Goal: Task Accomplishment & Management: Use online tool/utility

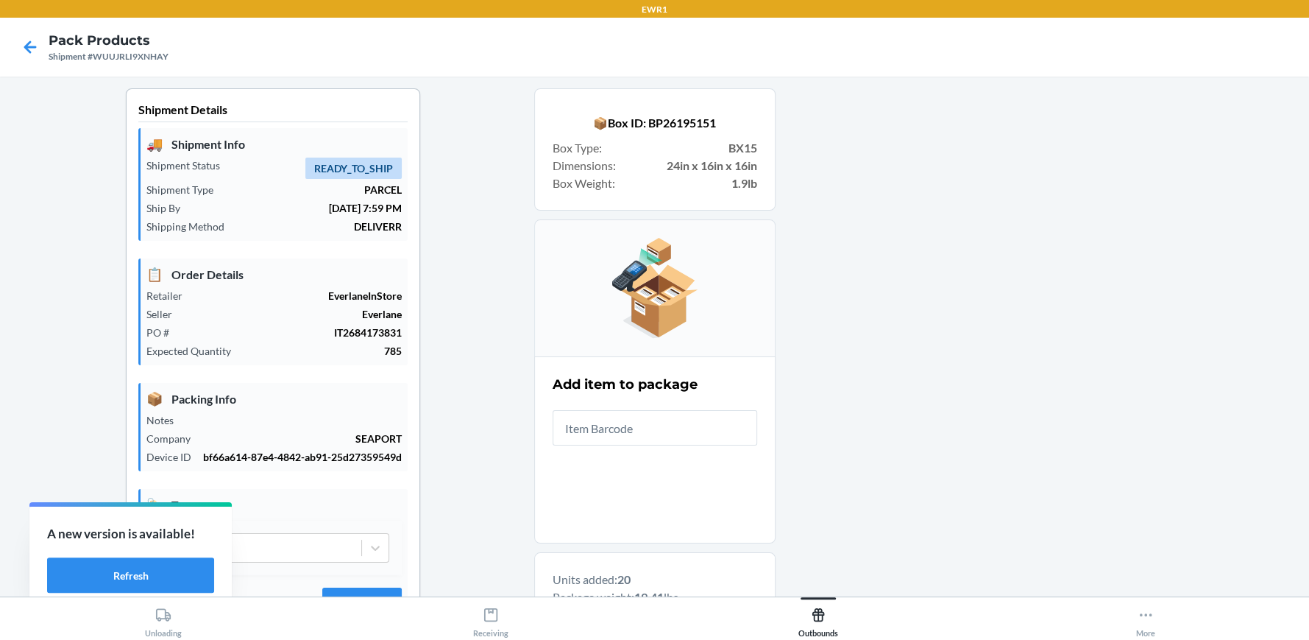
scroll to position [253, 0]
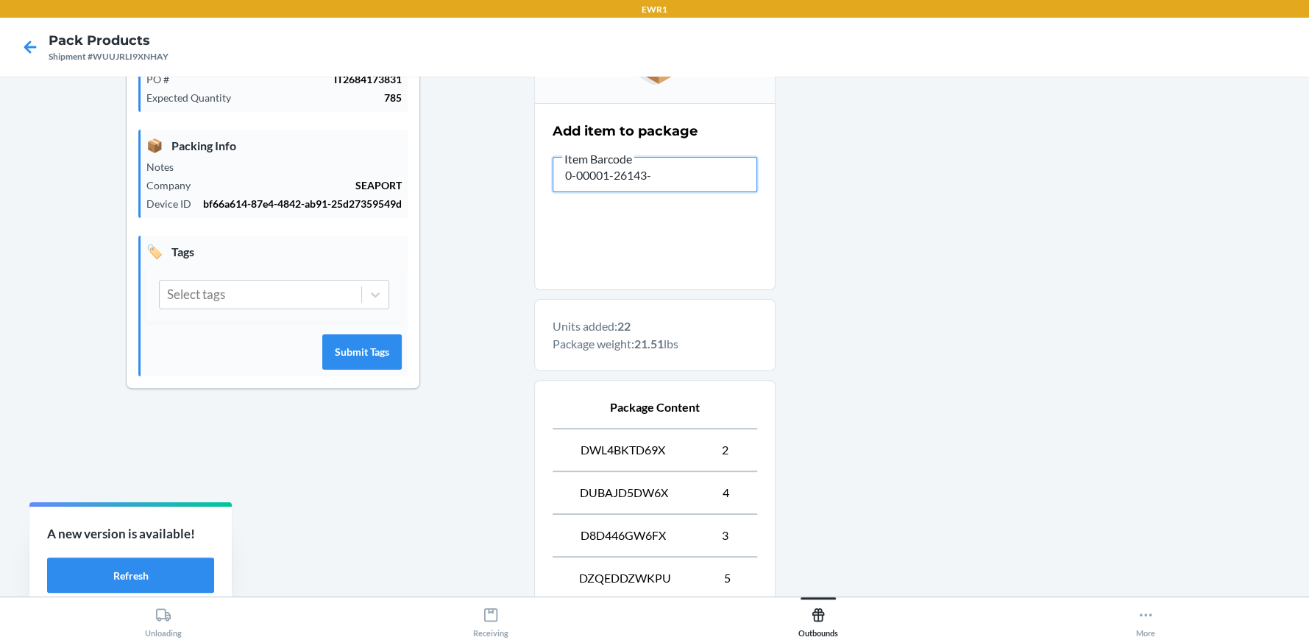
type input "0-00001-26143-1"
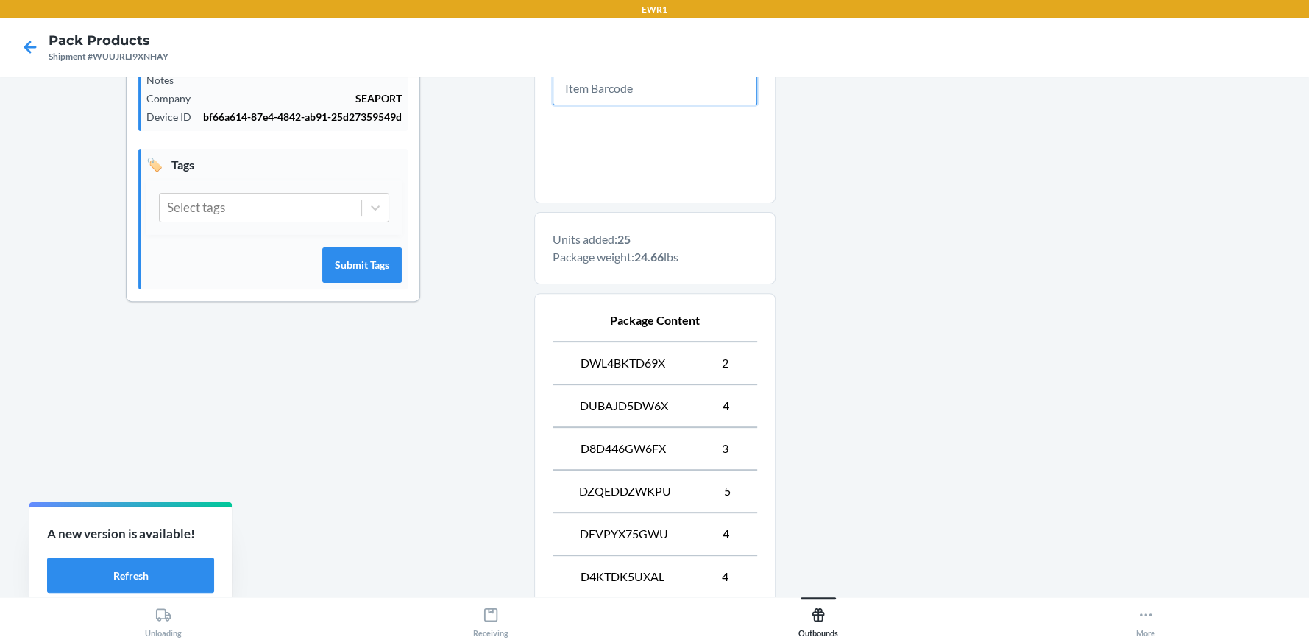
scroll to position [538, 0]
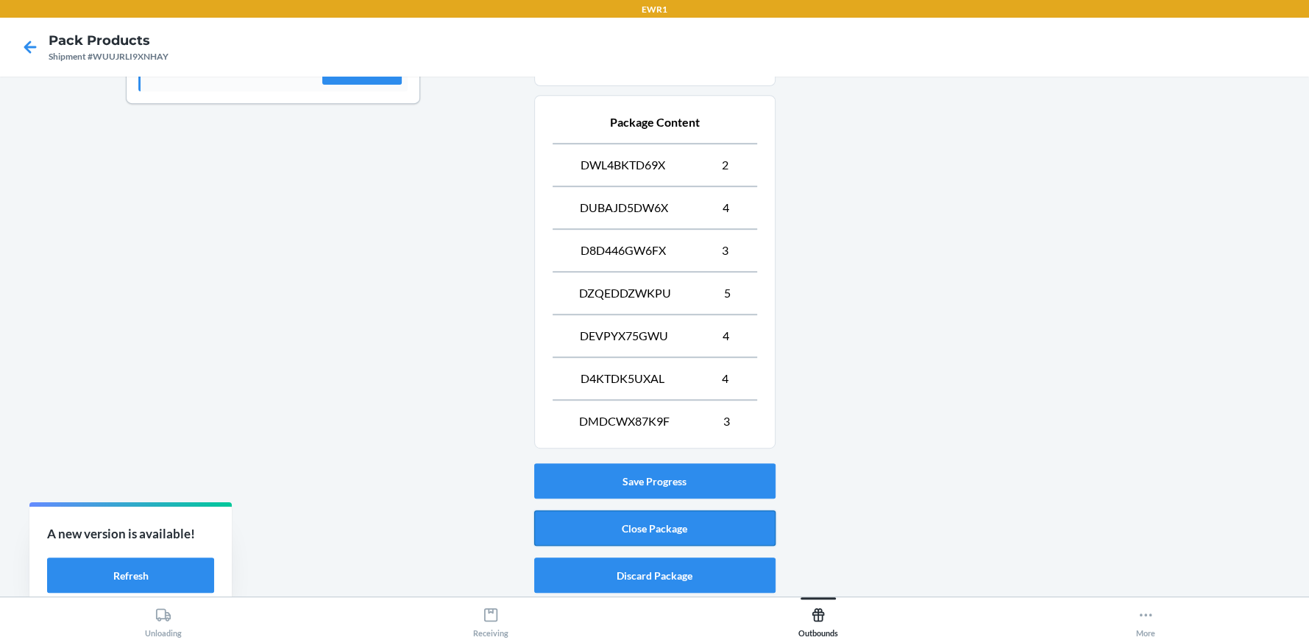
click at [676, 530] on button "Close Package" at bounding box center [654, 527] width 241 height 35
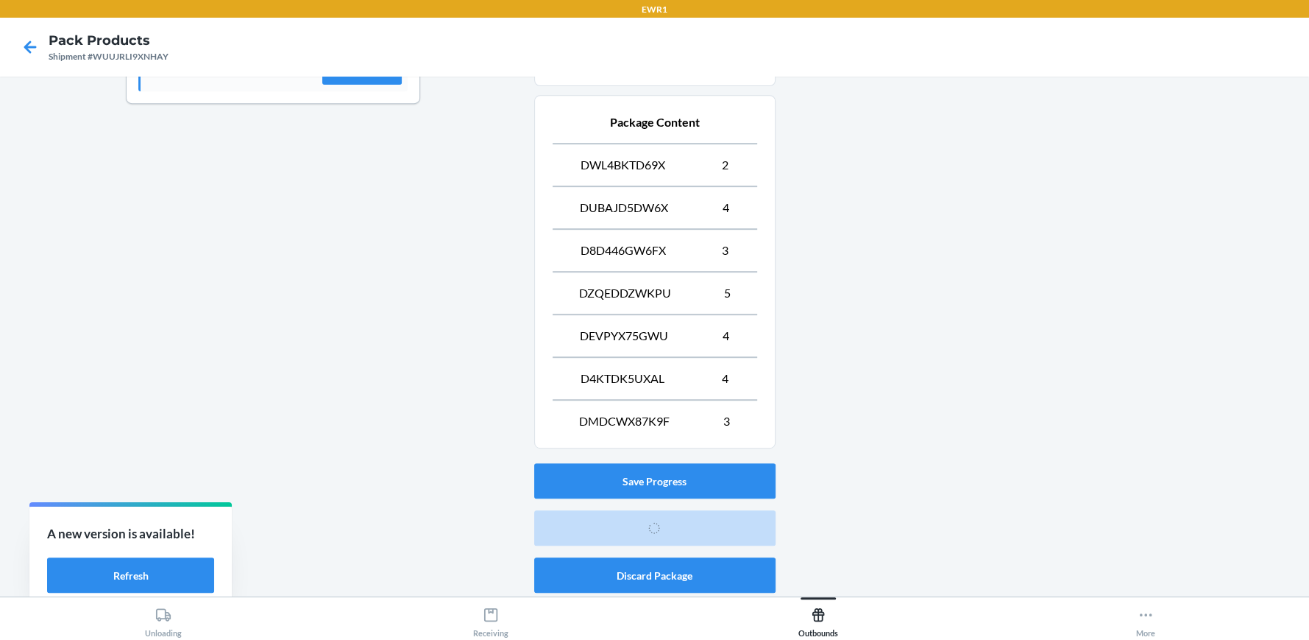
scroll to position [82, 0]
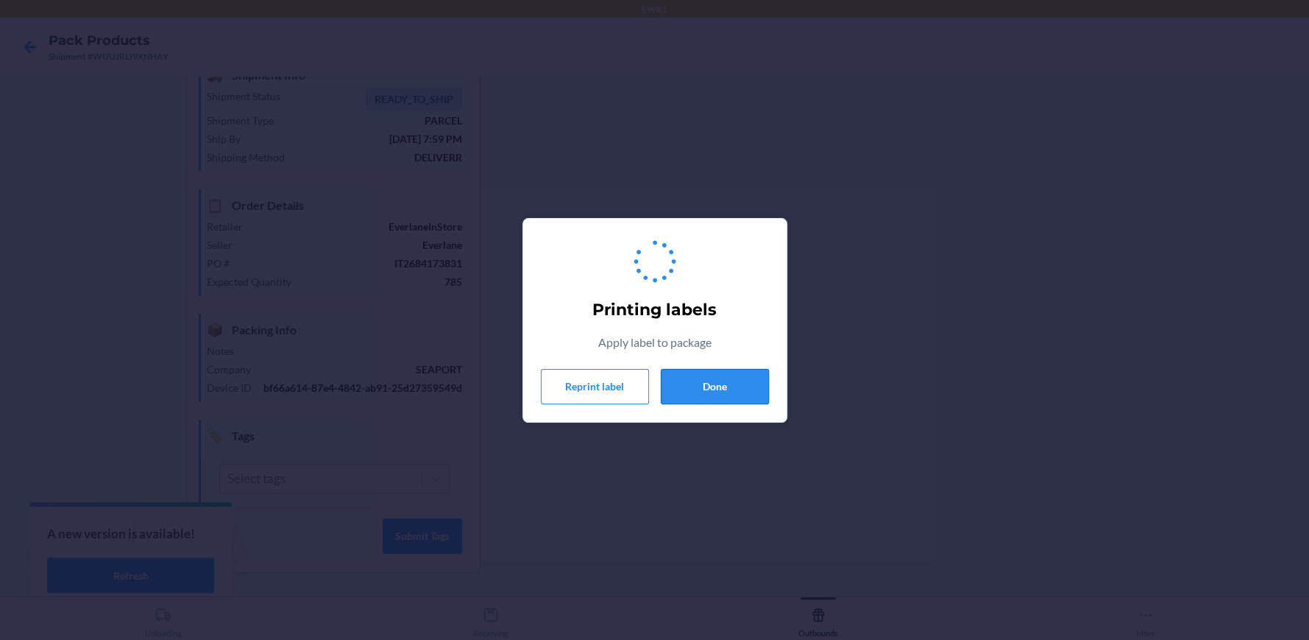
click at [710, 392] on button "Done" at bounding box center [715, 386] width 108 height 35
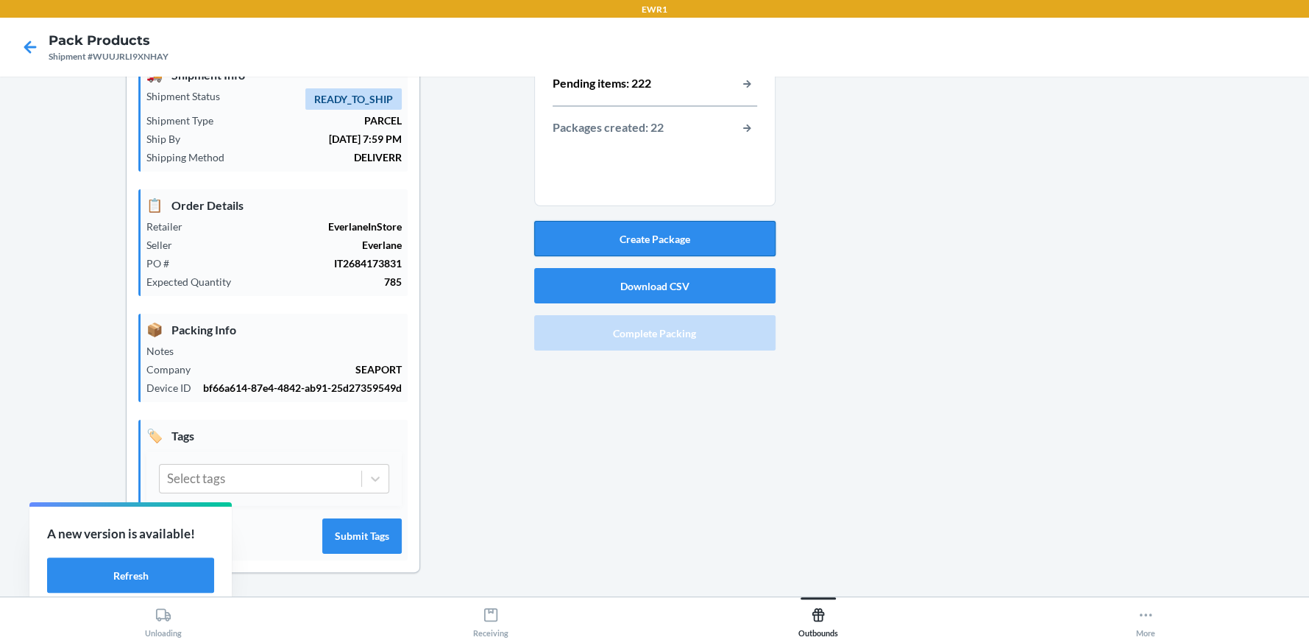
click at [684, 227] on button "Create Package" at bounding box center [654, 238] width 241 height 35
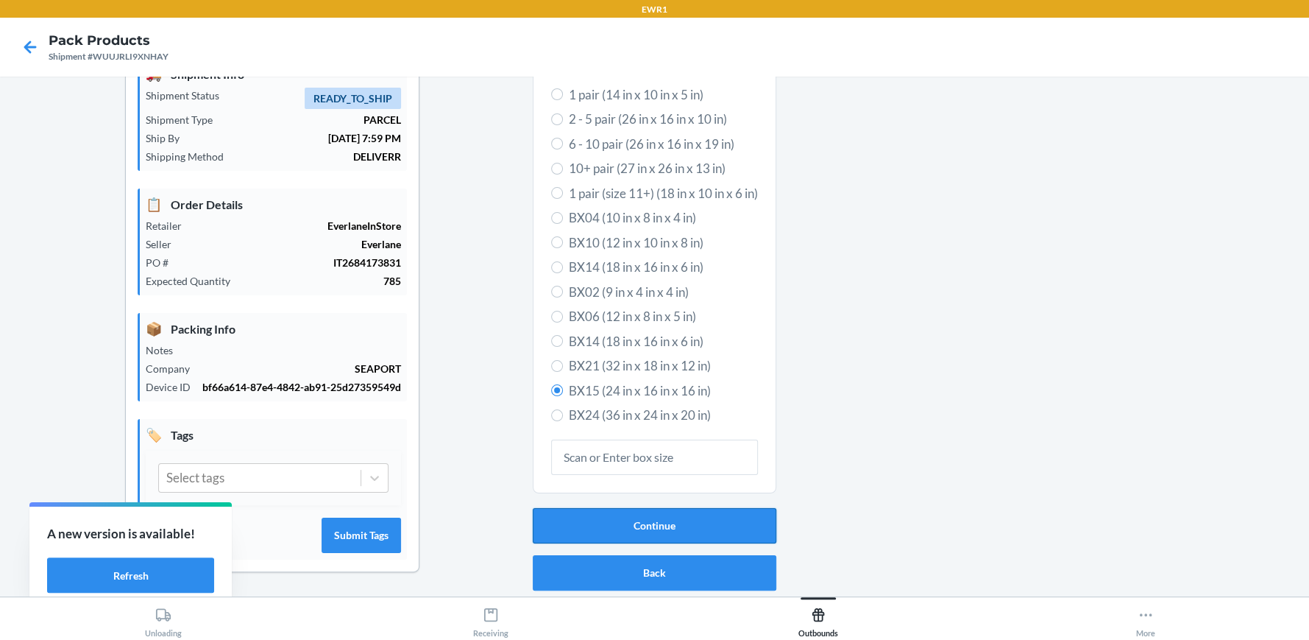
click at [619, 508] on button "Continue" at bounding box center [655, 525] width 244 height 35
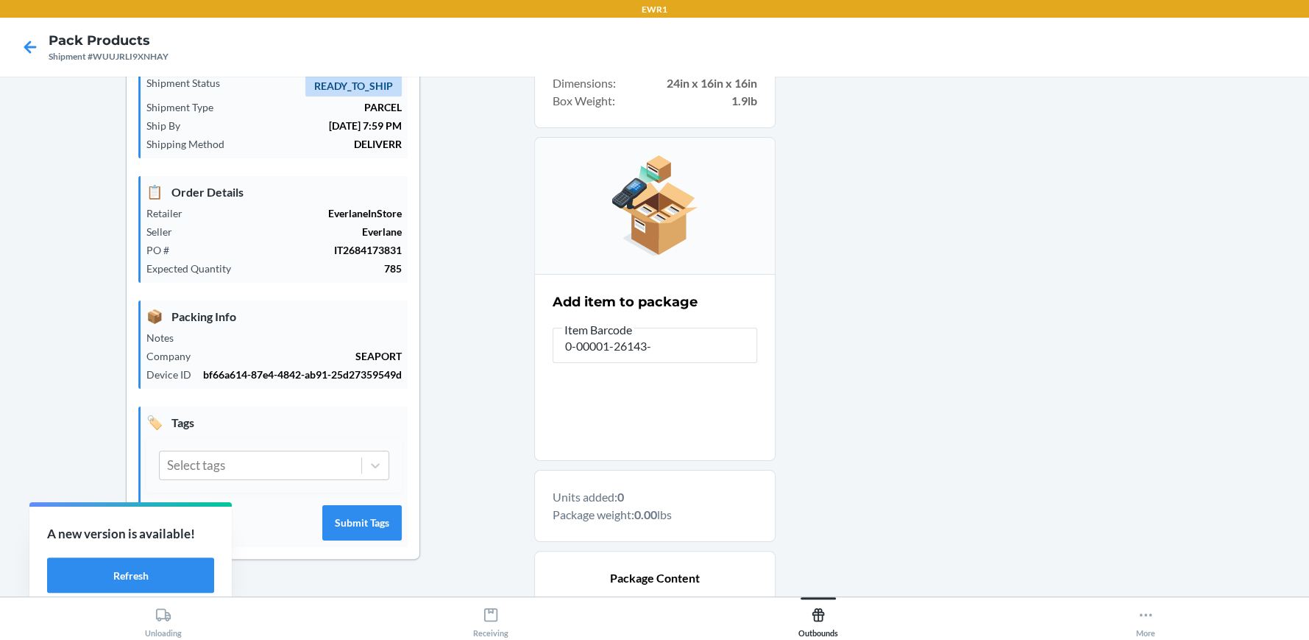
type input "0-00001-26143-1"
type input "0-00001-46602-7"
type input "0-00001-26143-1"
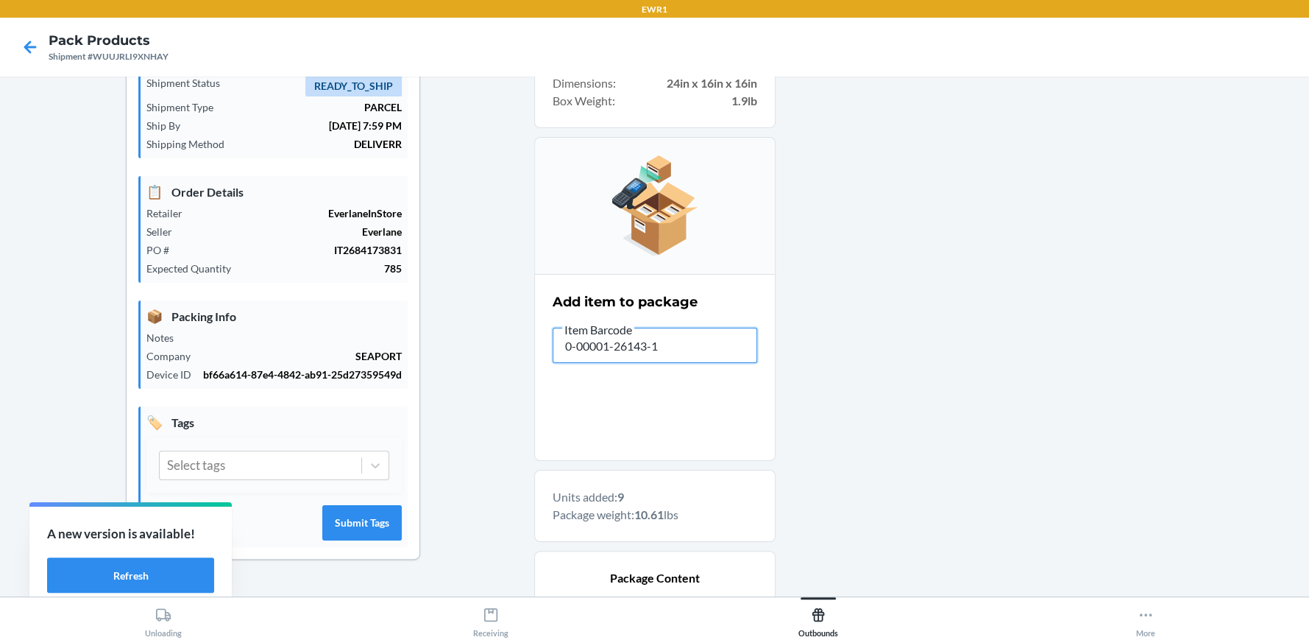
drag, startPoint x: 668, startPoint y: 347, endPoint x: 554, endPoint y: 355, distance: 114.3
click at [554, 355] on input "0-00001-26143-1" at bounding box center [655, 344] width 205 height 35
click at [729, 351] on input "0-00001-26143-1" at bounding box center [655, 344] width 205 height 35
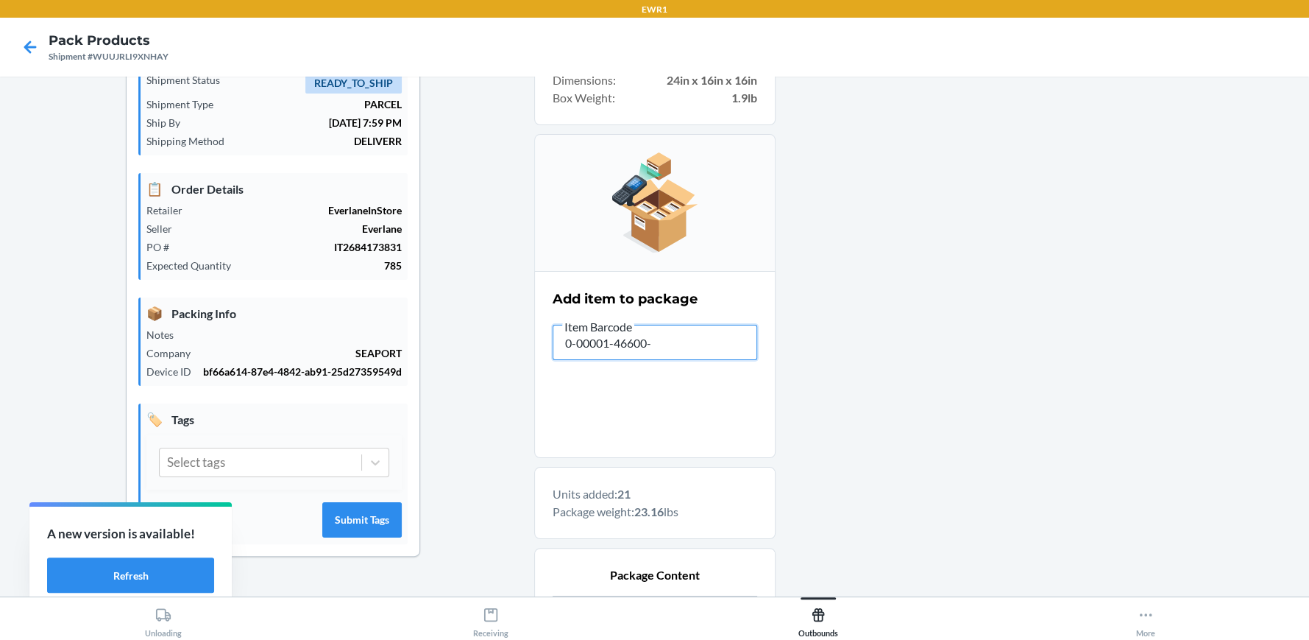
type input "0-00001-46600-3"
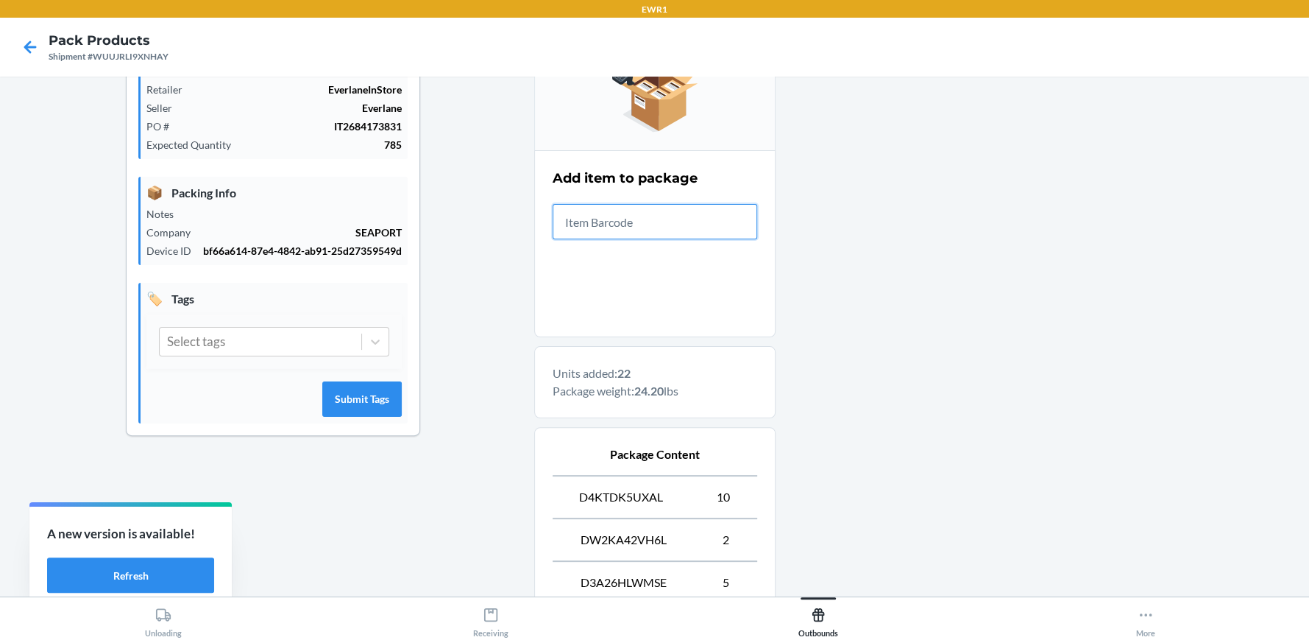
scroll to position [538, 0]
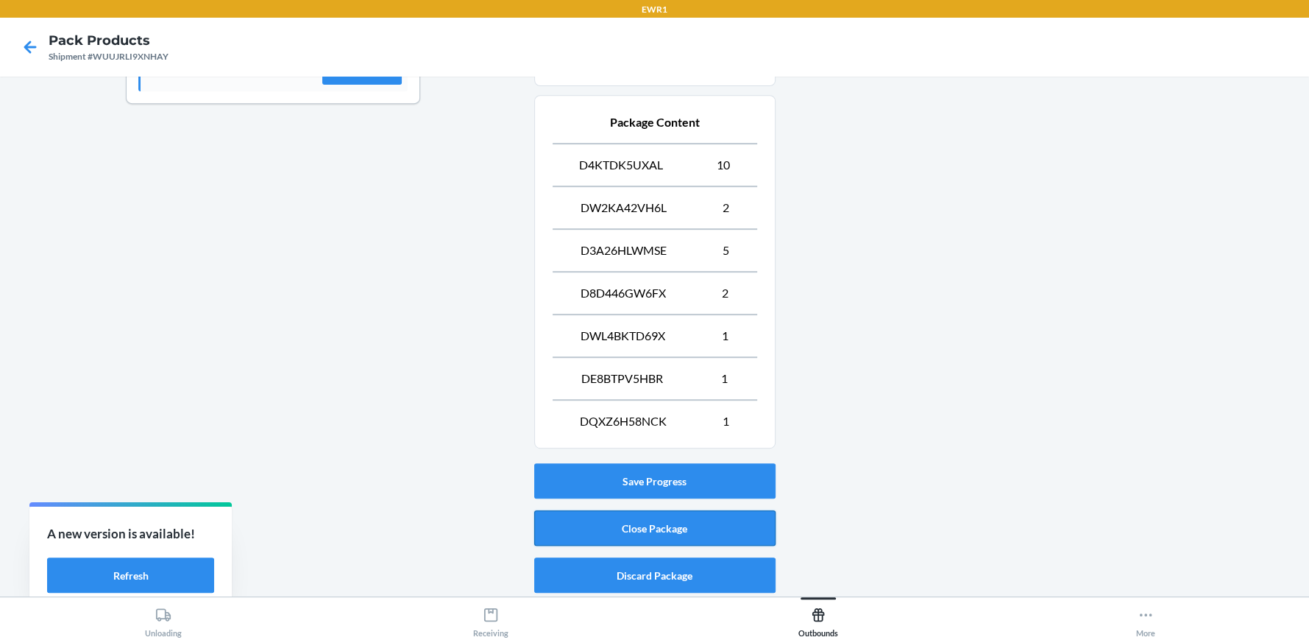
click at [696, 522] on button "Close Package" at bounding box center [654, 527] width 241 height 35
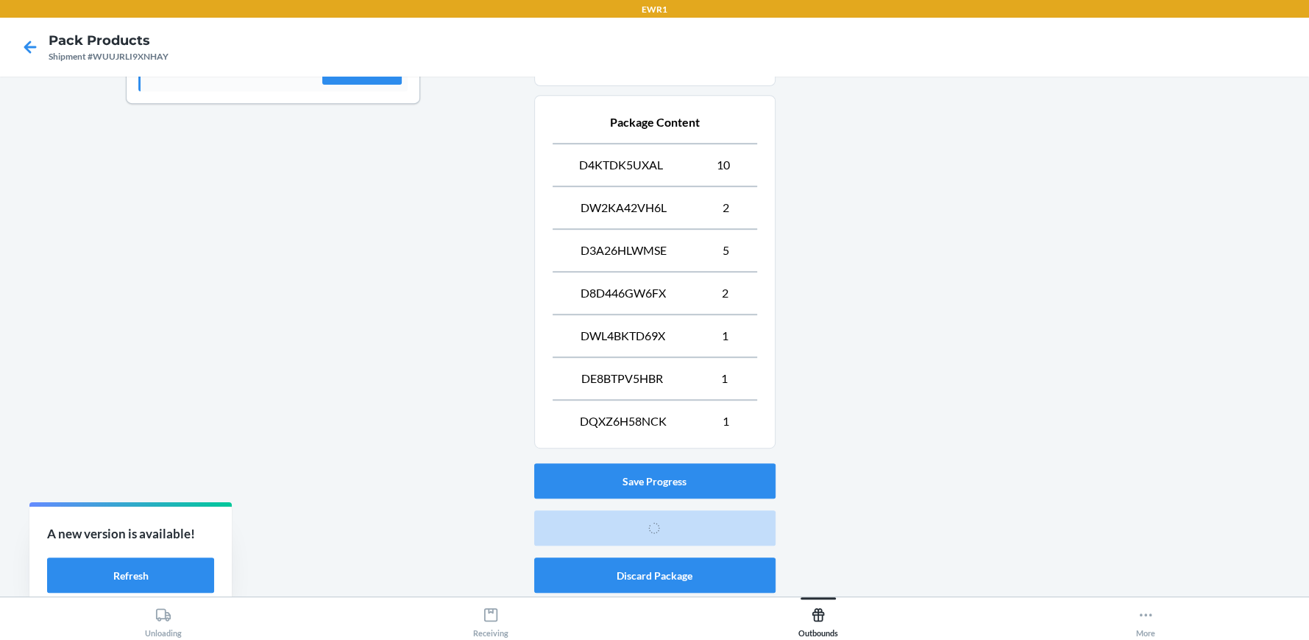
scroll to position [82, 0]
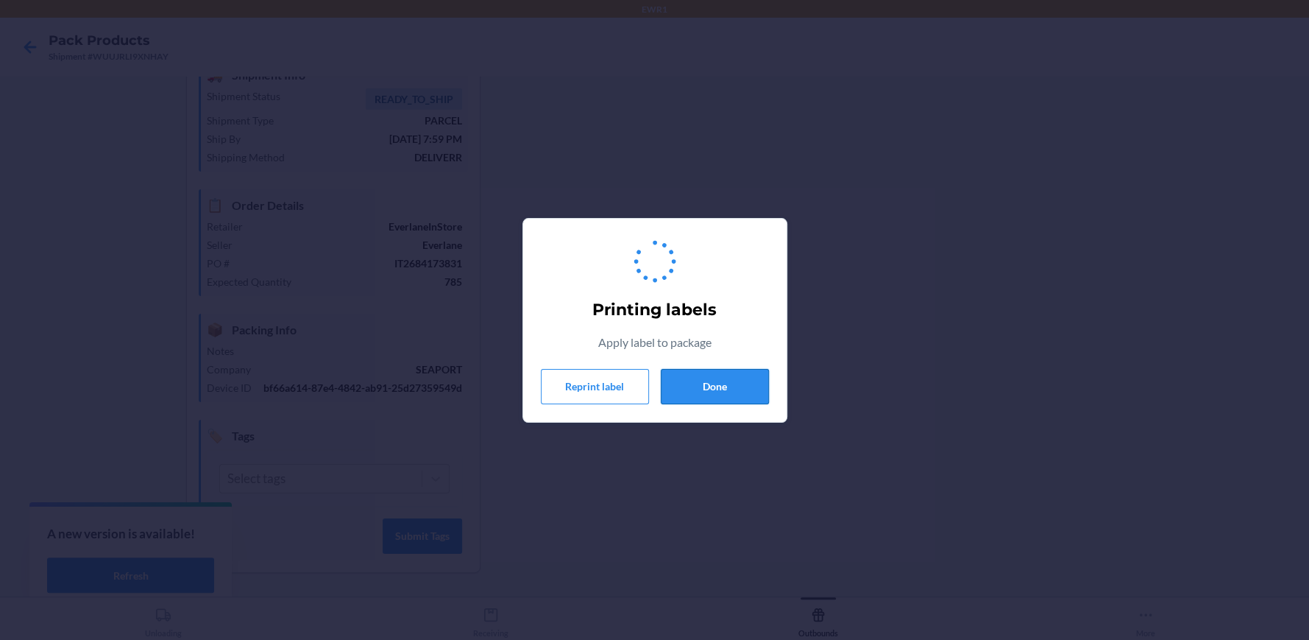
click at [749, 387] on button "Done" at bounding box center [715, 386] width 108 height 35
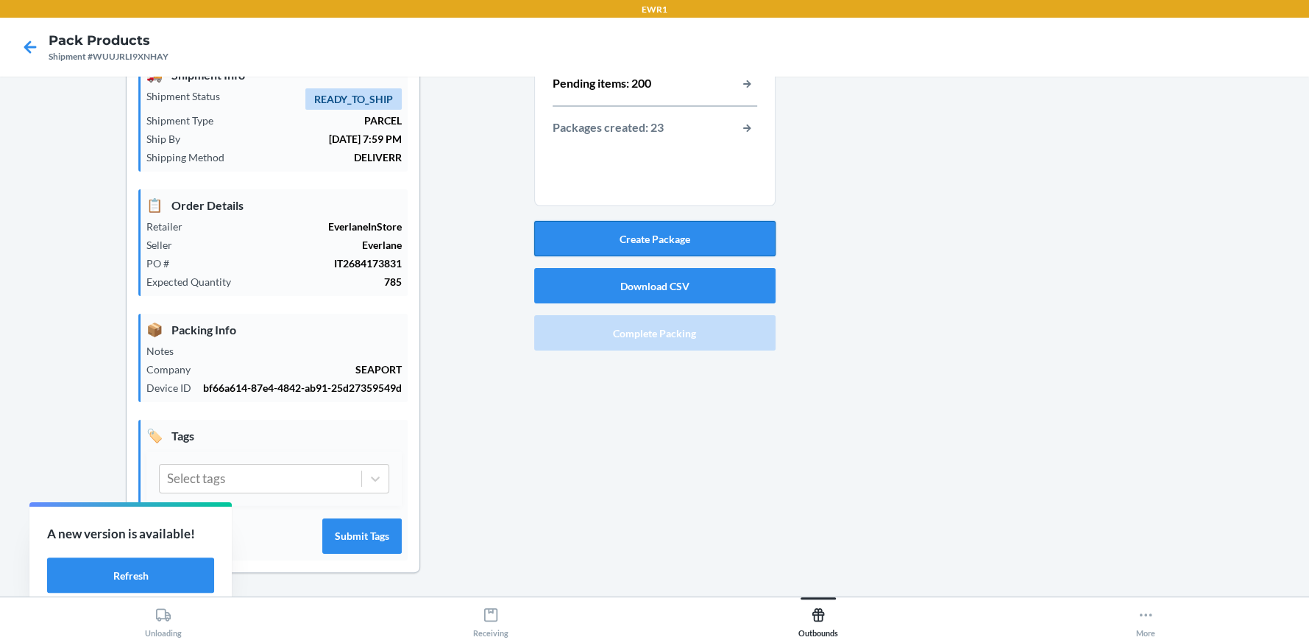
click at [677, 222] on button "Create Package" at bounding box center [654, 238] width 241 height 35
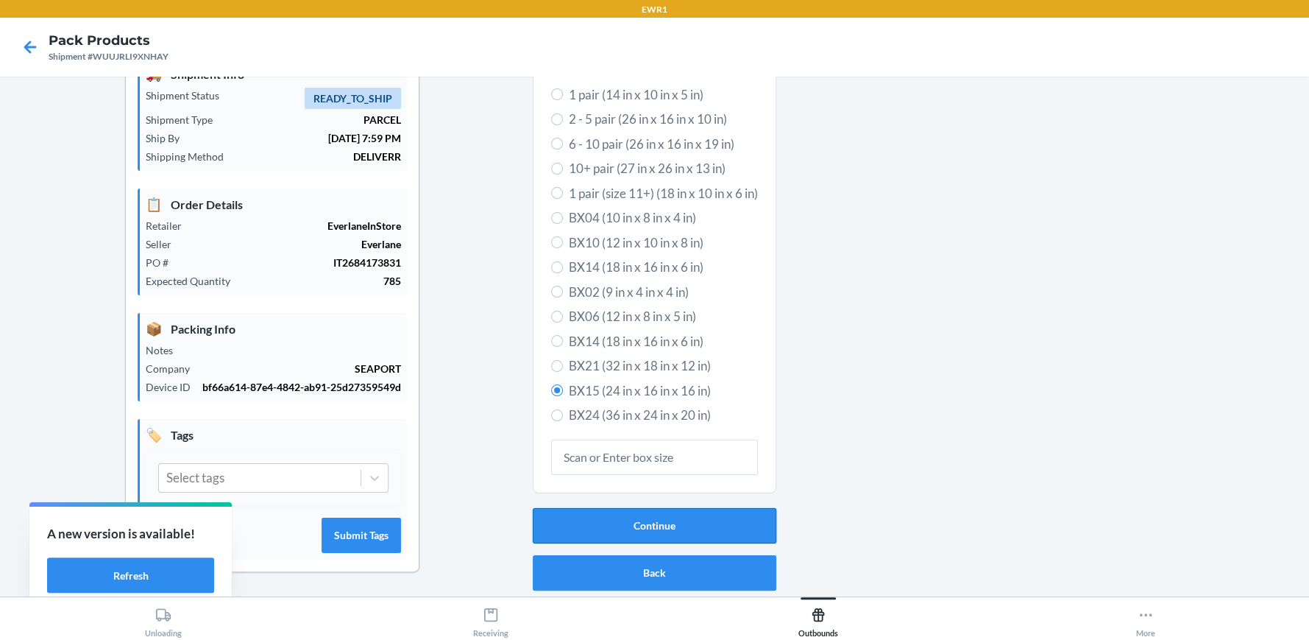
click at [601, 518] on button "Continue" at bounding box center [655, 525] width 244 height 35
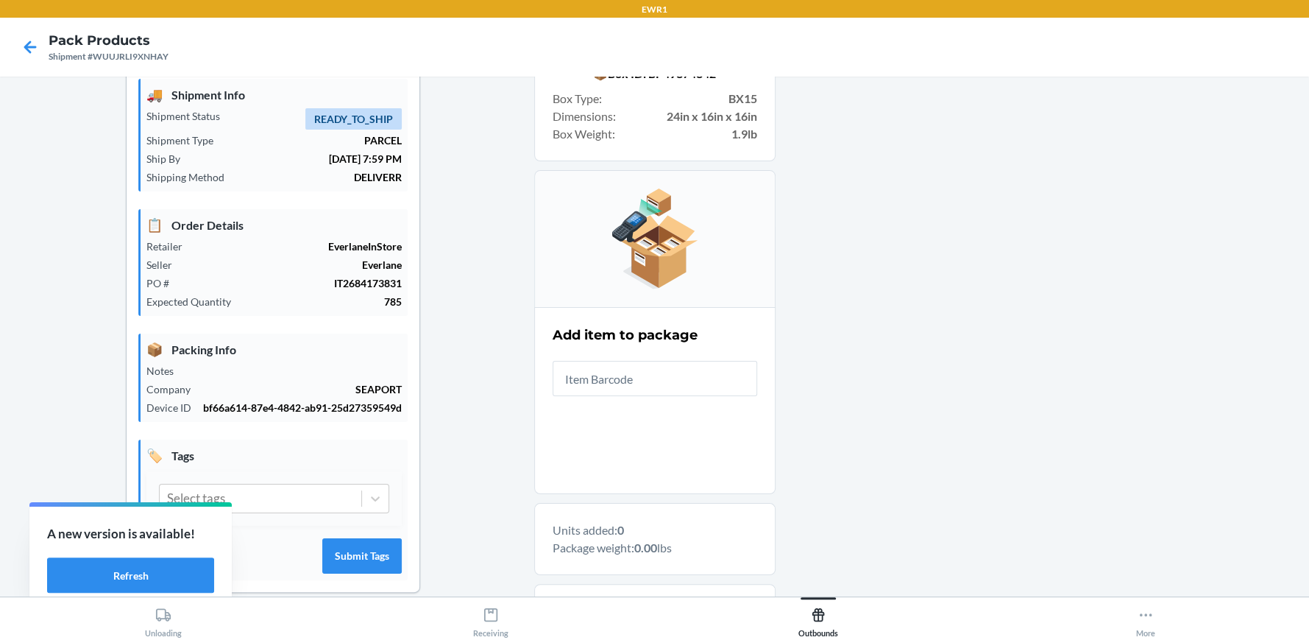
scroll to position [146, 0]
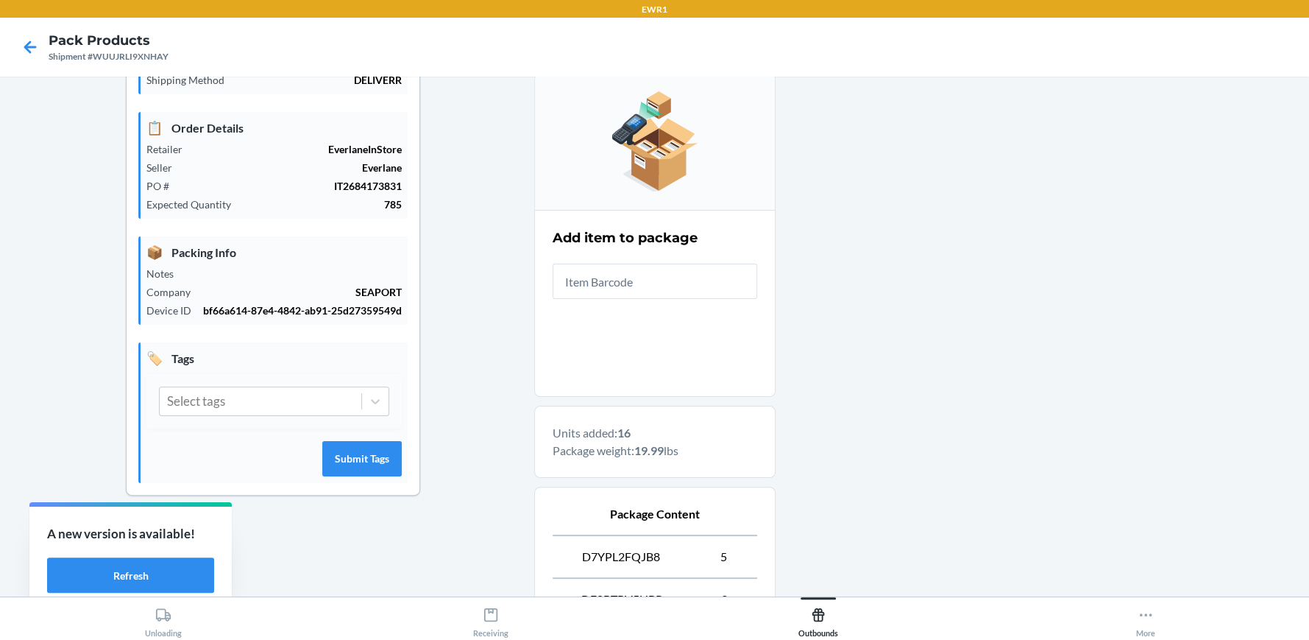
click at [857, 347] on div at bounding box center [1037, 423] width 523 height 963
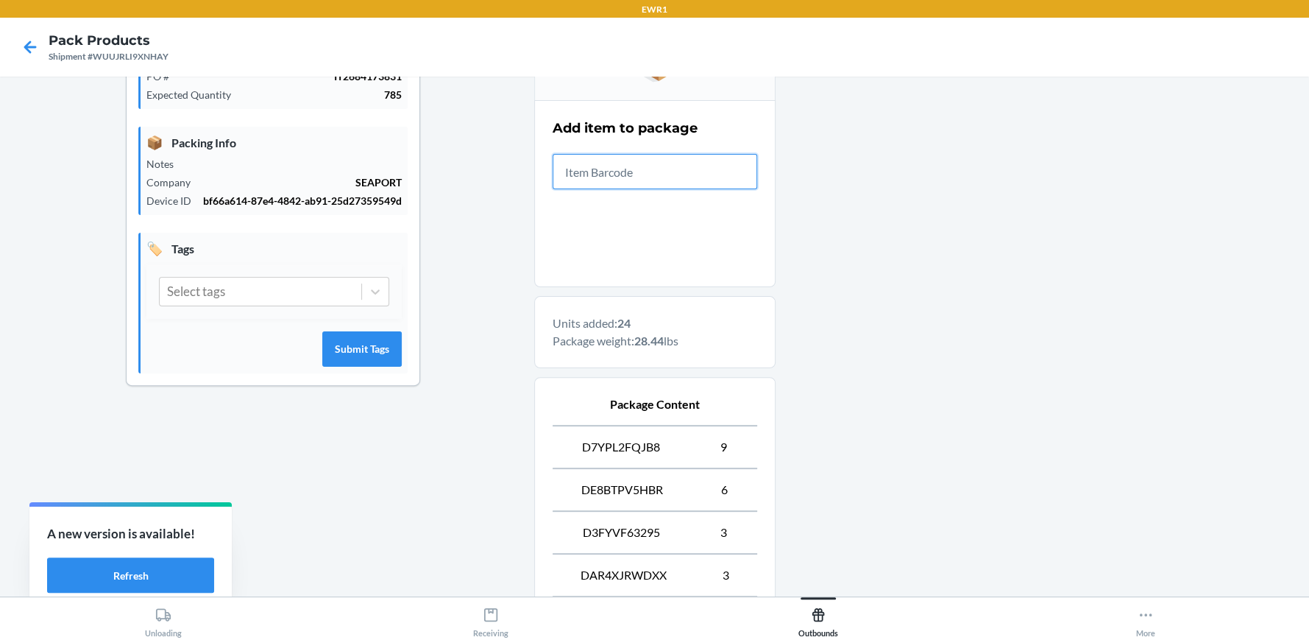
scroll to position [453, 0]
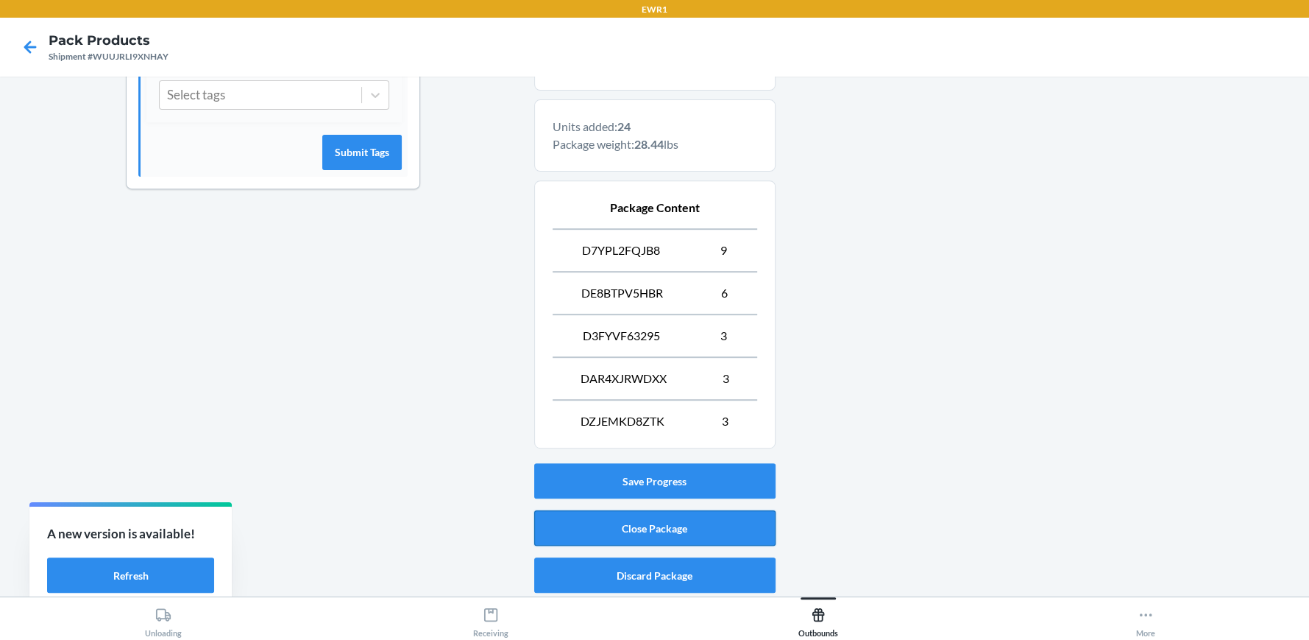
click at [688, 510] on button "Close Package" at bounding box center [654, 527] width 241 height 35
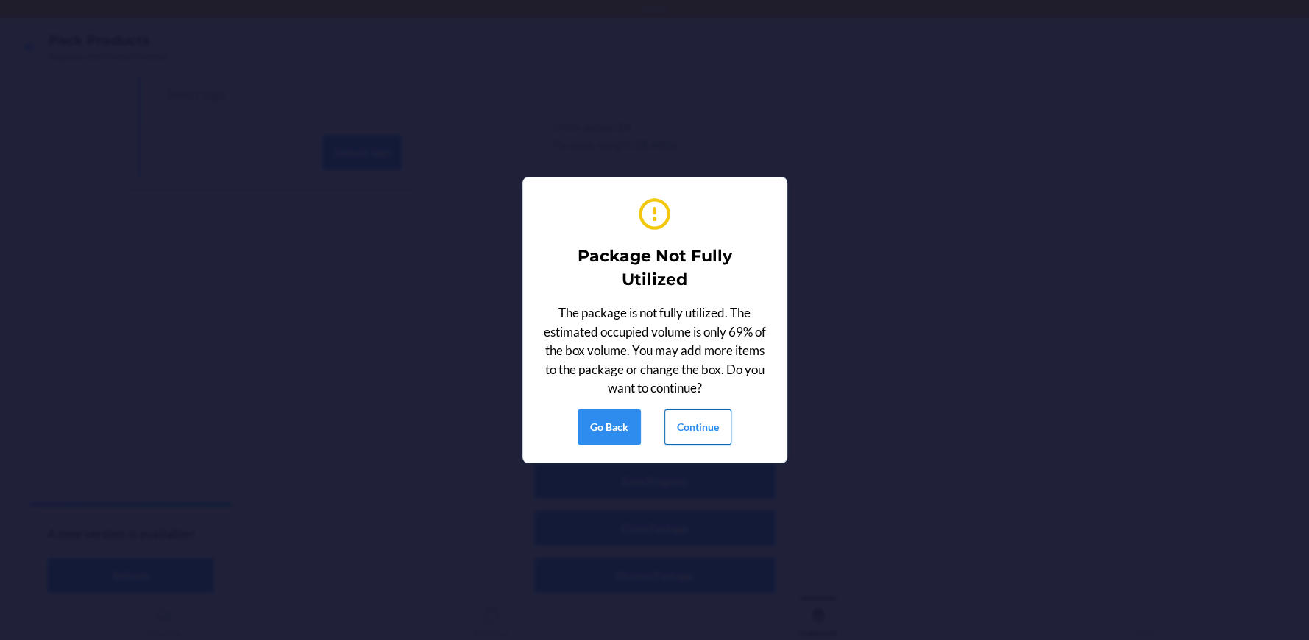
click at [695, 419] on button "Continue" at bounding box center [698, 426] width 67 height 35
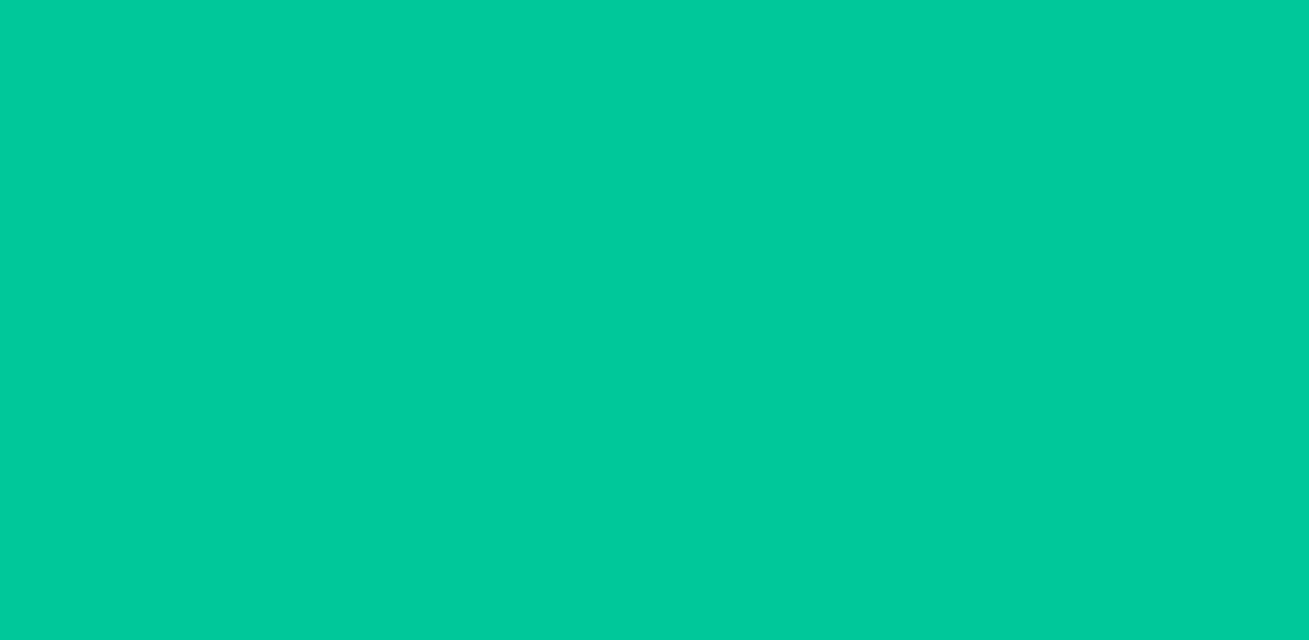
scroll to position [82, 0]
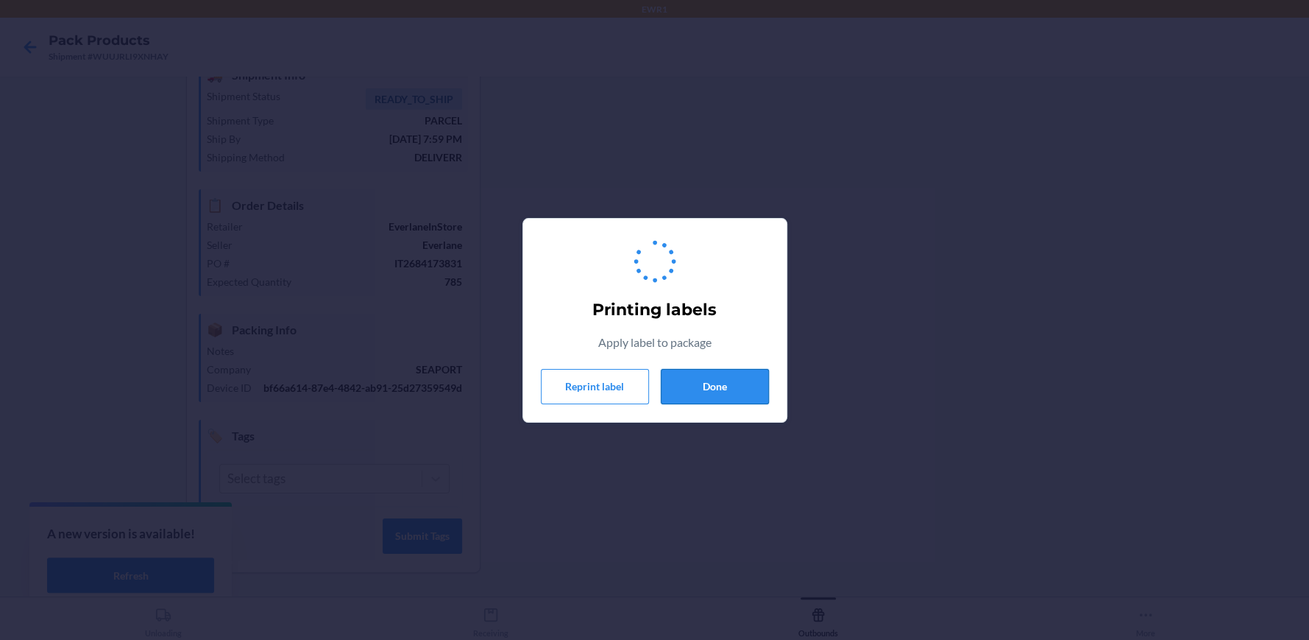
click at [723, 396] on button "Done" at bounding box center [715, 386] width 108 height 35
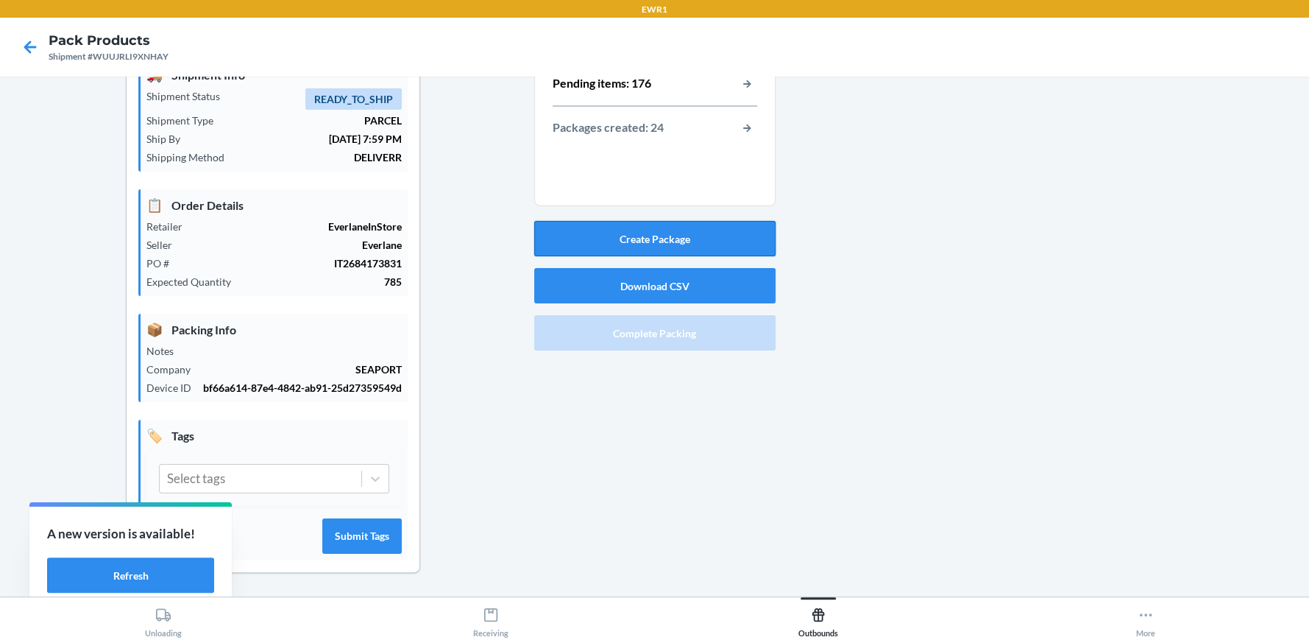
click at [645, 221] on button "Create Package" at bounding box center [654, 238] width 241 height 35
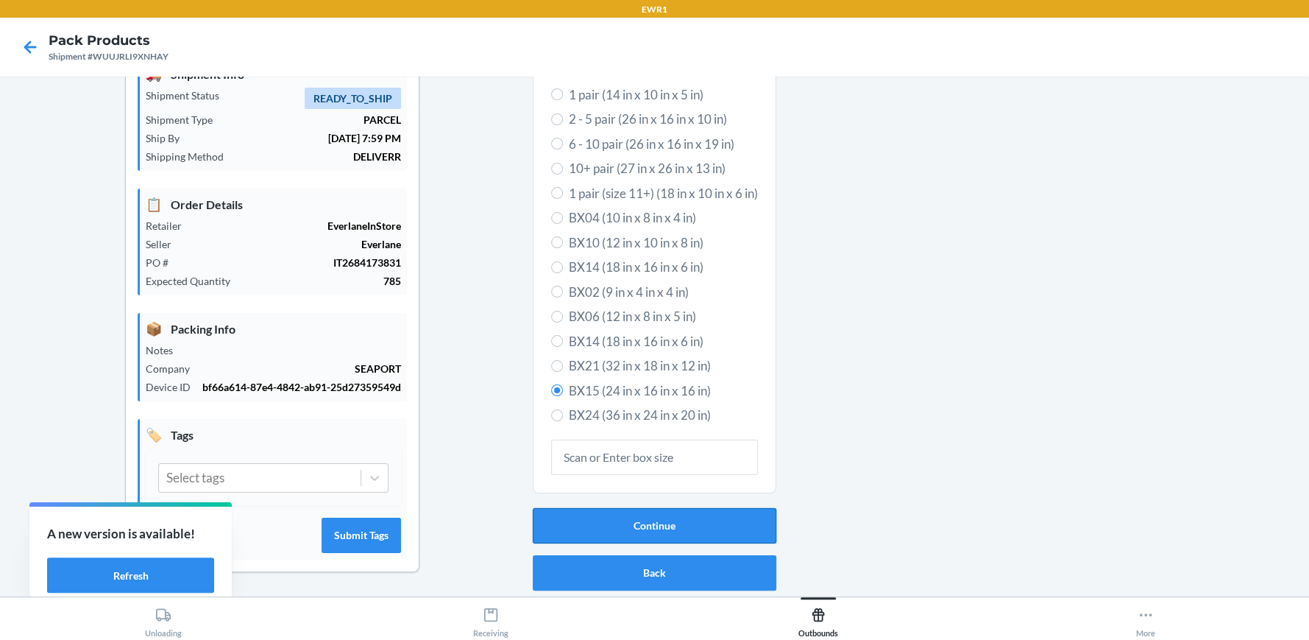
click at [673, 516] on button "Continue" at bounding box center [655, 525] width 244 height 35
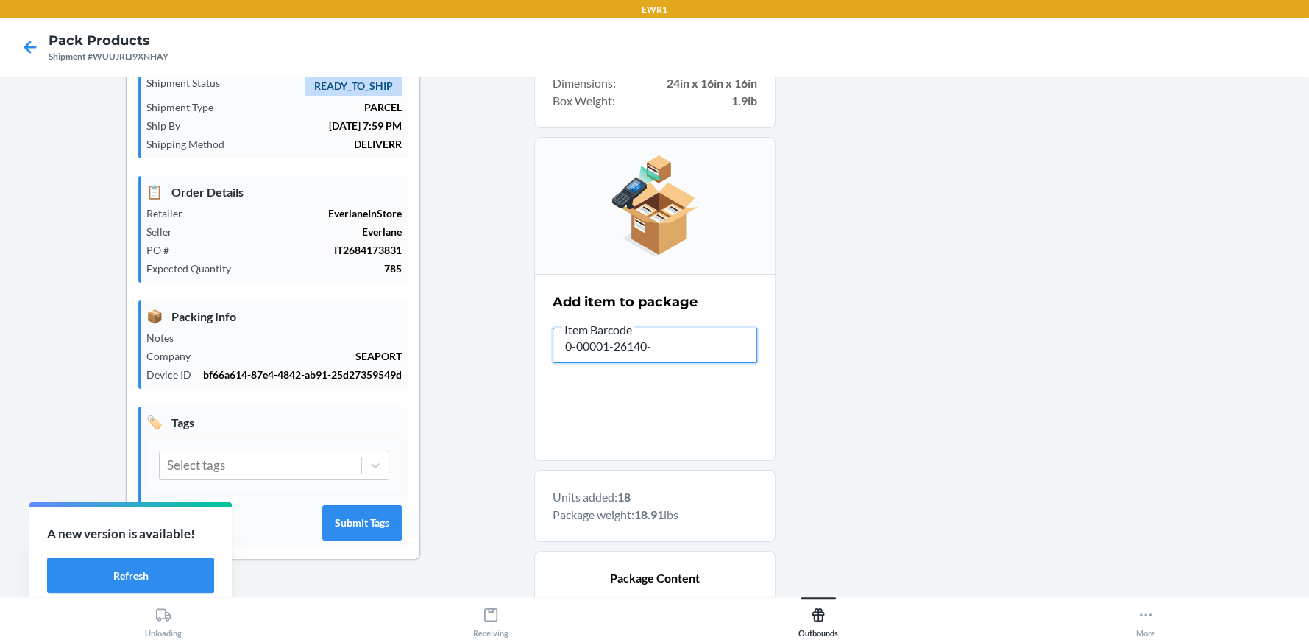
type input "0-00001-26140-0"
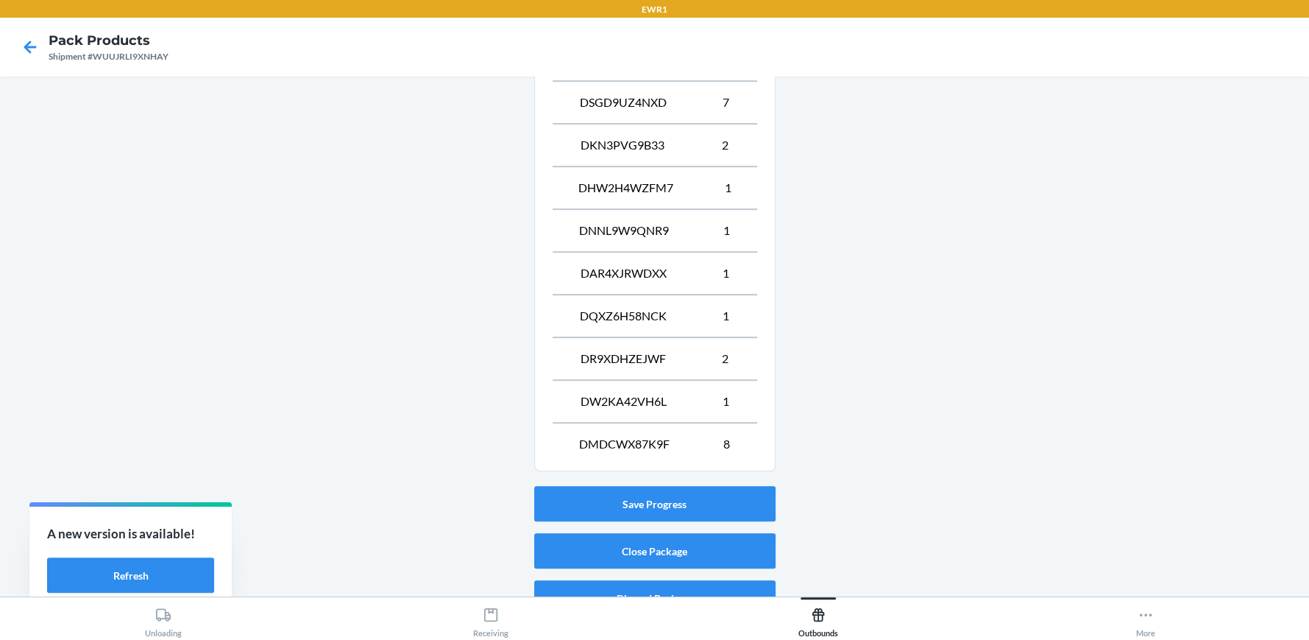
scroll to position [623, 0]
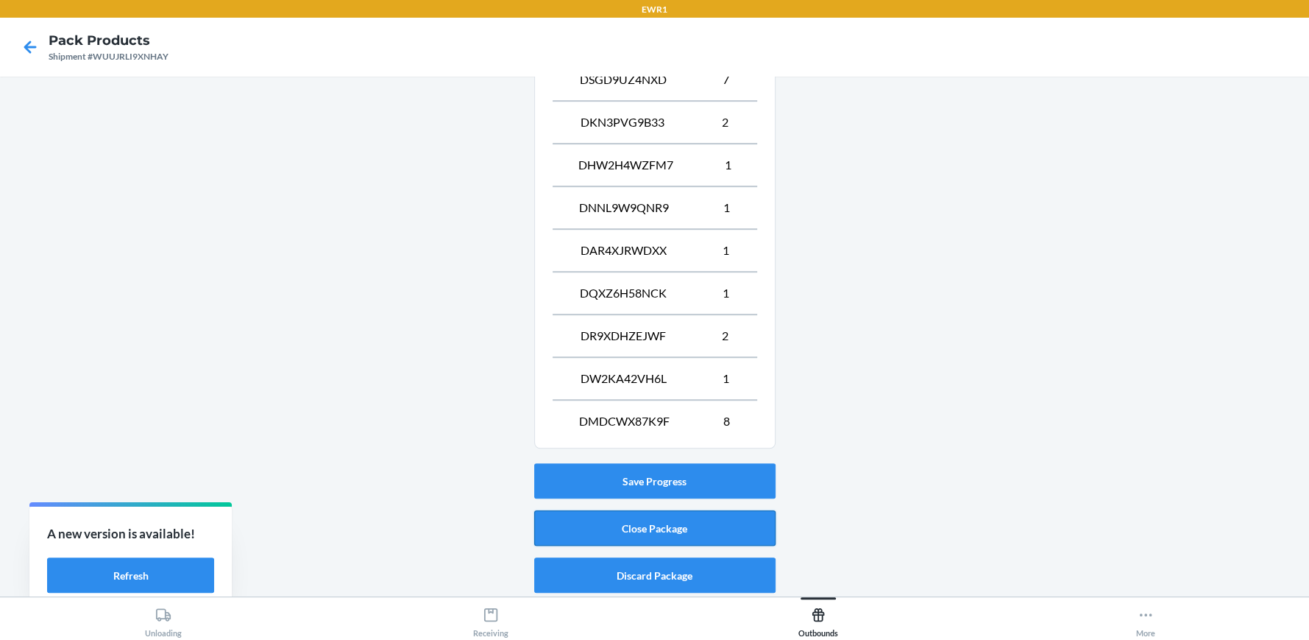
click at [626, 529] on button "Close Package" at bounding box center [654, 527] width 241 height 35
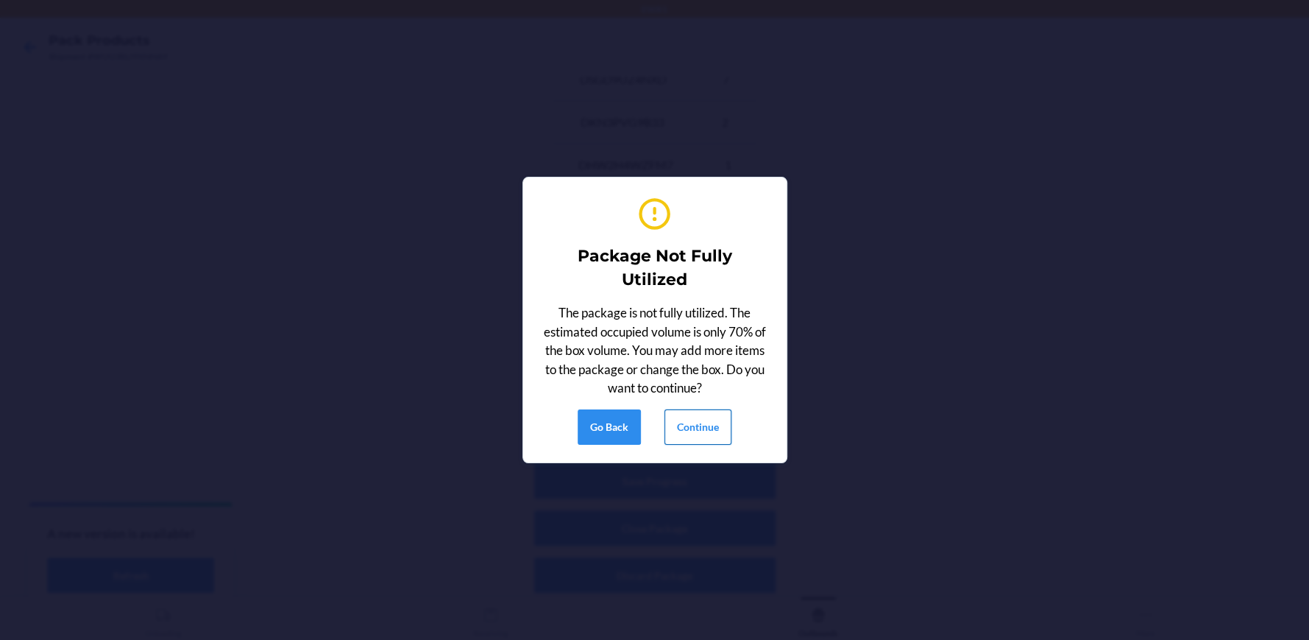
click at [679, 428] on button "Continue" at bounding box center [698, 426] width 67 height 35
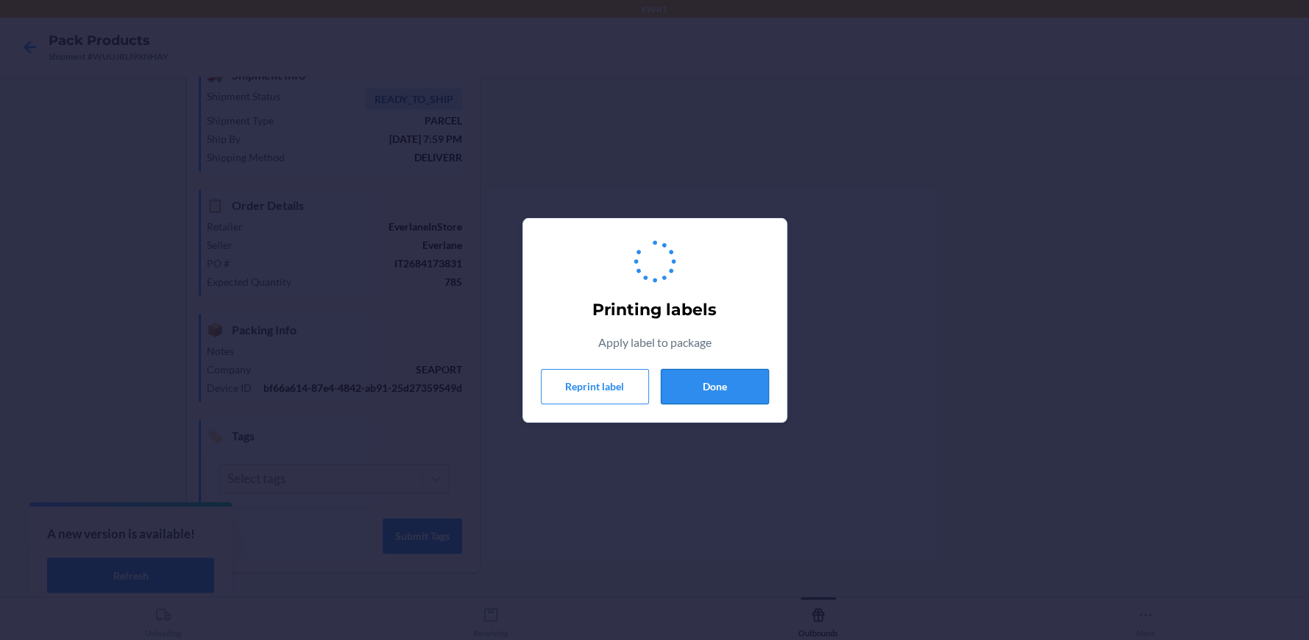
click at [715, 389] on button "Done" at bounding box center [715, 386] width 108 height 35
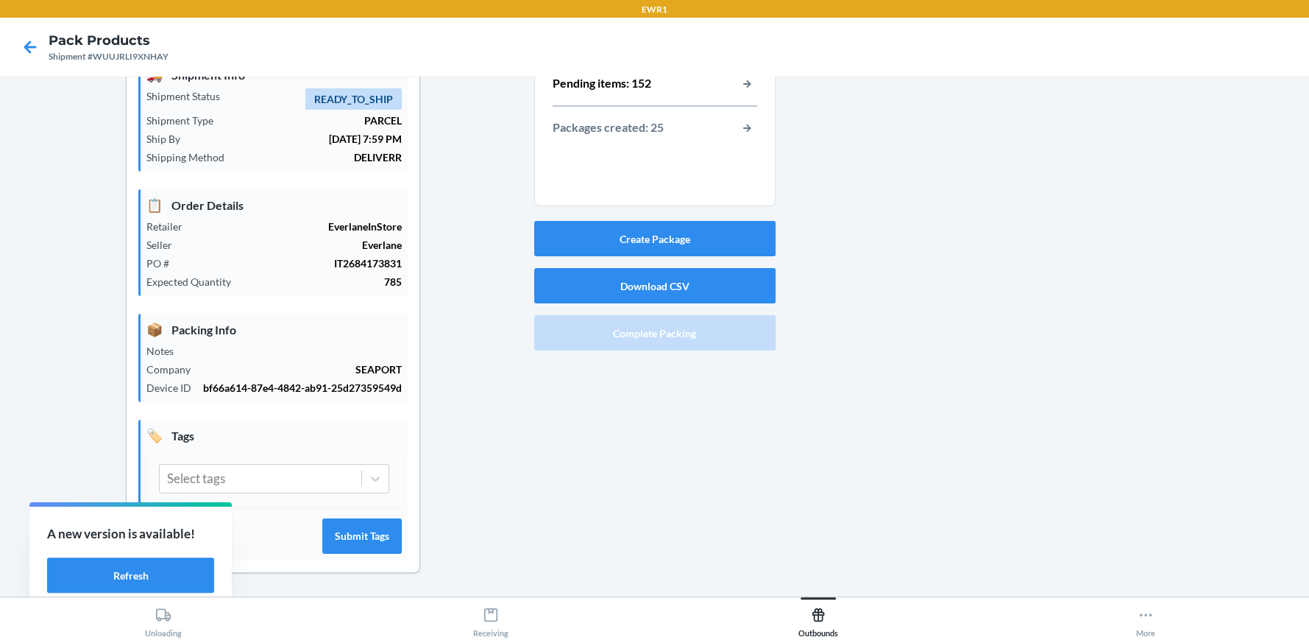
scroll to position [0, 0]
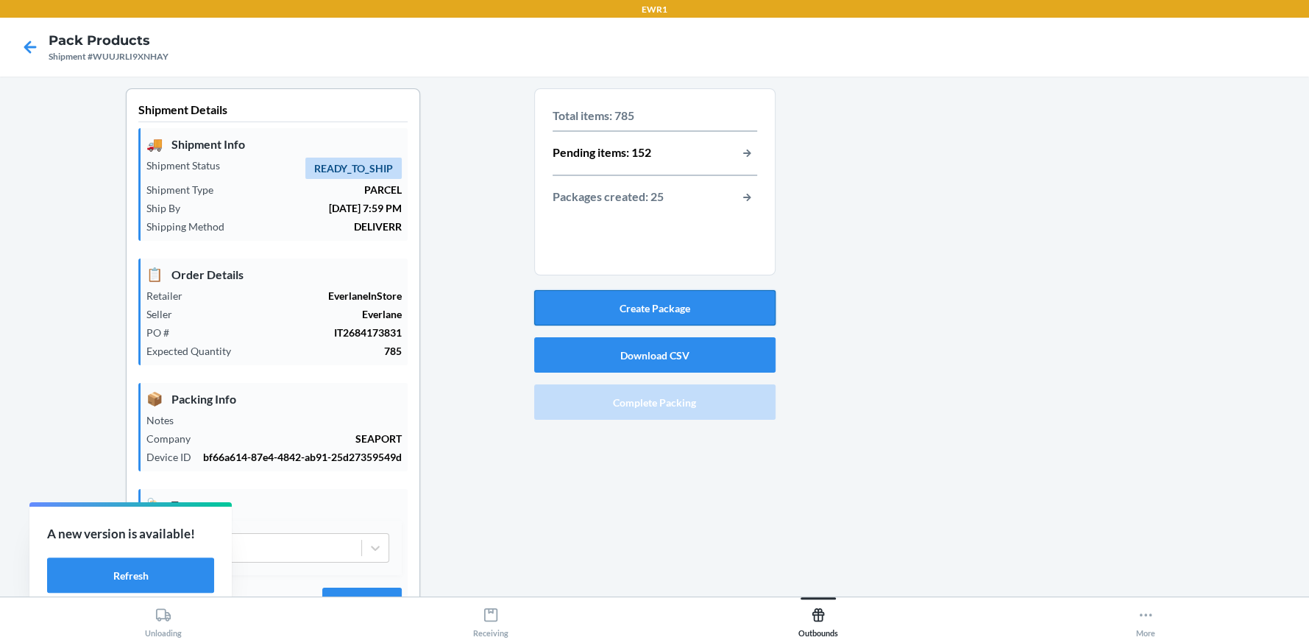
click at [681, 301] on button "Create Package" at bounding box center [654, 307] width 241 height 35
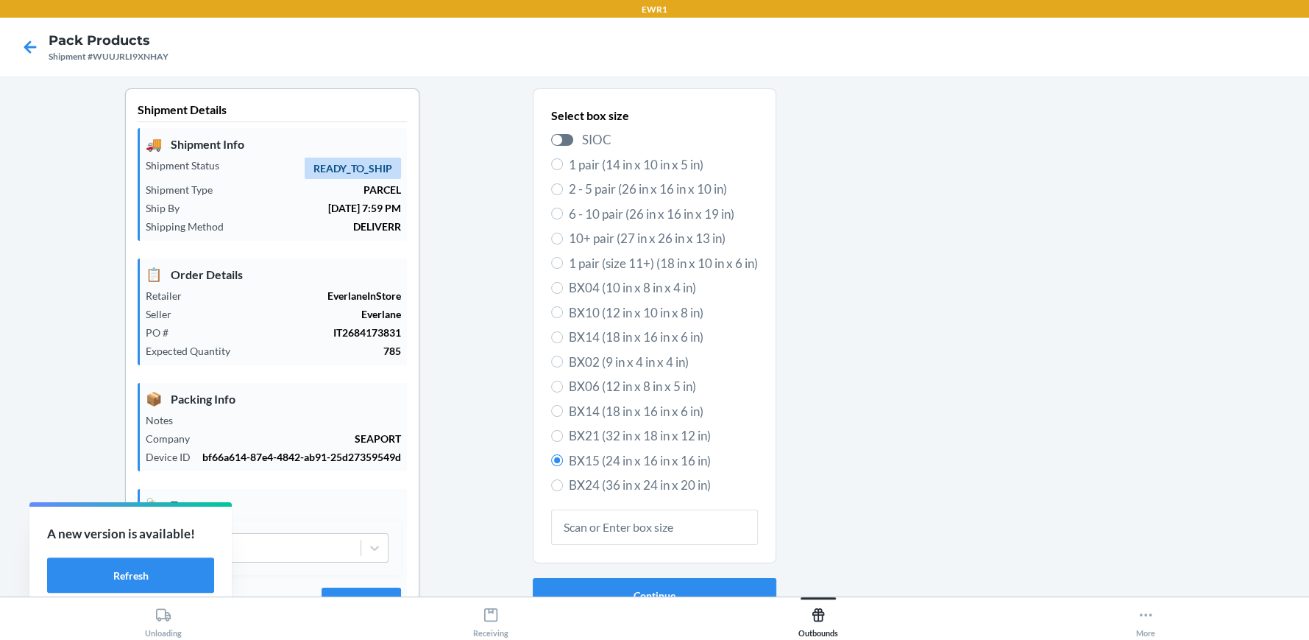
scroll to position [82, 0]
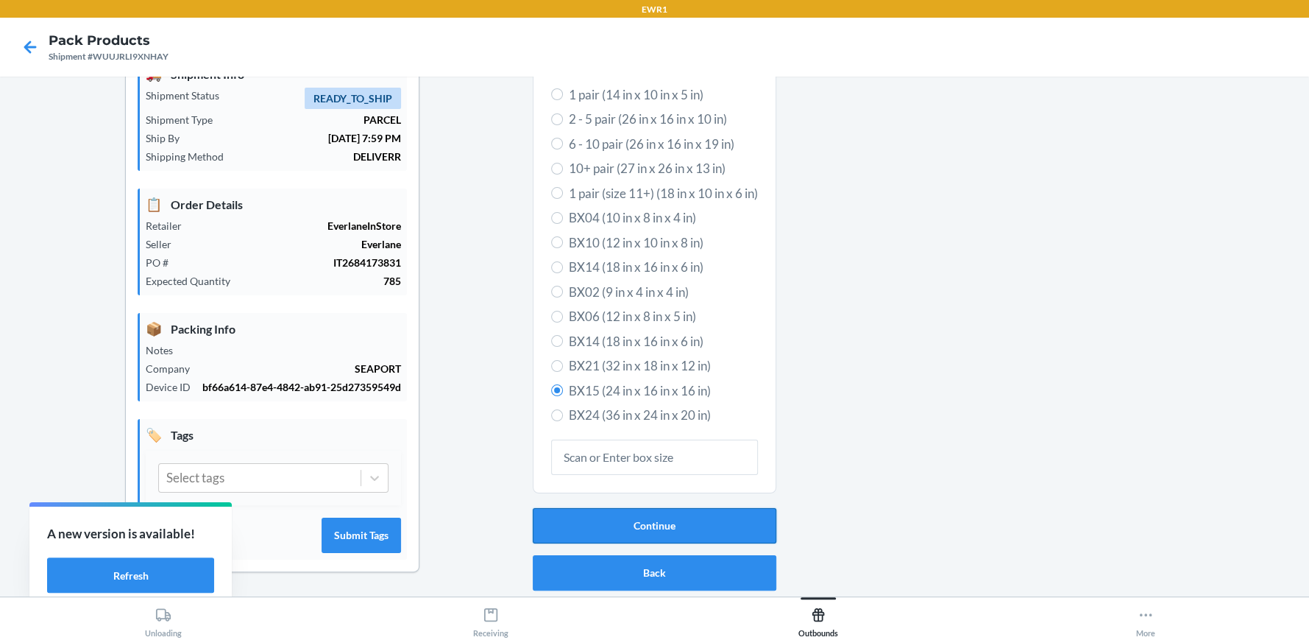
click at [745, 512] on button "Continue" at bounding box center [655, 525] width 244 height 35
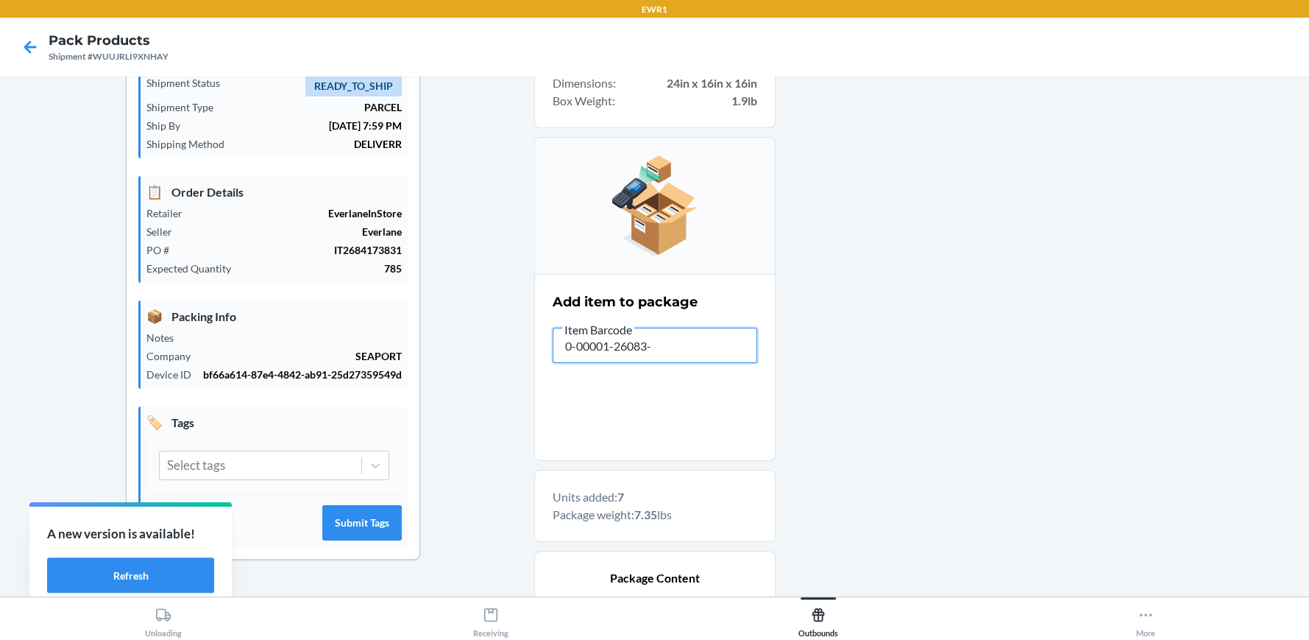
type input "0-00001-26083-0"
type input "0-00001-26085-4"
type input "0-0000126085-4"
click at [605, 347] on input "0-0000126085-4" at bounding box center [655, 344] width 205 height 35
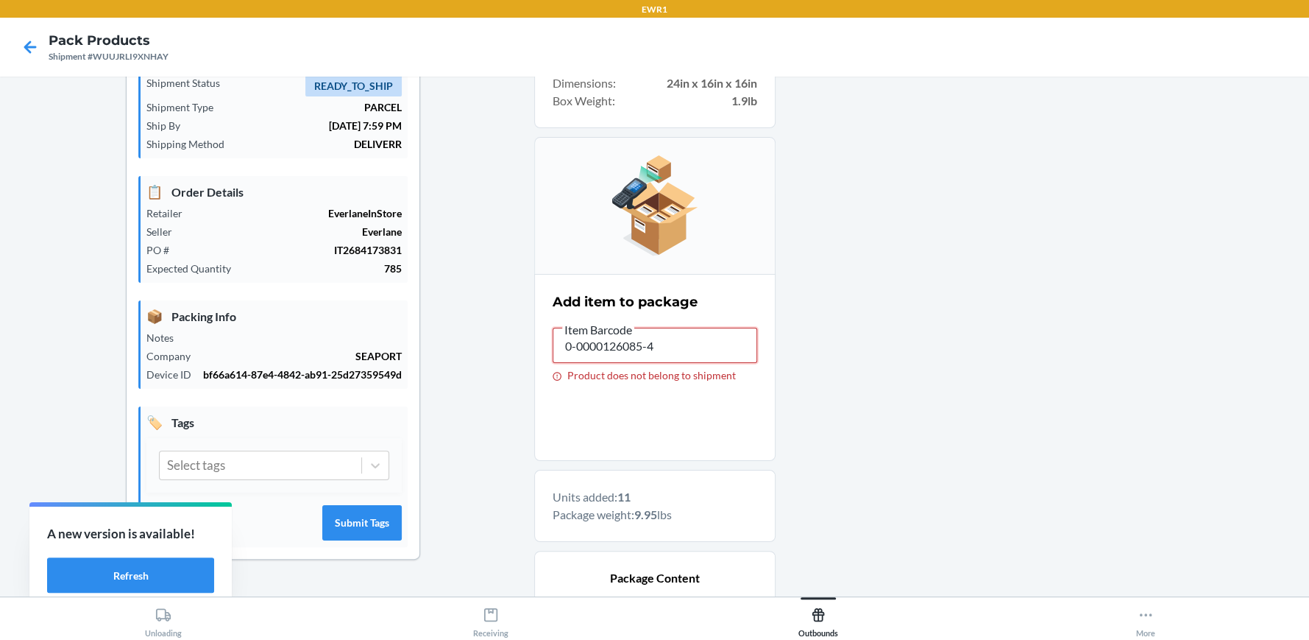
type input "0-00001-26085-4"
type input "0-00001-26083-0"
drag, startPoint x: 695, startPoint y: 358, endPoint x: 347, endPoint y: 312, distance: 351.8
click at [344, 312] on div "Shipment Details 🚚 Shipment Info Shipment Status READY_TO_SHIP Shipment Type PA…" at bounding box center [655, 487] width 1286 height 963
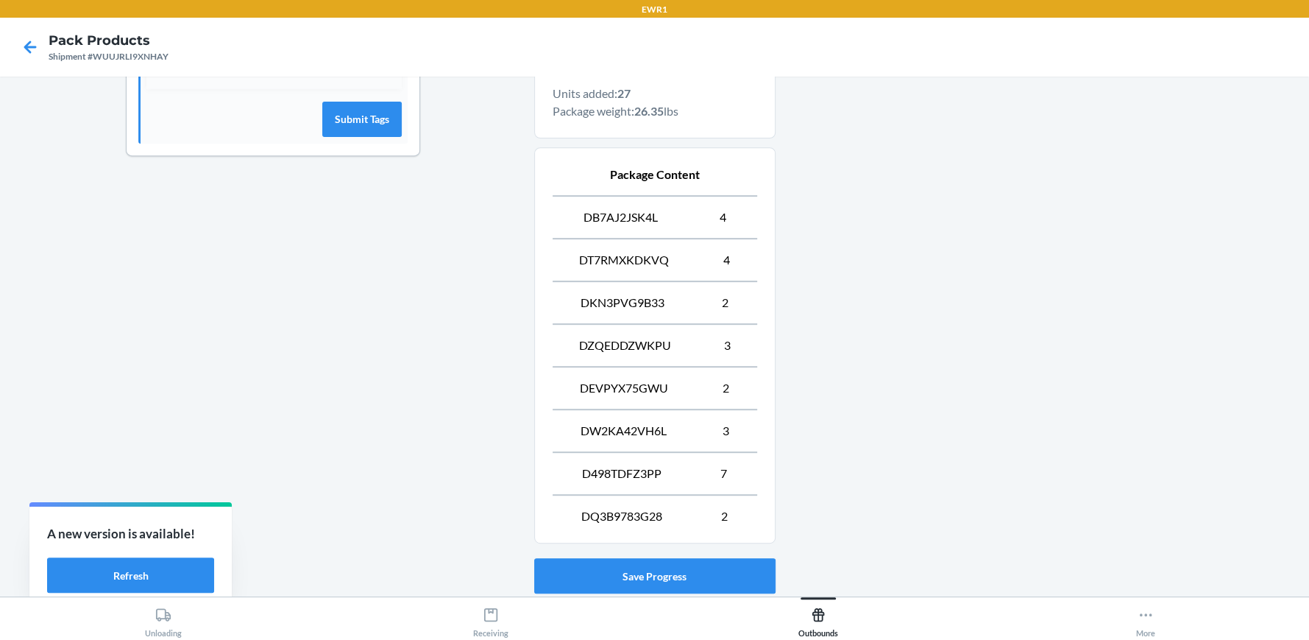
scroll to position [580, 0]
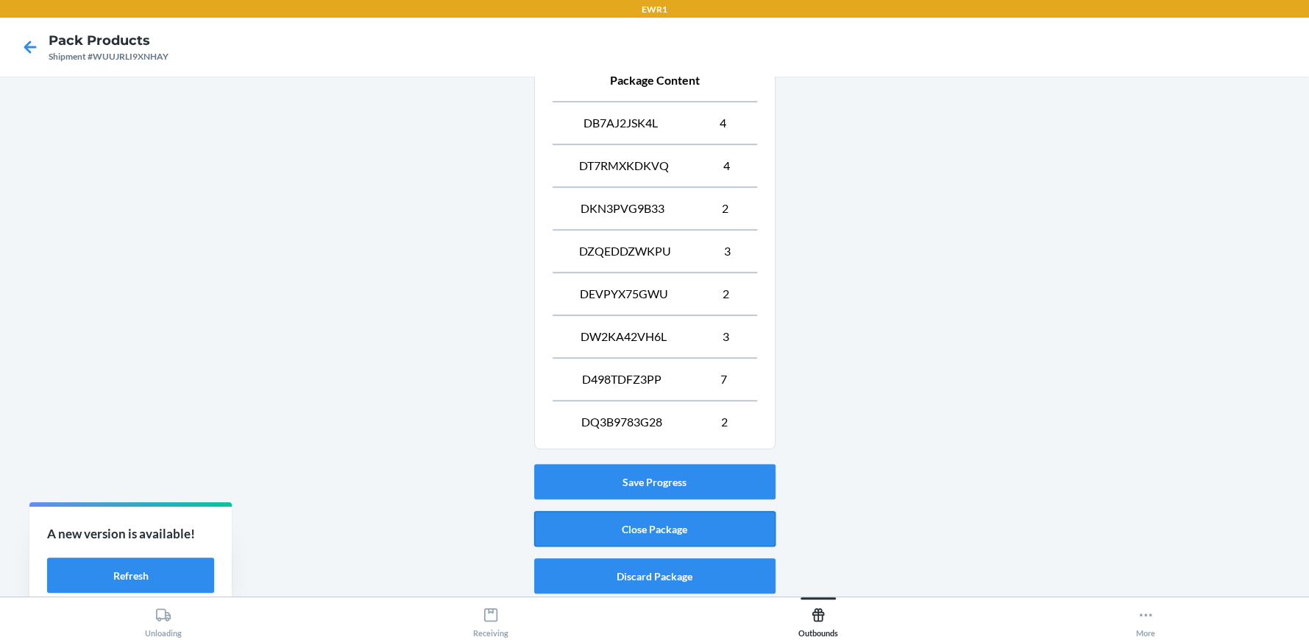
click at [707, 517] on button "Close Package" at bounding box center [654, 528] width 241 height 35
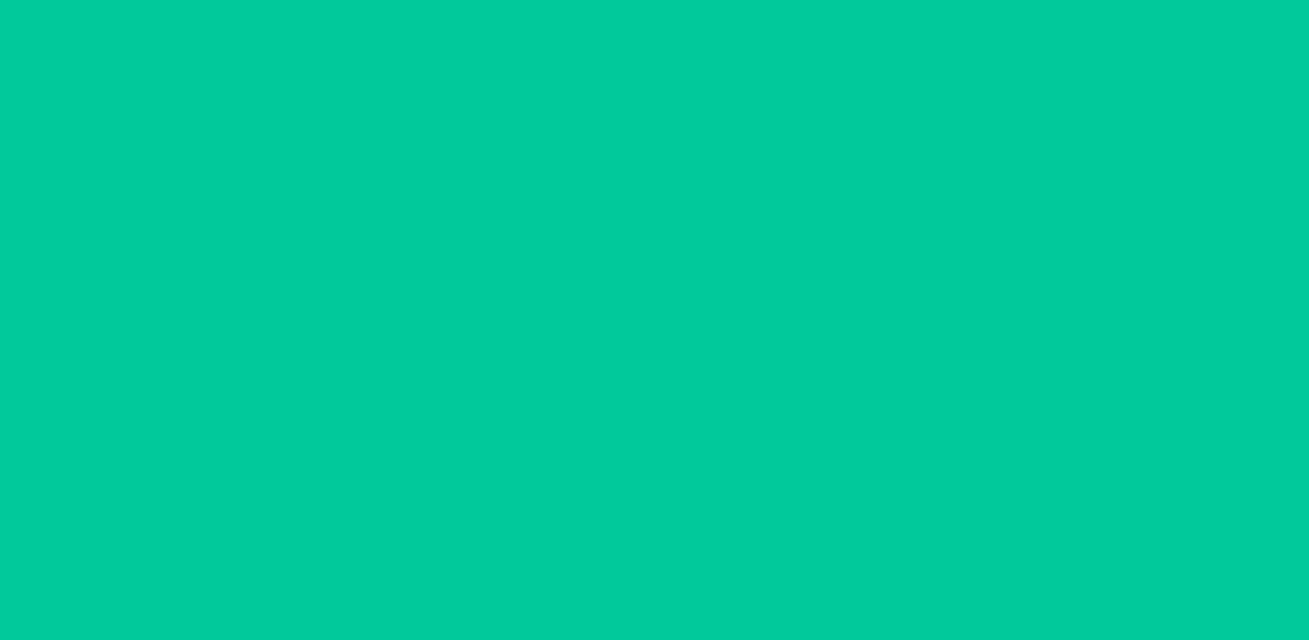
scroll to position [82, 0]
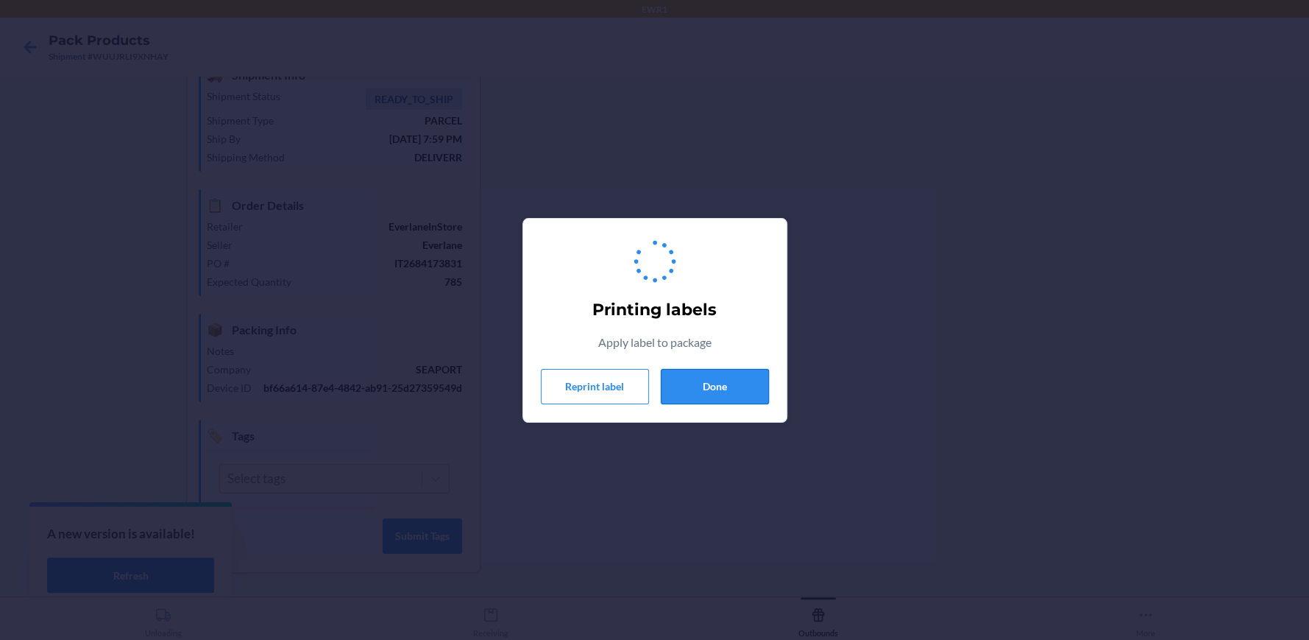
click at [706, 378] on button "Done" at bounding box center [715, 386] width 108 height 35
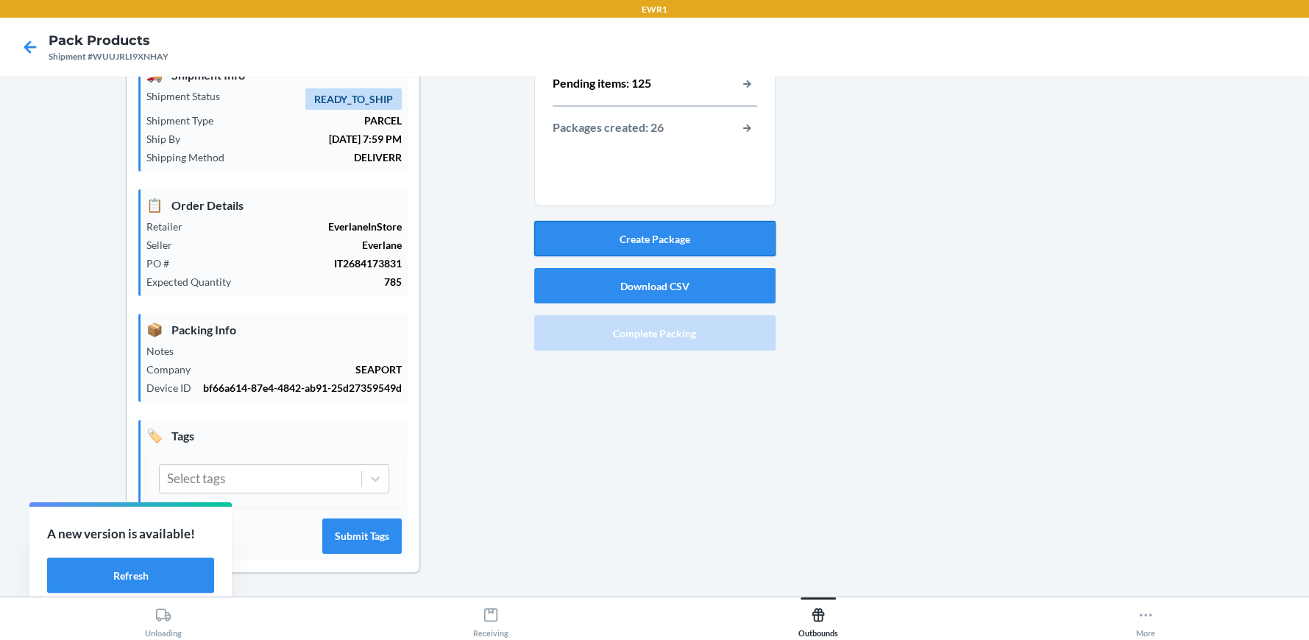
click at [712, 222] on button "Create Package" at bounding box center [654, 238] width 241 height 35
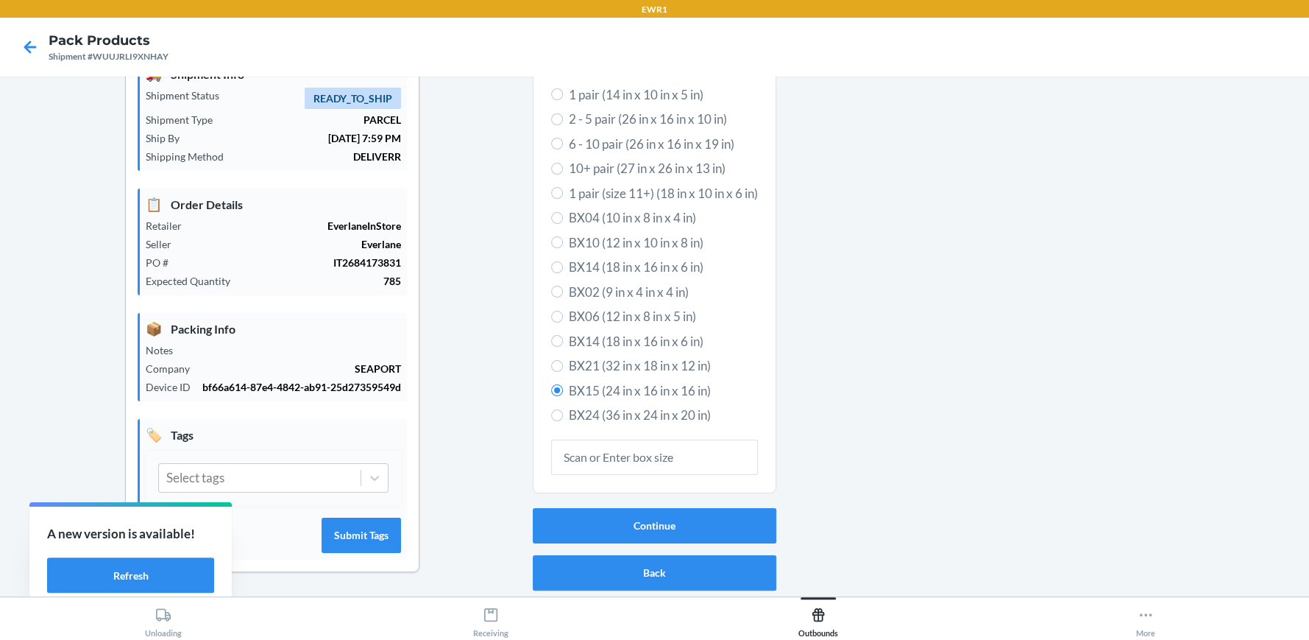
scroll to position [0, 0]
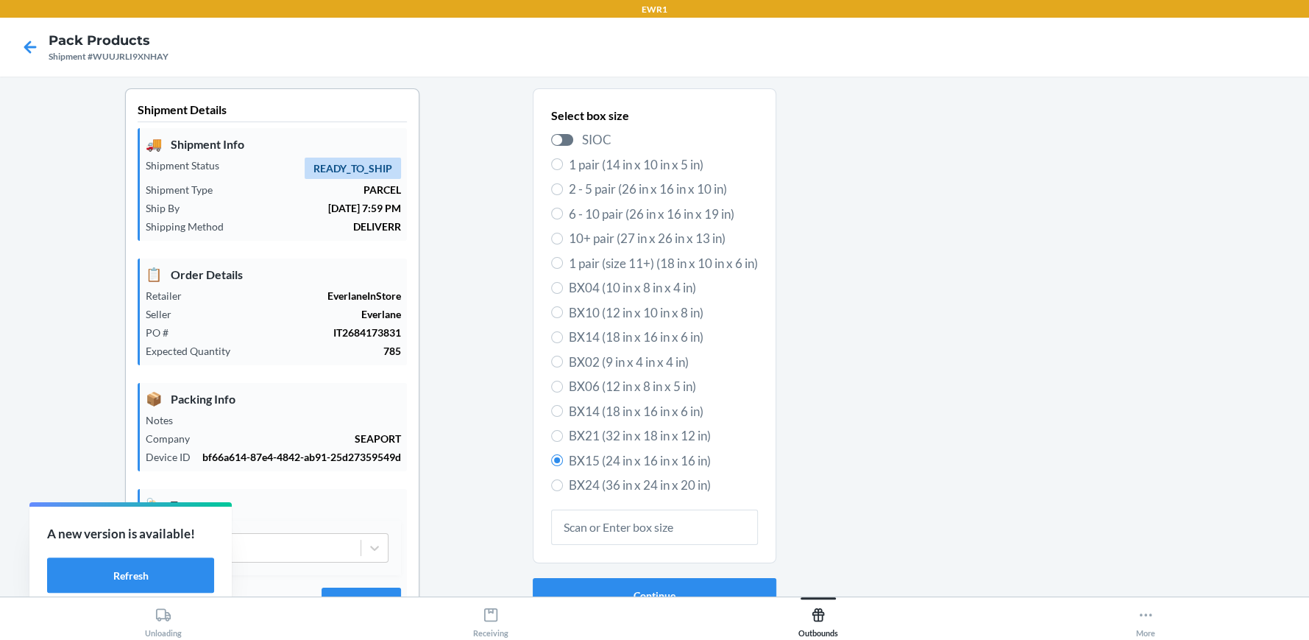
click at [583, 406] on span "BX14 (18 in x 16 in x 6 in)" at bounding box center [663, 411] width 189 height 19
click at [563, 406] on input "BX14 (18 in x 16 in x 6 in)" at bounding box center [557, 411] width 12 height 12
radio input "true"
radio input "false"
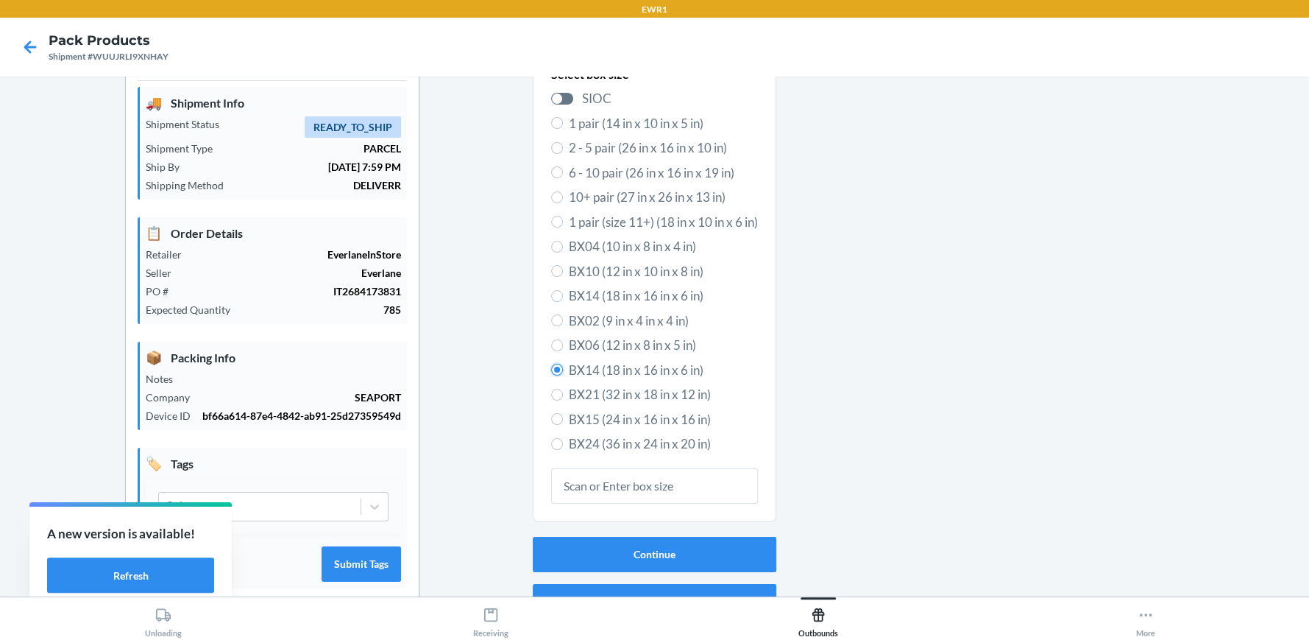
scroll to position [82, 0]
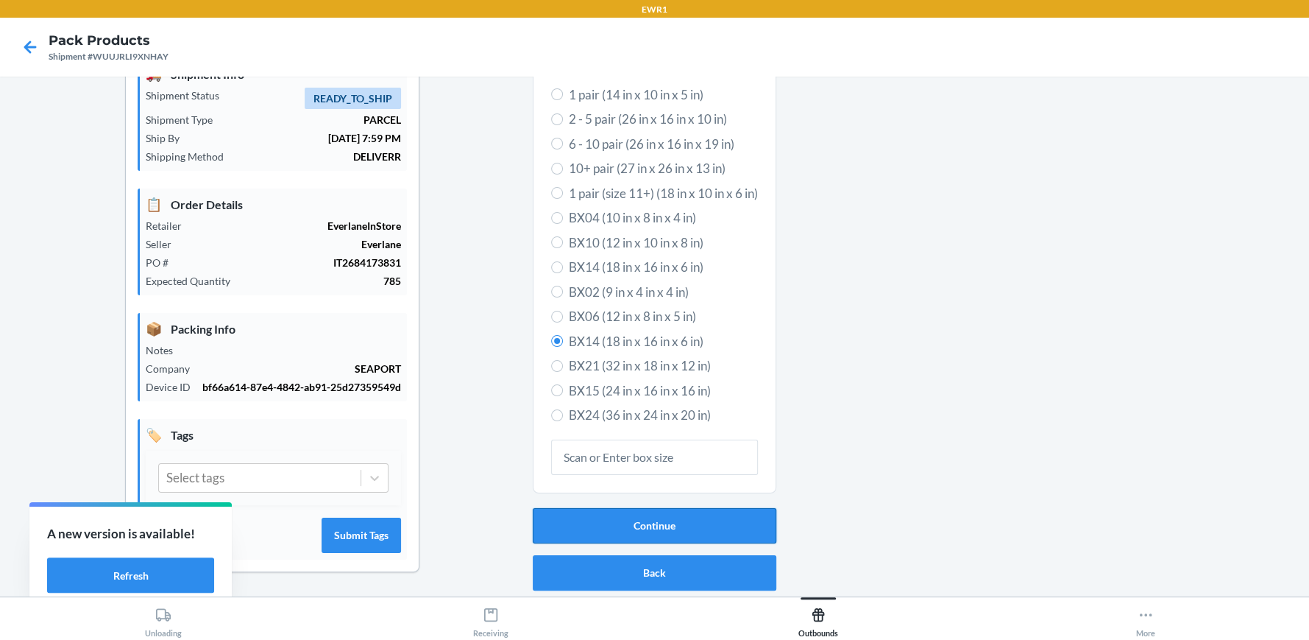
click at [692, 520] on button "Continue" at bounding box center [655, 525] width 244 height 35
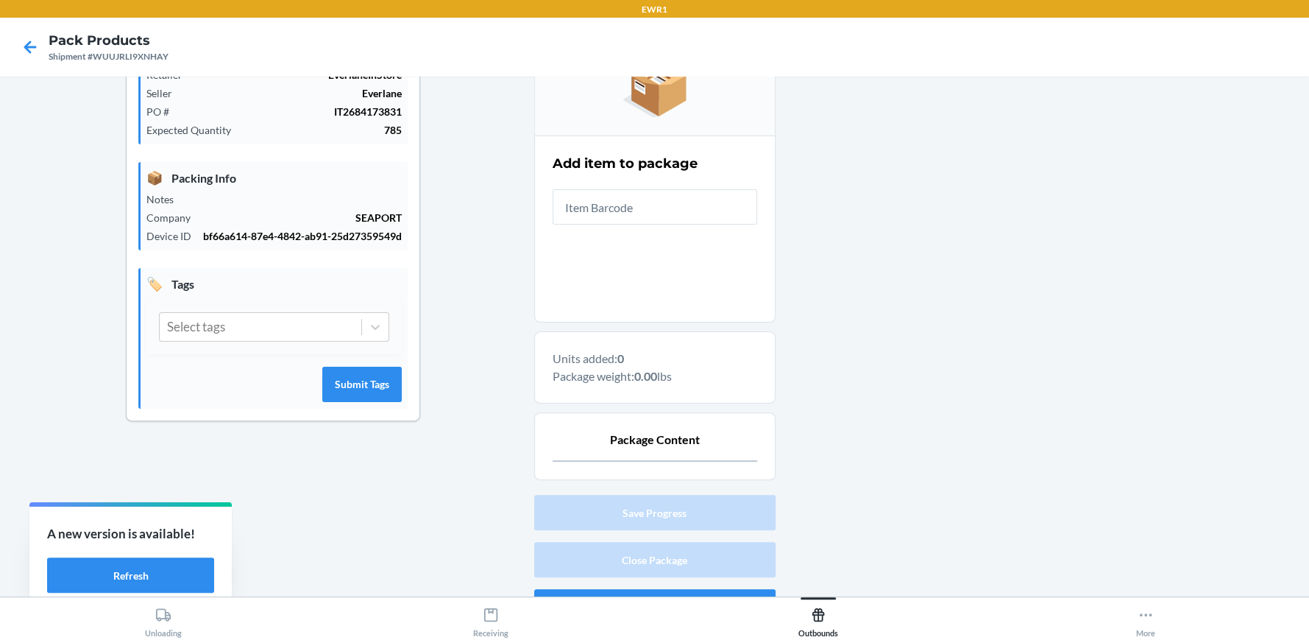
scroll to position [253, 0]
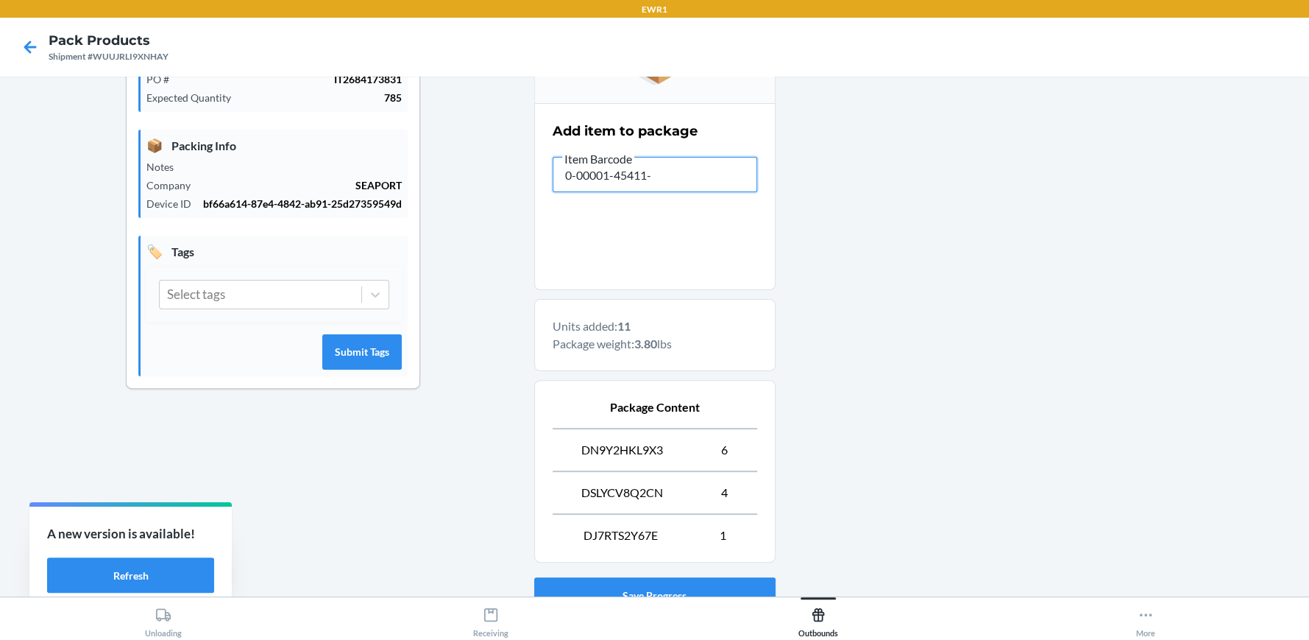
type input "0-00001-45411-6"
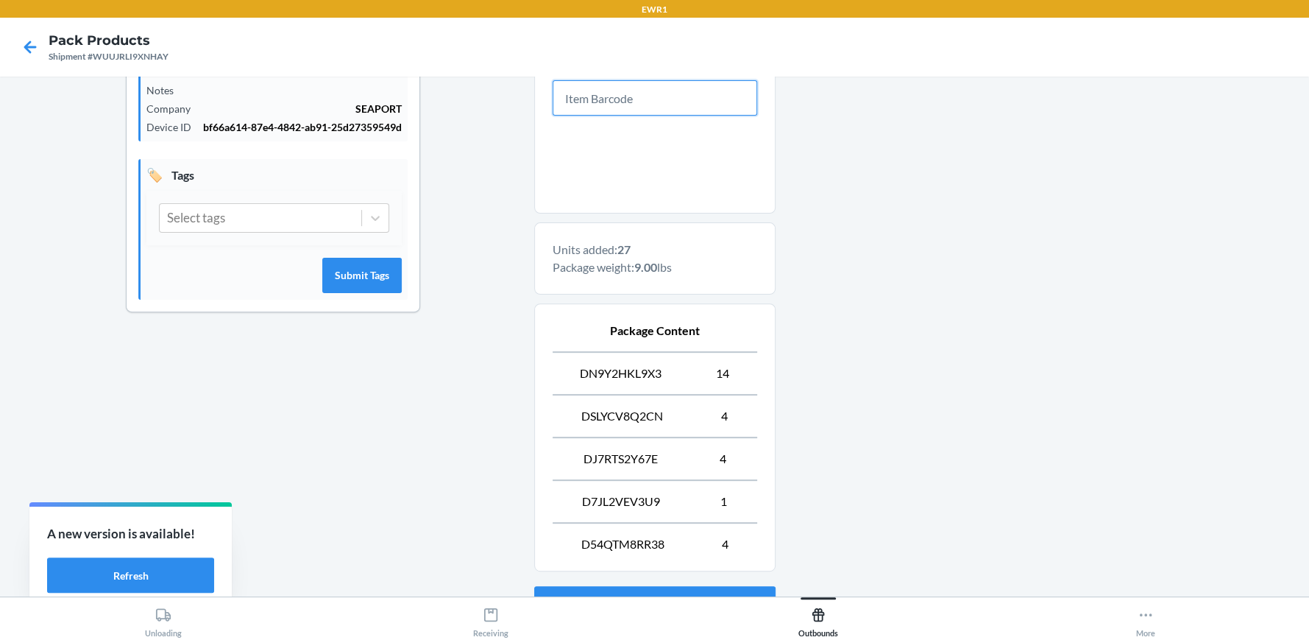
scroll to position [453, 0]
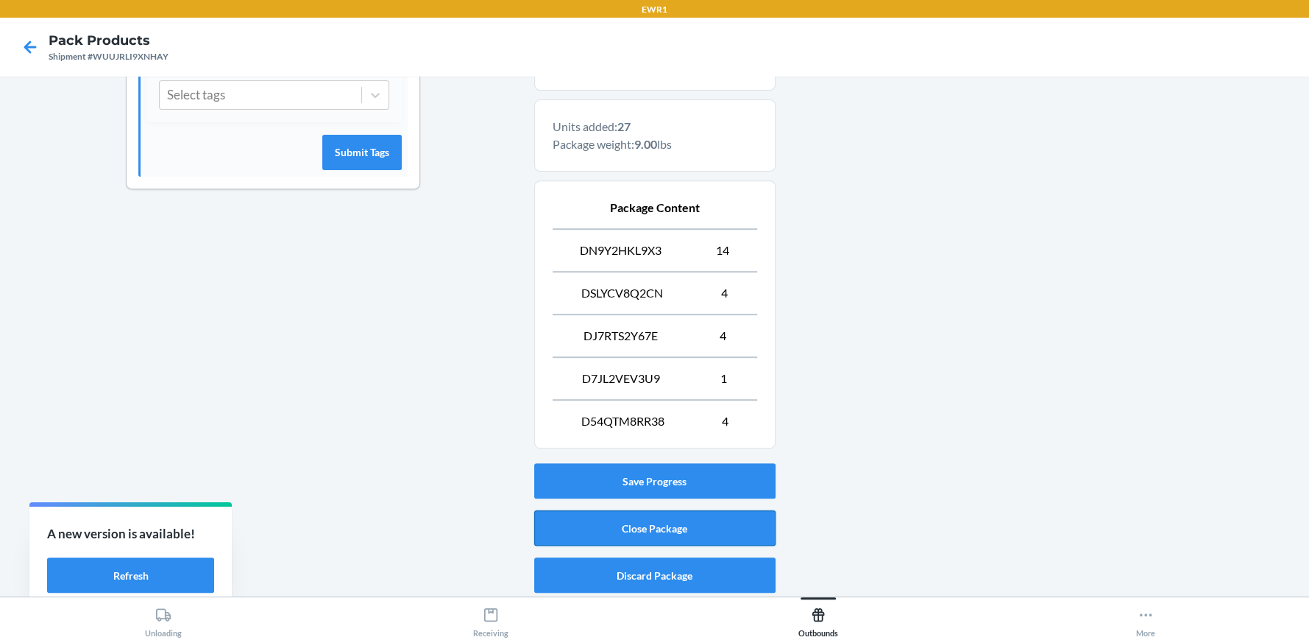
click at [687, 525] on button "Close Package" at bounding box center [654, 527] width 241 height 35
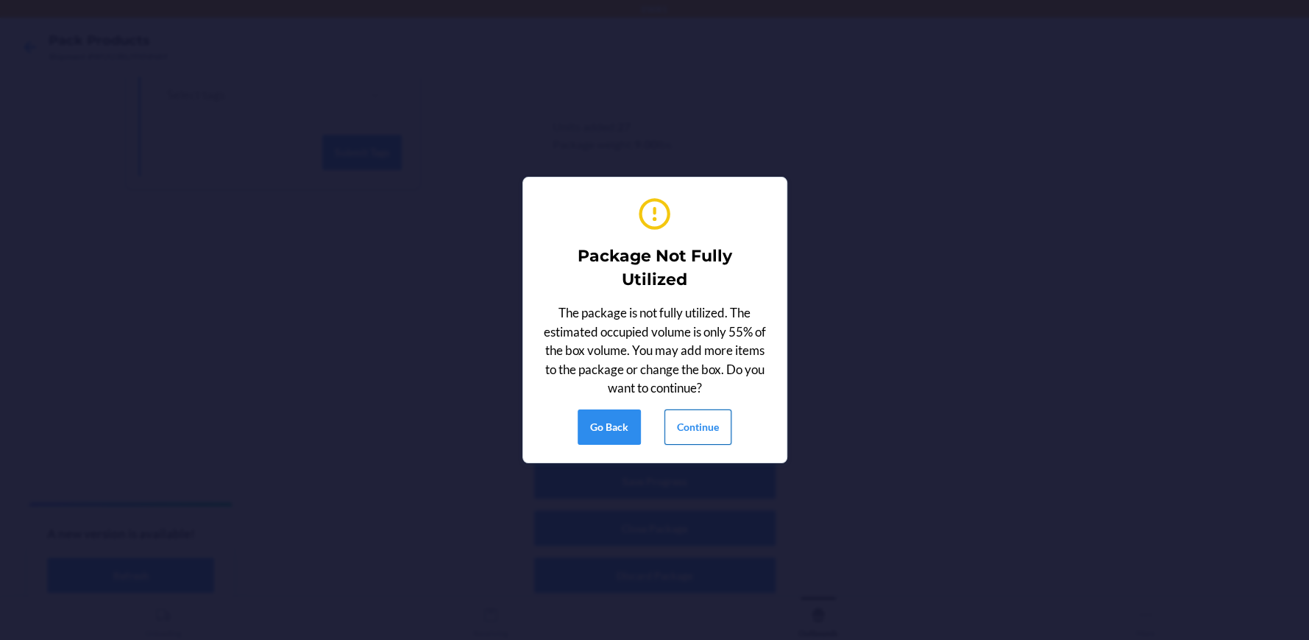
click at [694, 419] on button "Continue" at bounding box center [698, 426] width 67 height 35
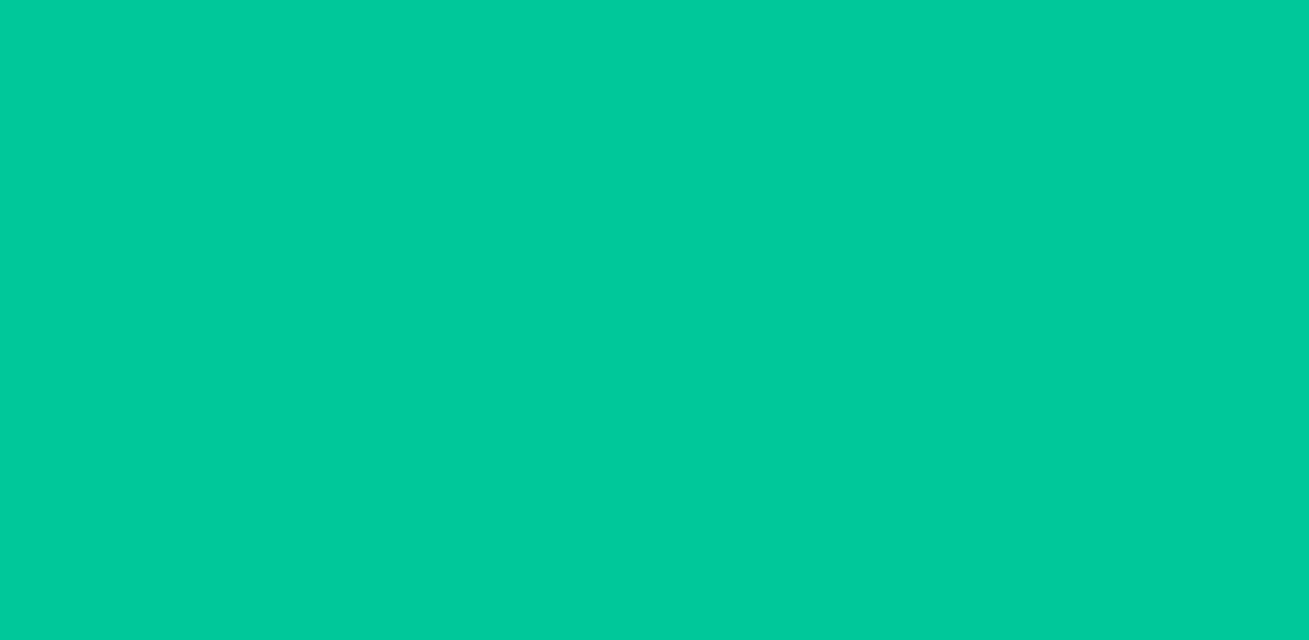
scroll to position [82, 0]
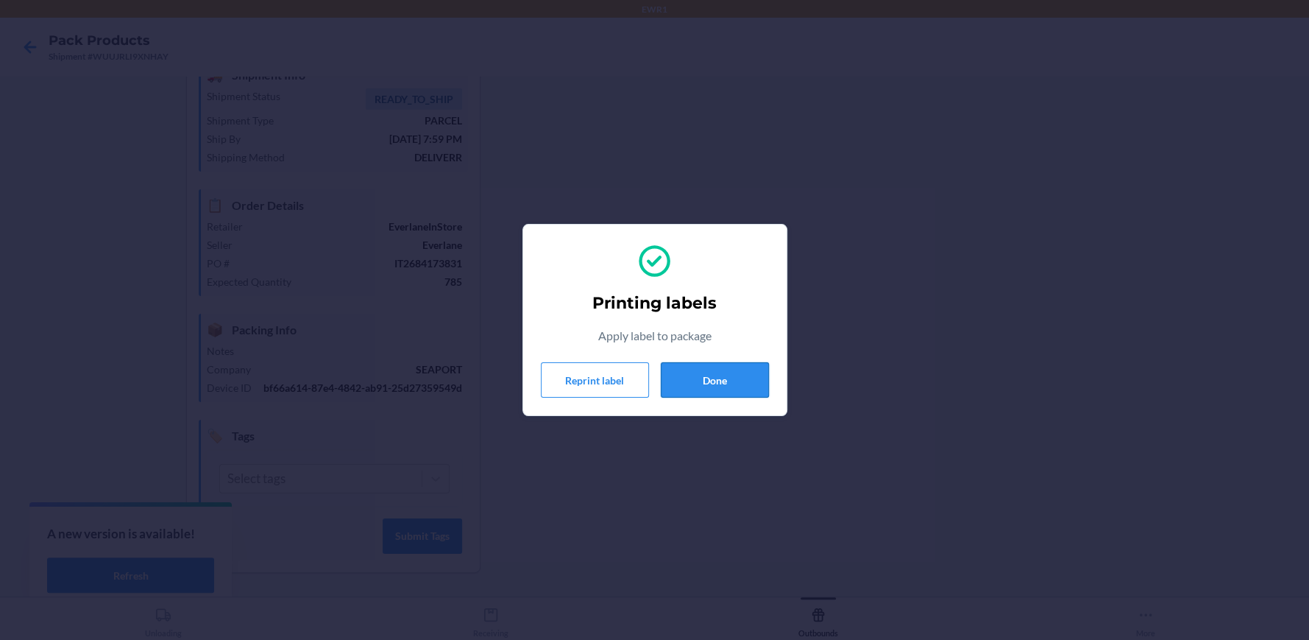
click at [718, 387] on button "Done" at bounding box center [715, 379] width 108 height 35
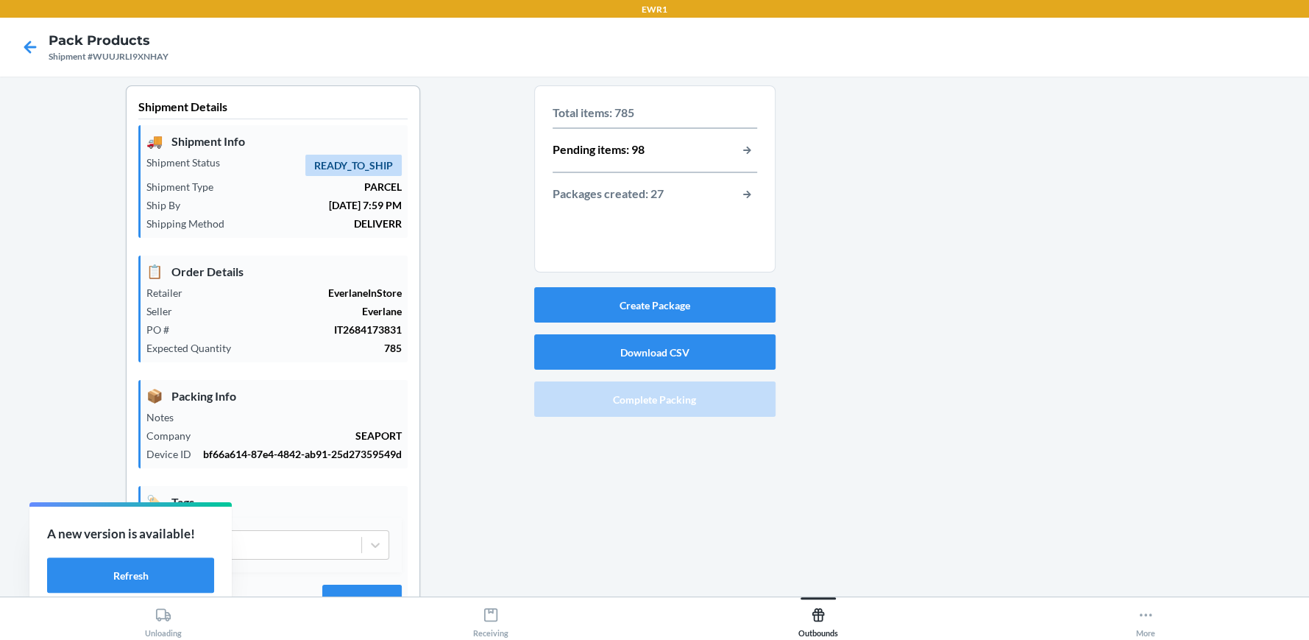
scroll to position [0, 0]
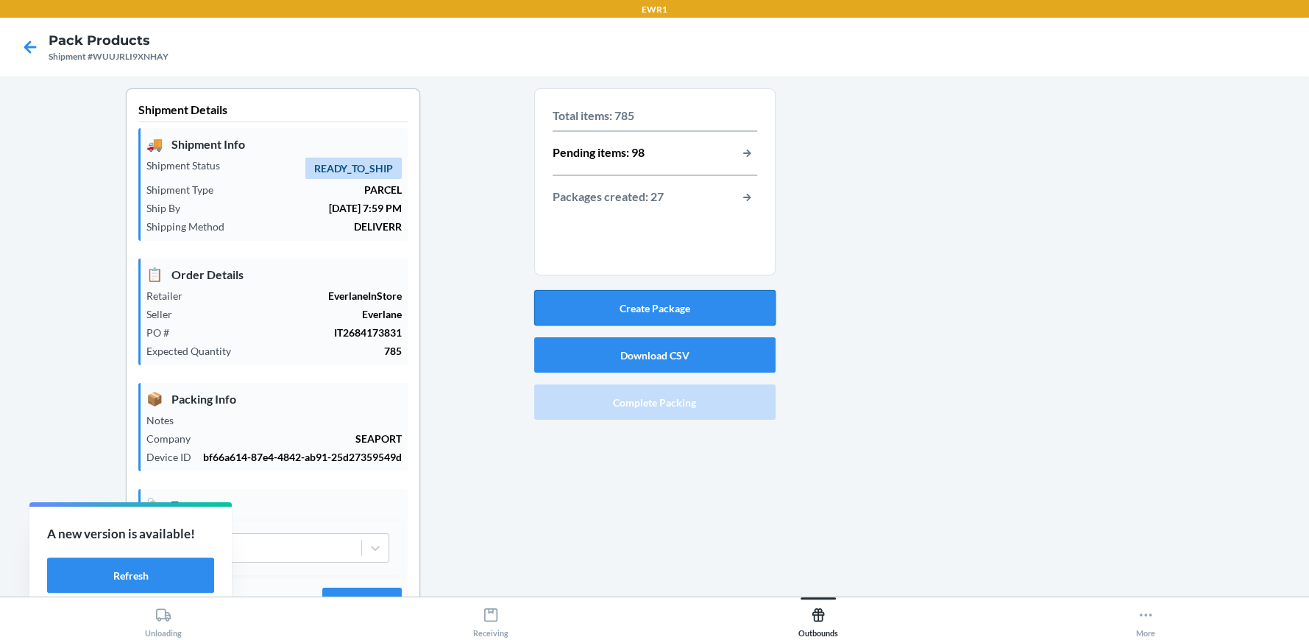
click at [595, 298] on button "Create Package" at bounding box center [654, 307] width 241 height 35
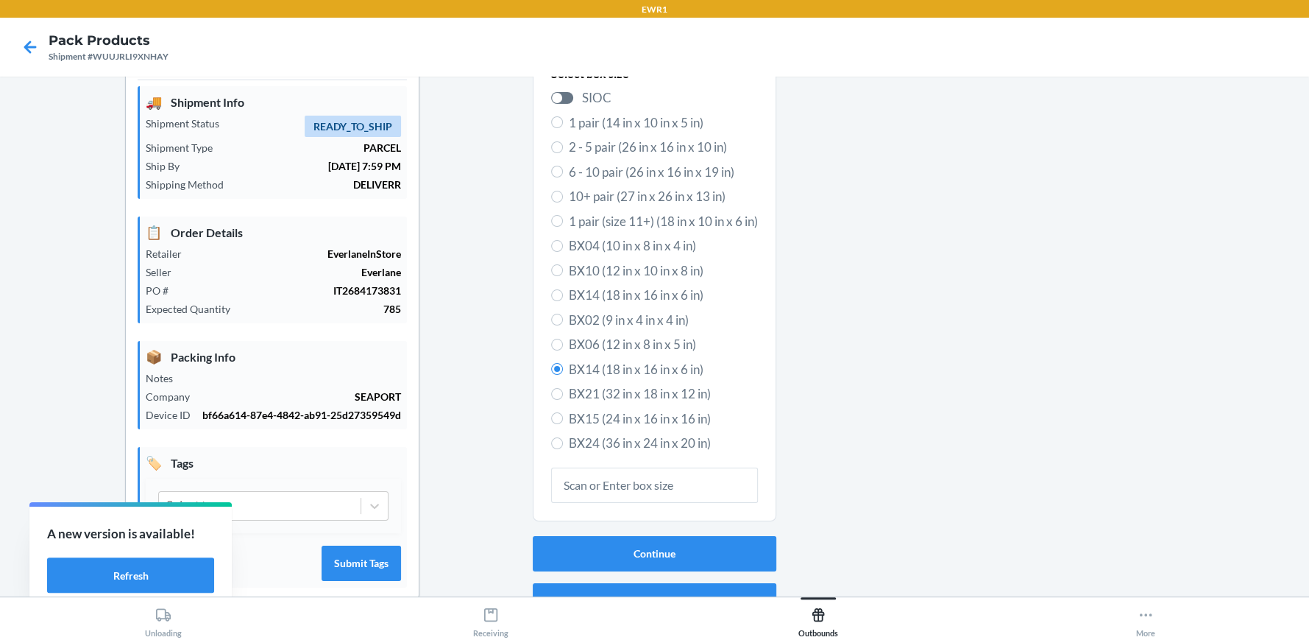
scroll to position [82, 0]
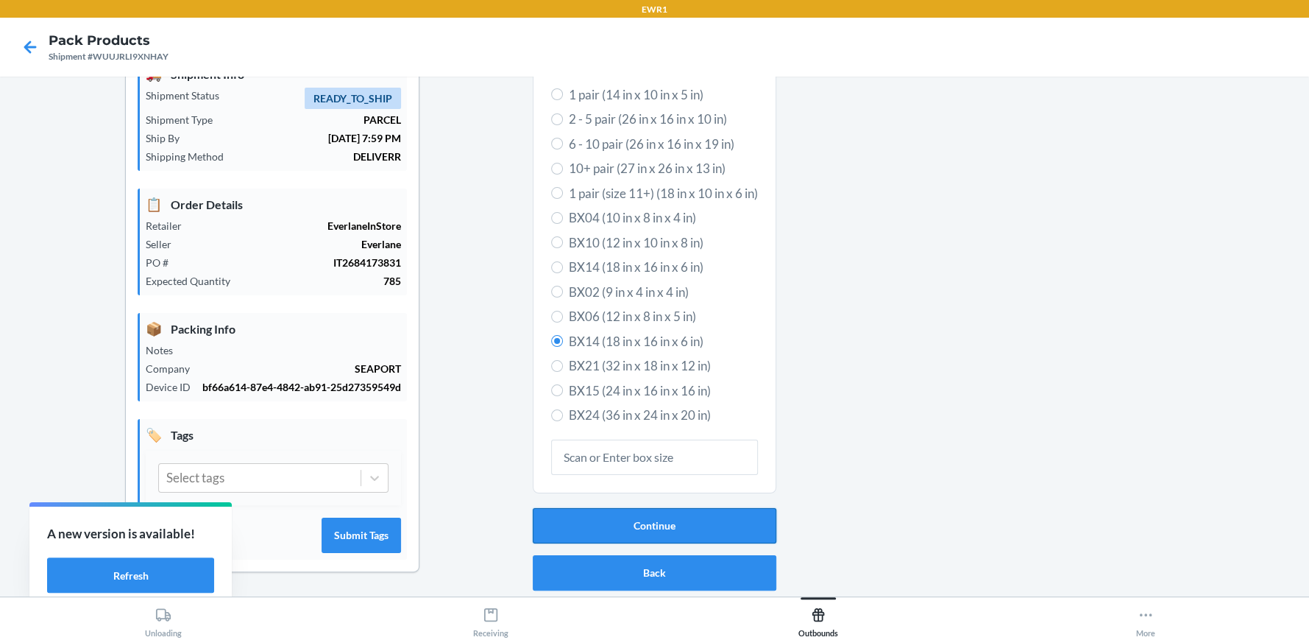
click at [694, 508] on button "Continue" at bounding box center [655, 525] width 244 height 35
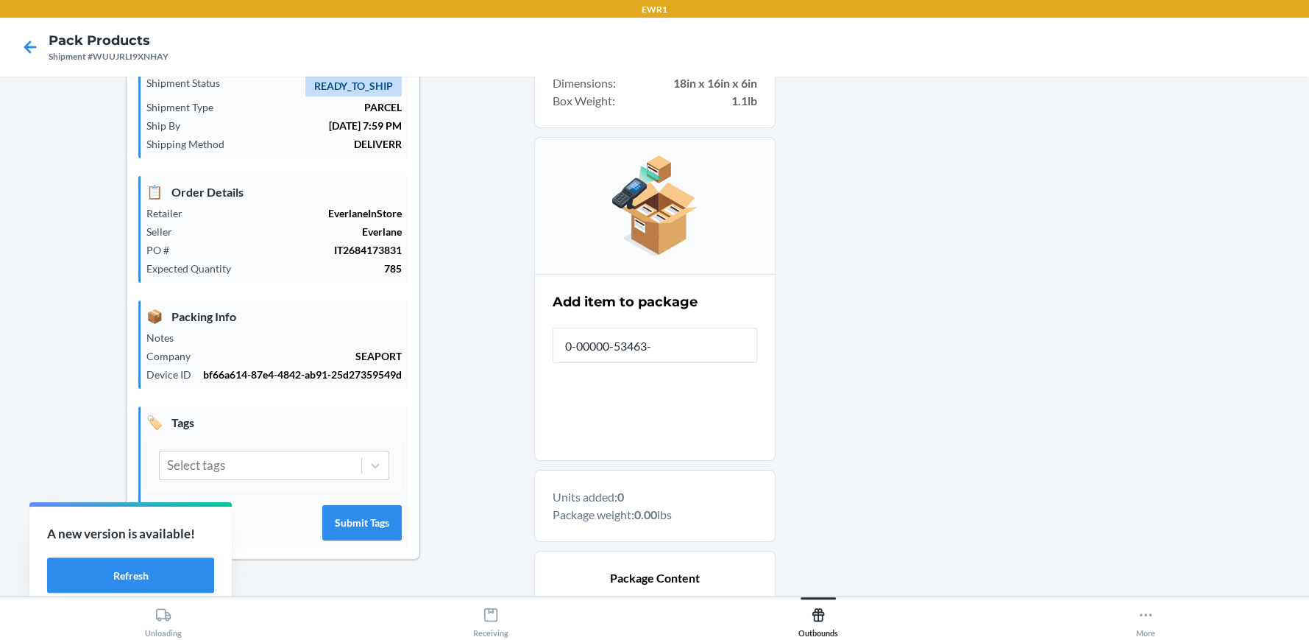
type input "0-00000-53463-5"
click at [679, 351] on input "0-00001-46681-2" at bounding box center [655, 344] width 205 height 35
type input "0"
type input "0-00000-95444-0"
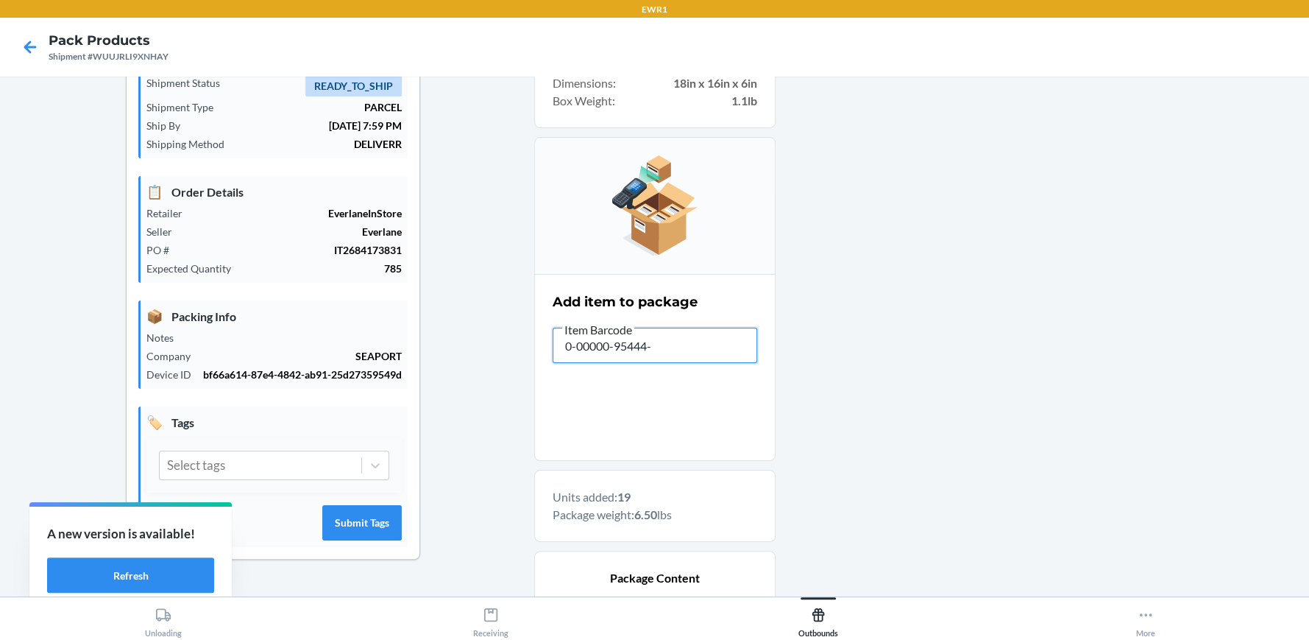
type input "0-00000-95444-0"
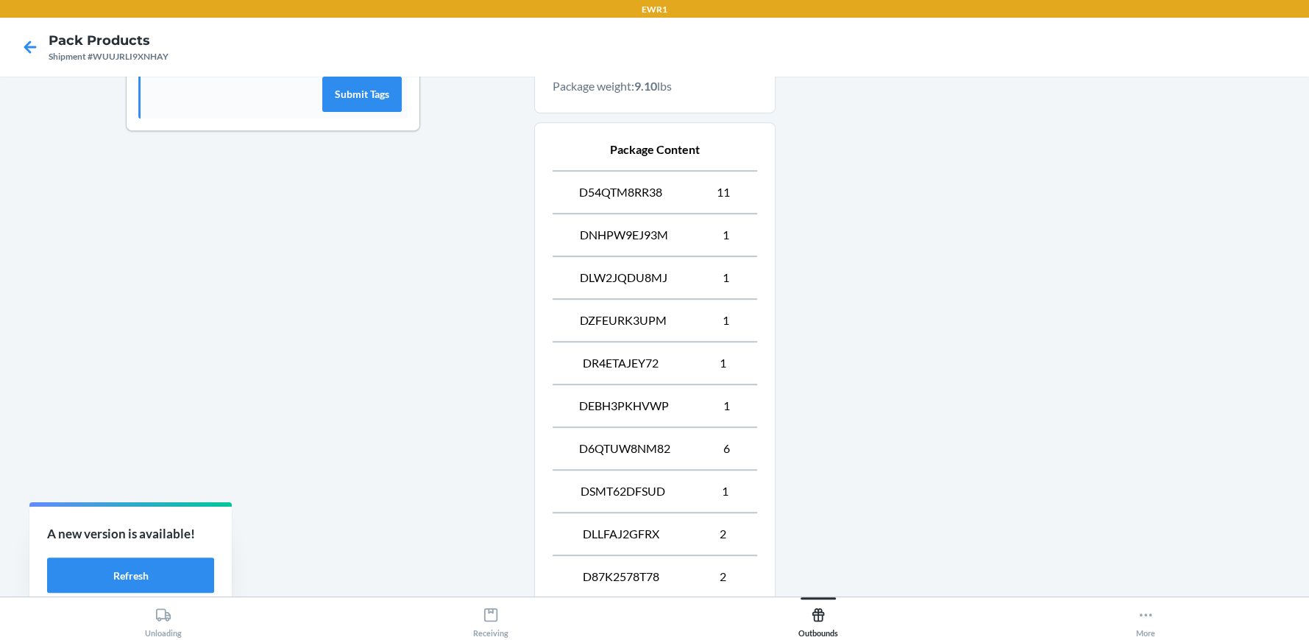
scroll to position [665, 0]
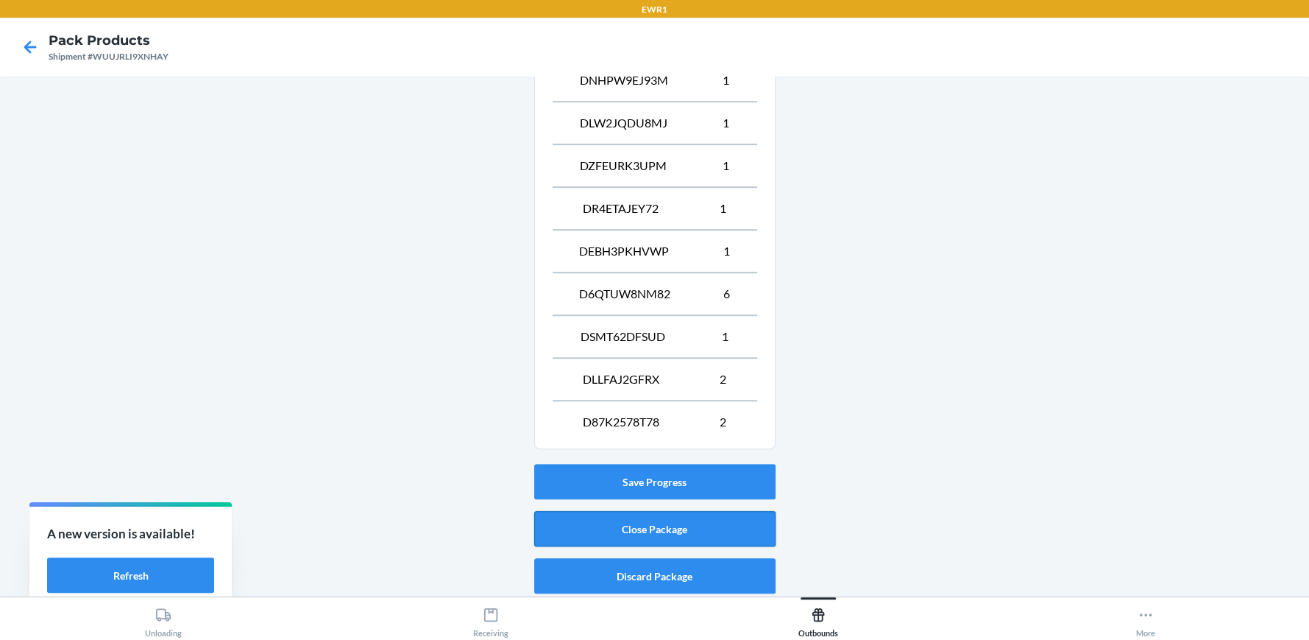
click at [706, 514] on button "Close Package" at bounding box center [654, 528] width 241 height 35
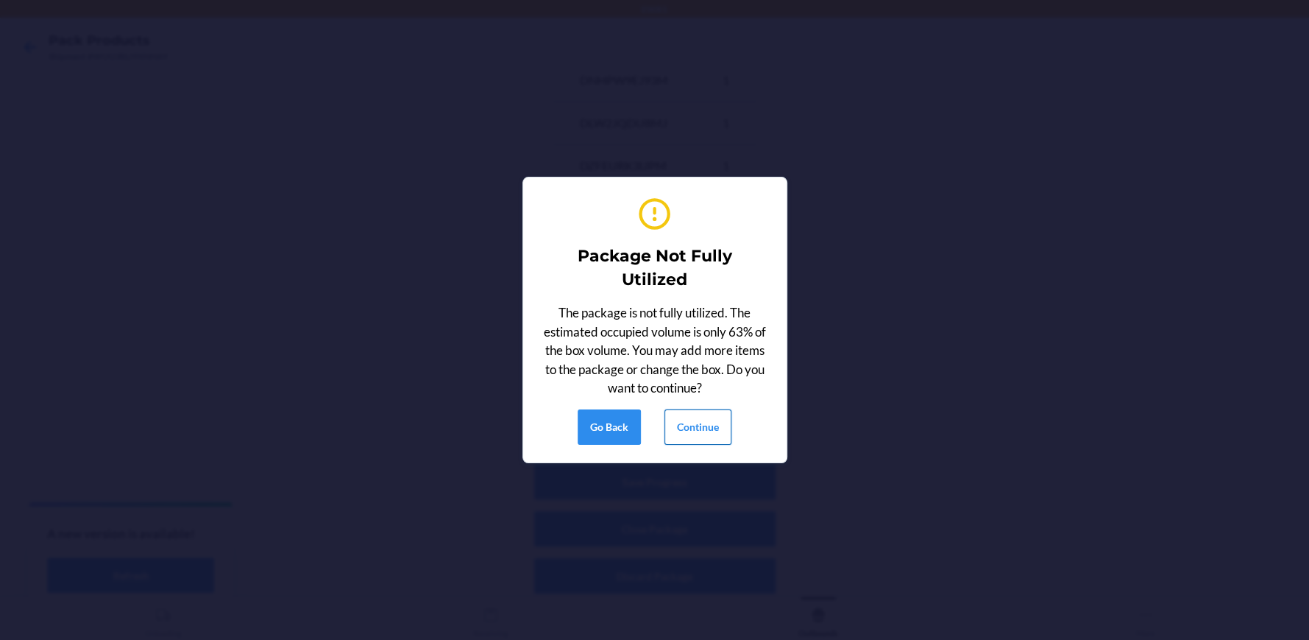
click at [709, 436] on button "Continue" at bounding box center [698, 426] width 67 height 35
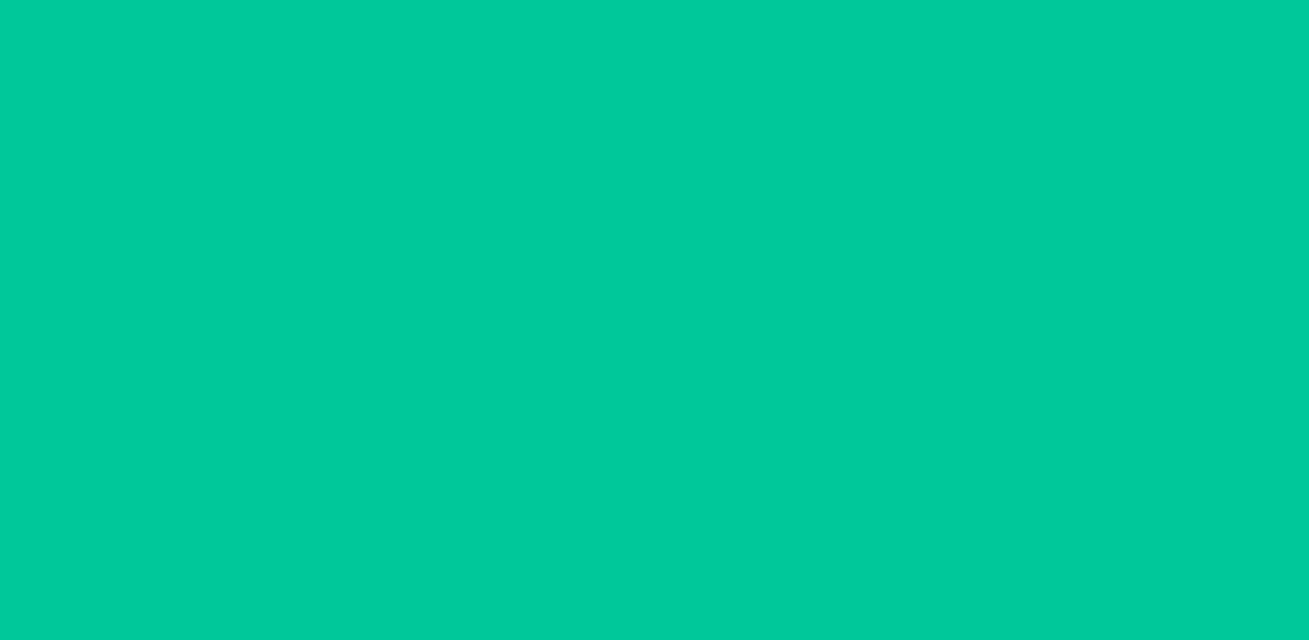
scroll to position [82, 0]
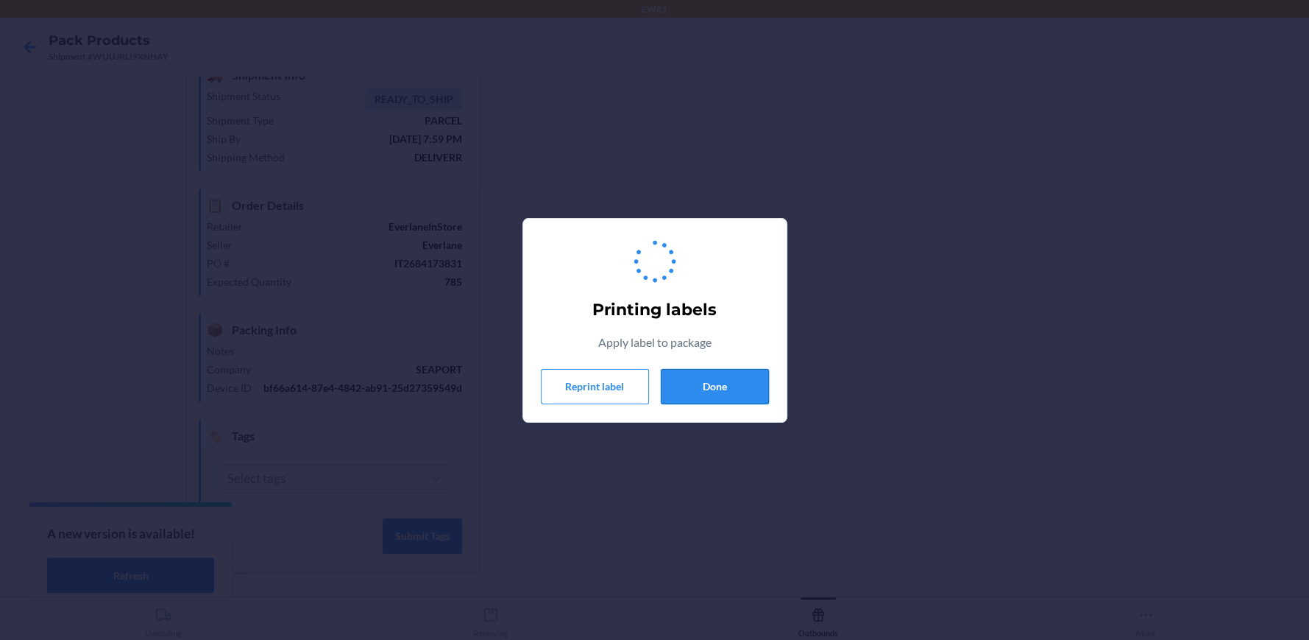
click at [727, 376] on button "Done" at bounding box center [715, 386] width 108 height 35
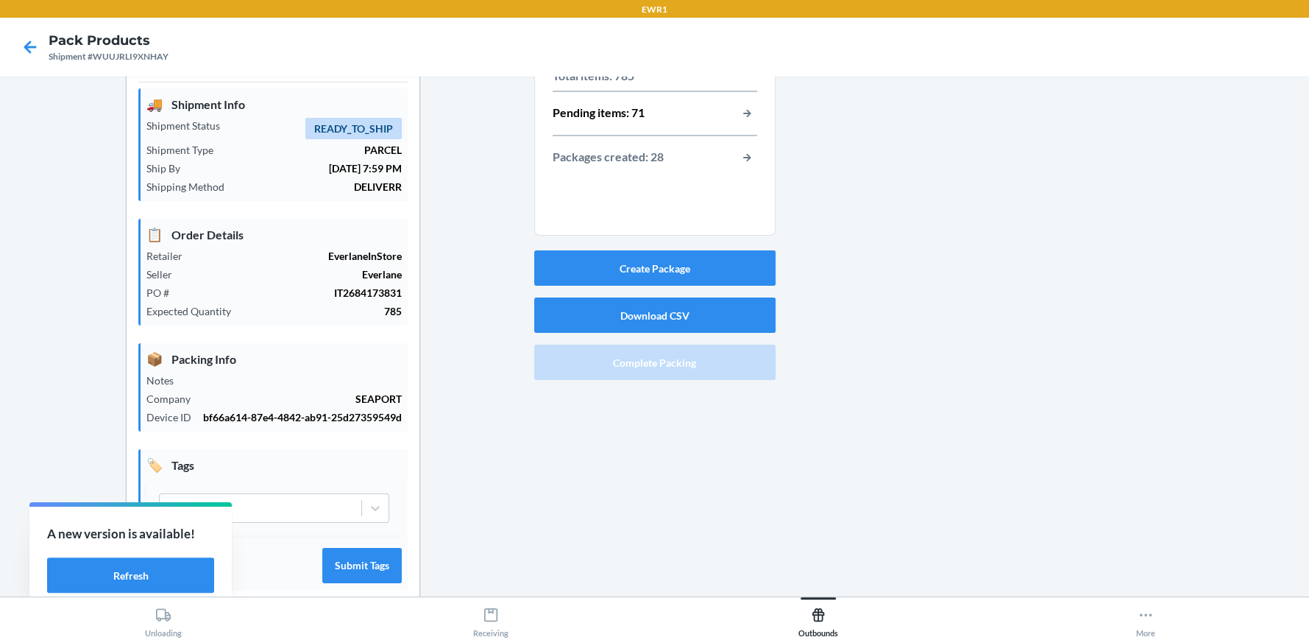
scroll to position [0, 0]
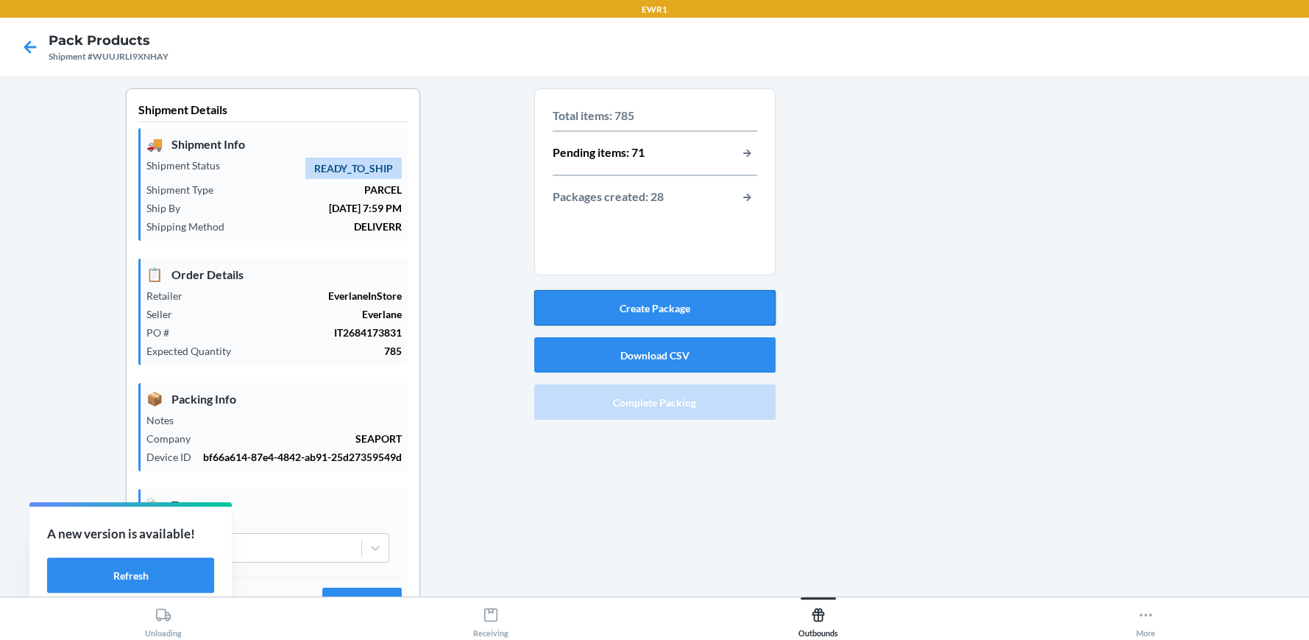
click at [716, 302] on button "Create Package" at bounding box center [654, 307] width 241 height 35
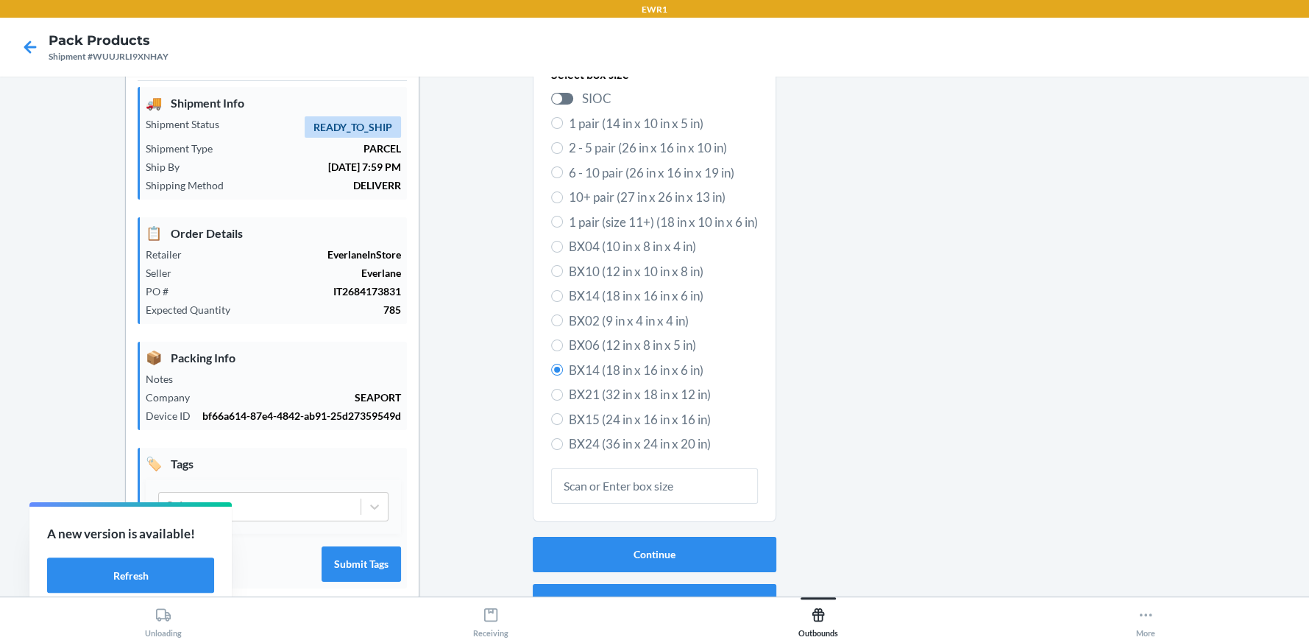
scroll to position [82, 0]
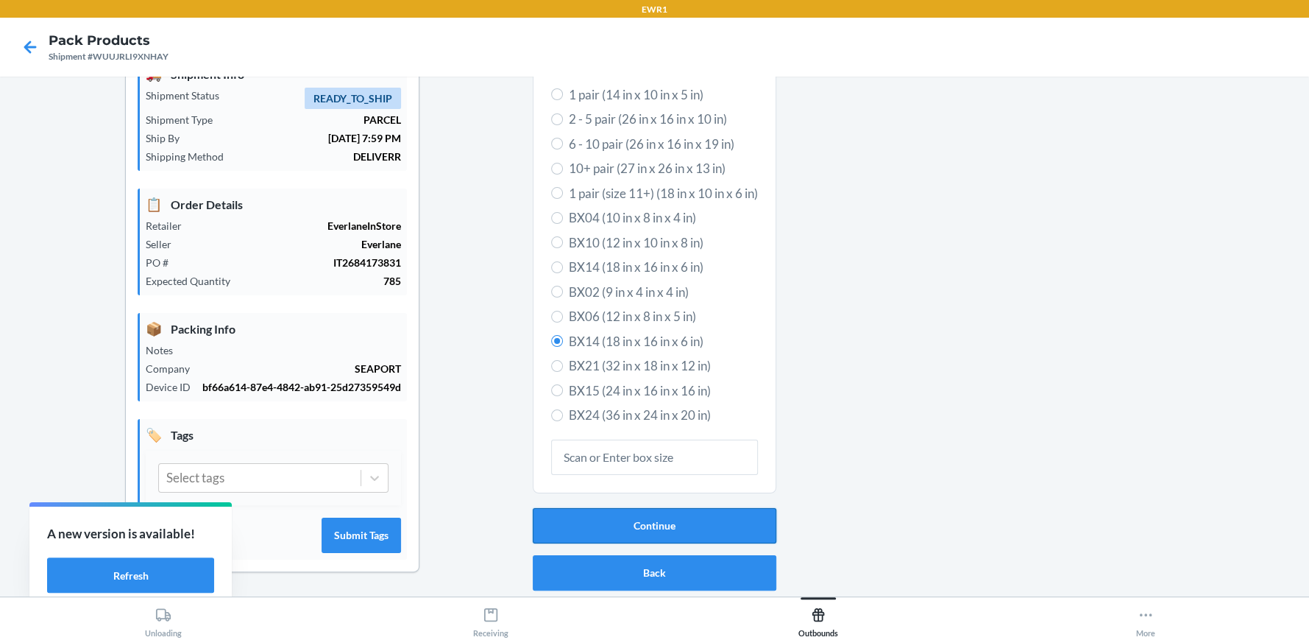
click at [673, 508] on button "Continue" at bounding box center [655, 525] width 244 height 35
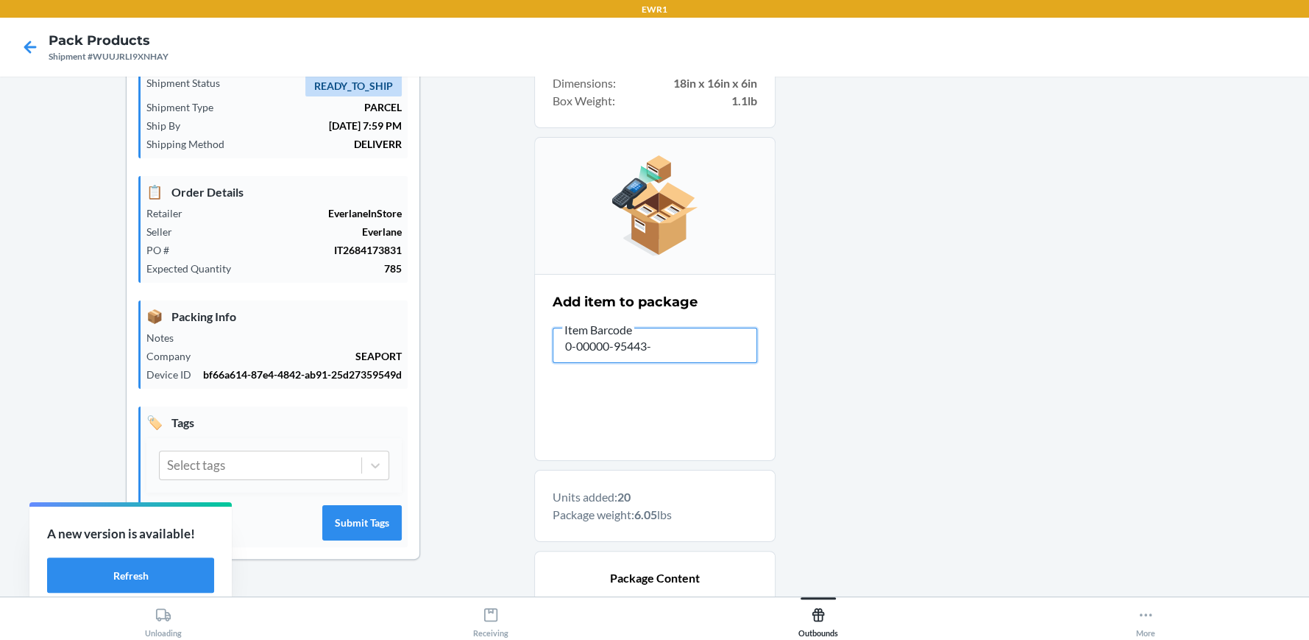
type input "0-00000-95443-3"
drag, startPoint x: 687, startPoint y: 348, endPoint x: 534, endPoint y: 331, distance: 154.7
click at [535, 331] on section "Add item to package Item Barcode 0-00000-95443-3" at bounding box center [654, 367] width 241 height 187
type input "0-00000-95445-7"
type input "0-0000095445-7"
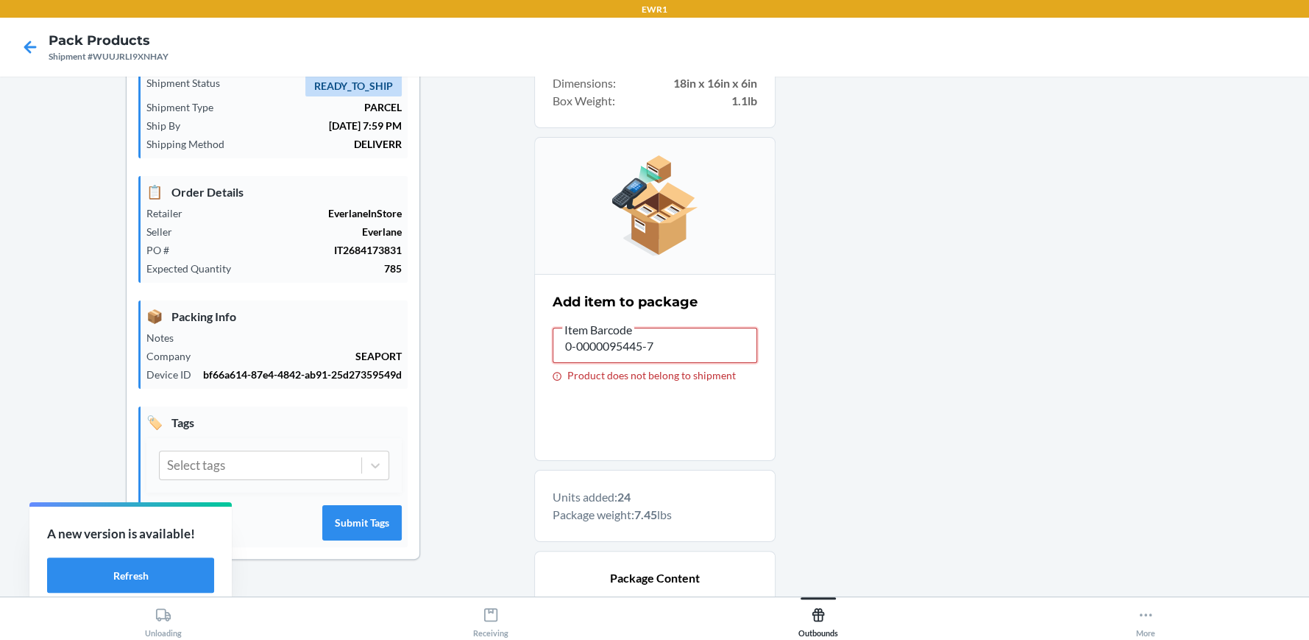
click at [604, 344] on input "0-0000095445-7" at bounding box center [655, 344] width 205 height 35
type input "0-00000-95445-7"
type input "0-00000-95443-3"
type input "0-00000-95445-7"
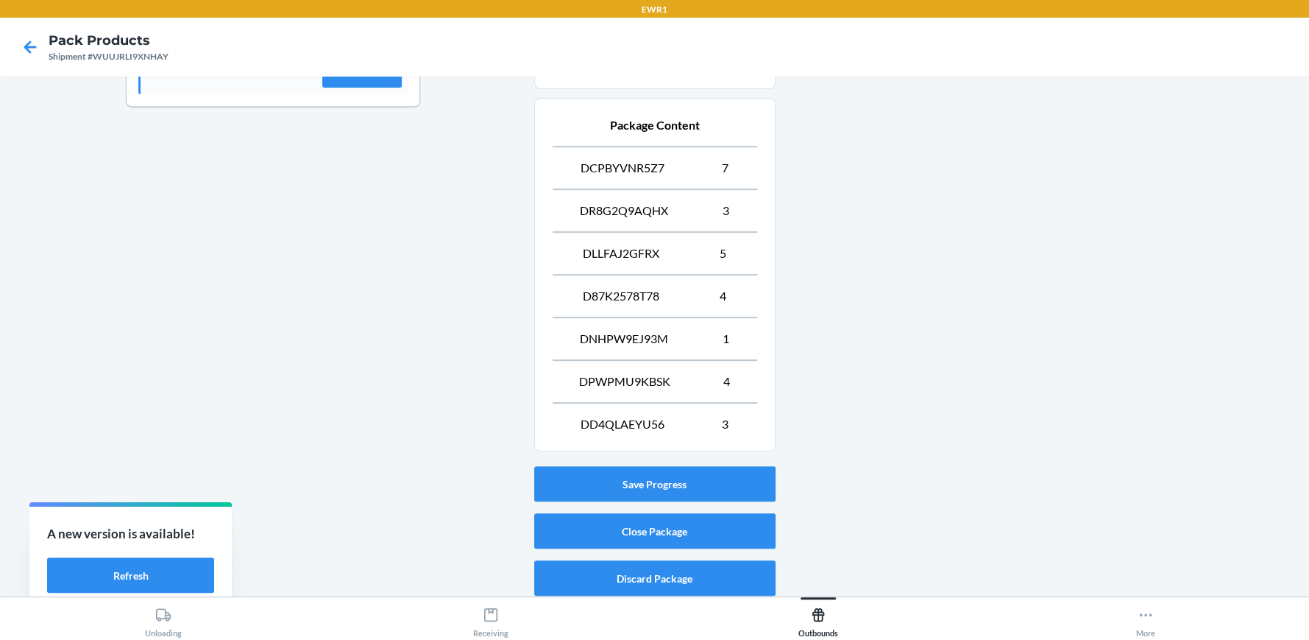
scroll to position [538, 0]
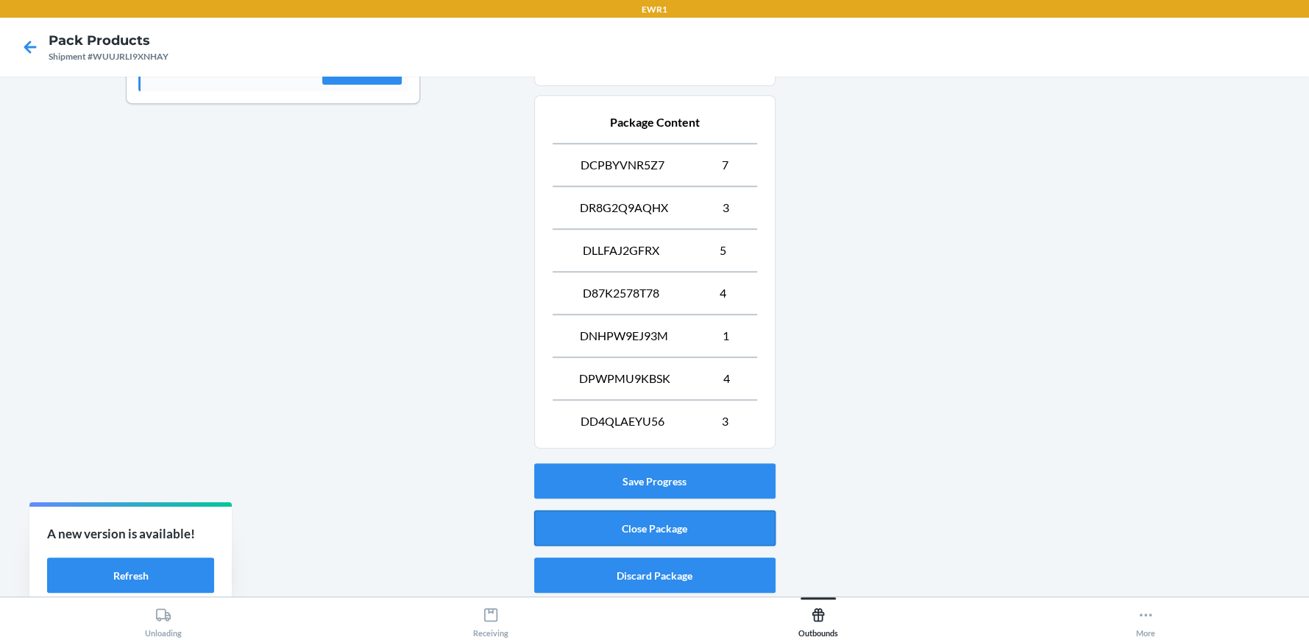
click at [729, 529] on button "Close Package" at bounding box center [654, 527] width 241 height 35
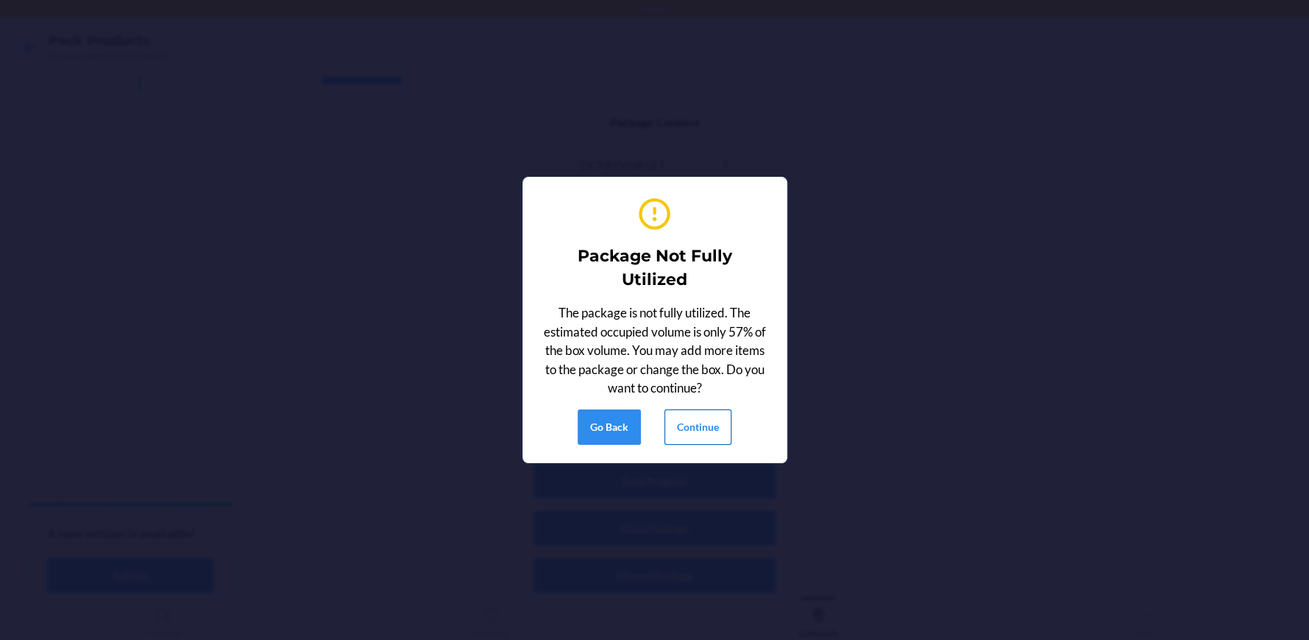
click at [706, 434] on button "Continue" at bounding box center [698, 426] width 67 height 35
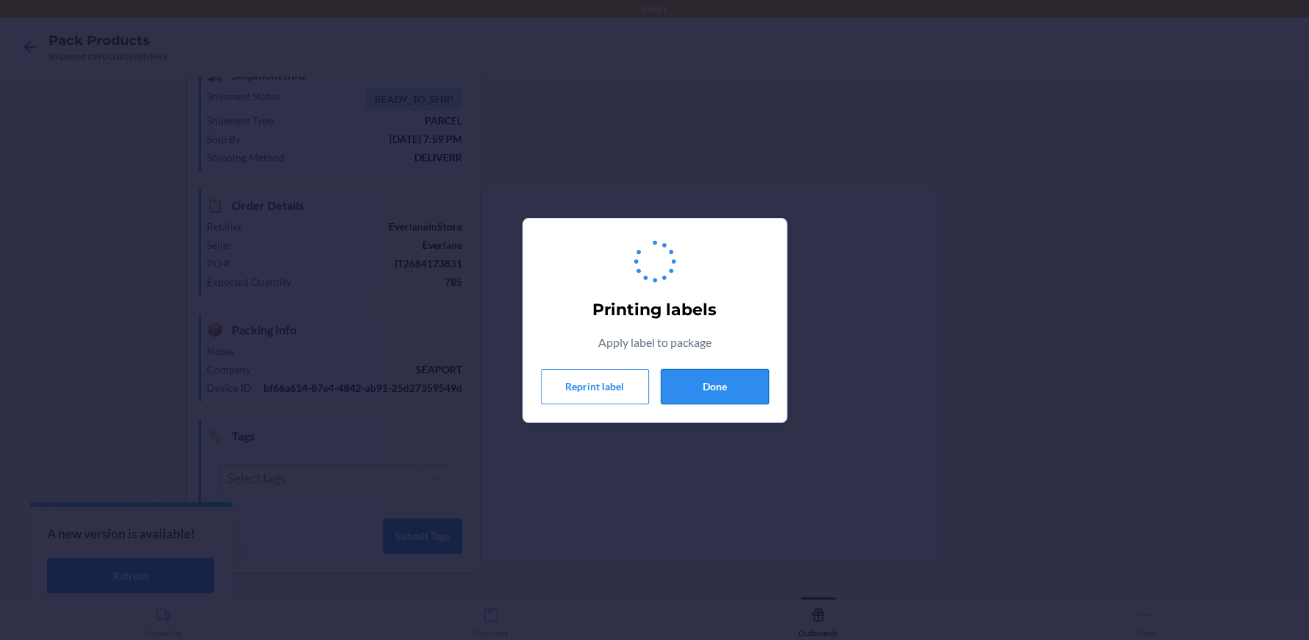
click at [719, 390] on button "Done" at bounding box center [715, 386] width 108 height 35
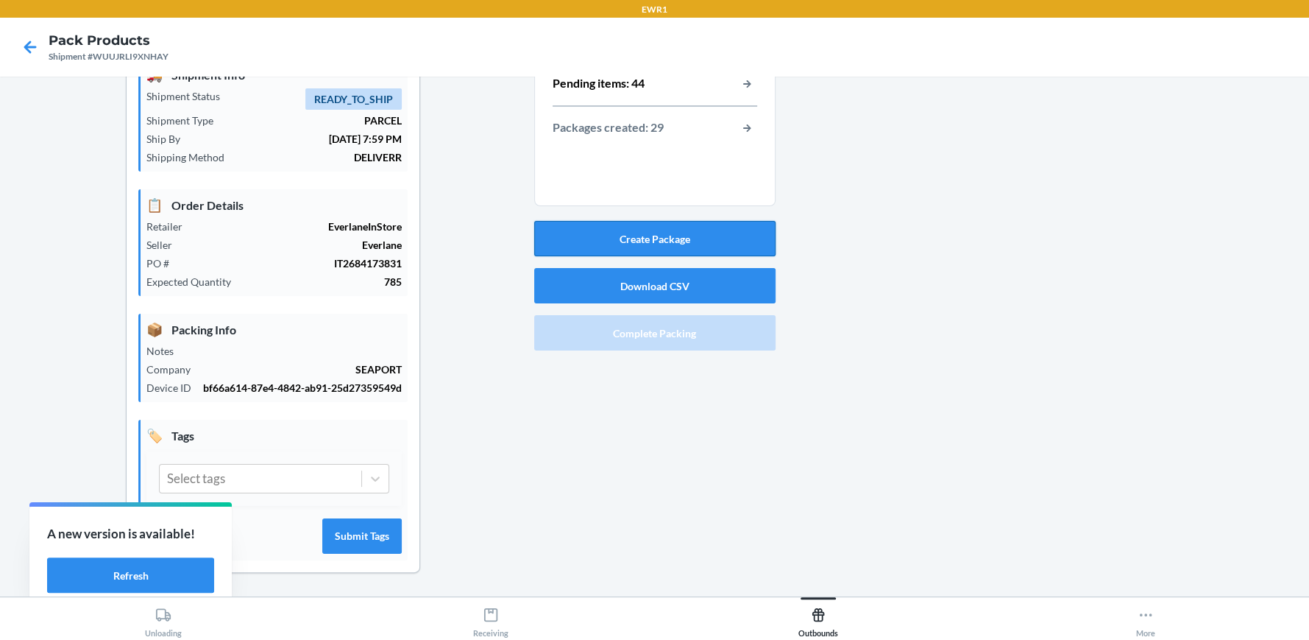
click at [618, 221] on button "Create Package" at bounding box center [654, 238] width 241 height 35
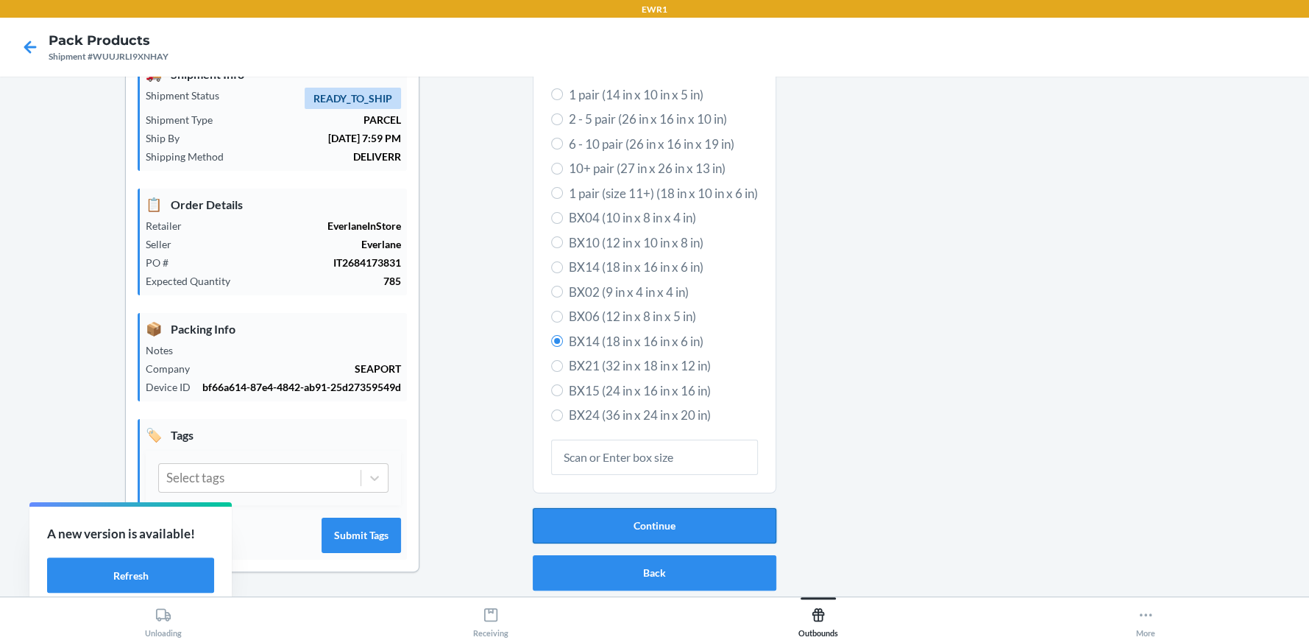
click at [713, 509] on button "Continue" at bounding box center [655, 525] width 244 height 35
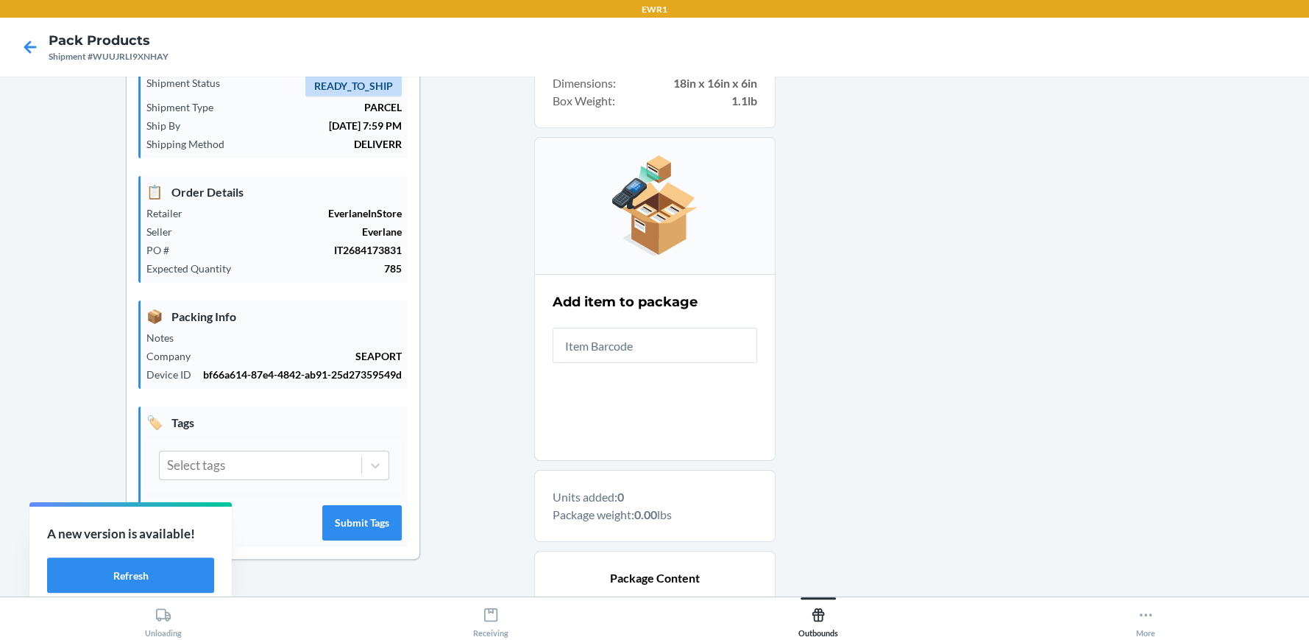
type input "."
drag, startPoint x: 718, startPoint y: 349, endPoint x: 464, endPoint y: 371, distance: 254.9
click at [464, 364] on div "Shipment Details 🚚 Shipment Info Shipment Status READY_TO_SHIP Shipment Type PA…" at bounding box center [655, 387] width 1286 height 762
type input "0-00000-95443-3"
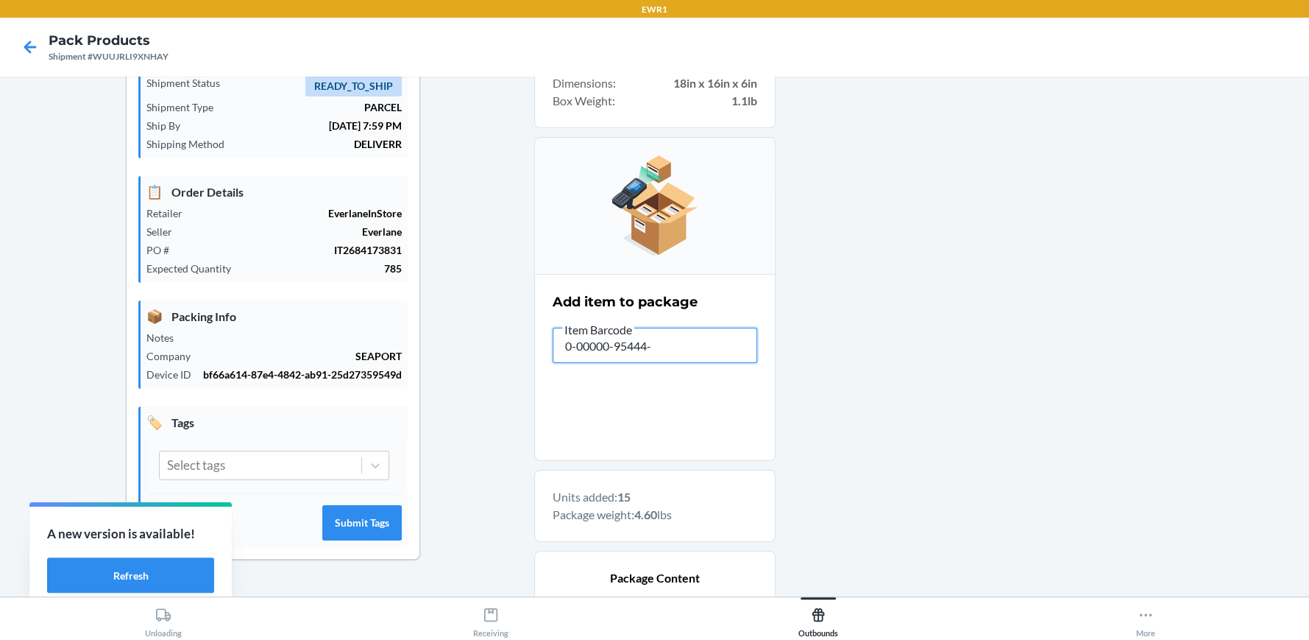
type input "0-00000-95444-0"
type input "0-00000-95443-3"
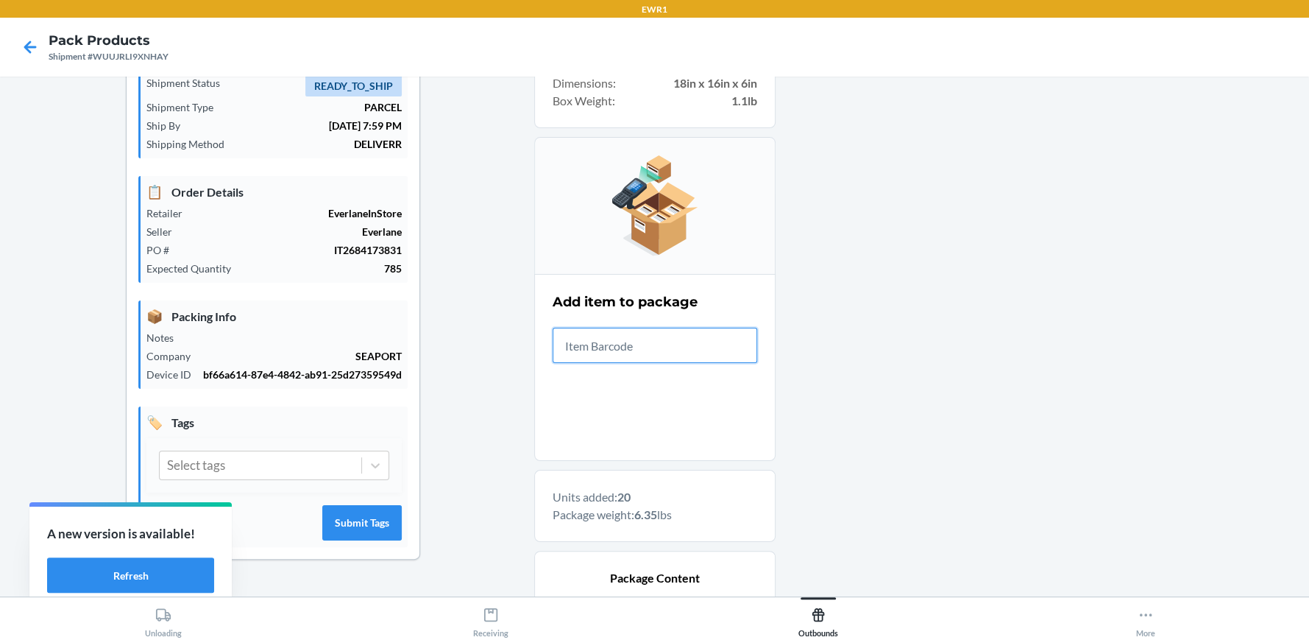
click at [735, 344] on input "text" at bounding box center [655, 344] width 205 height 35
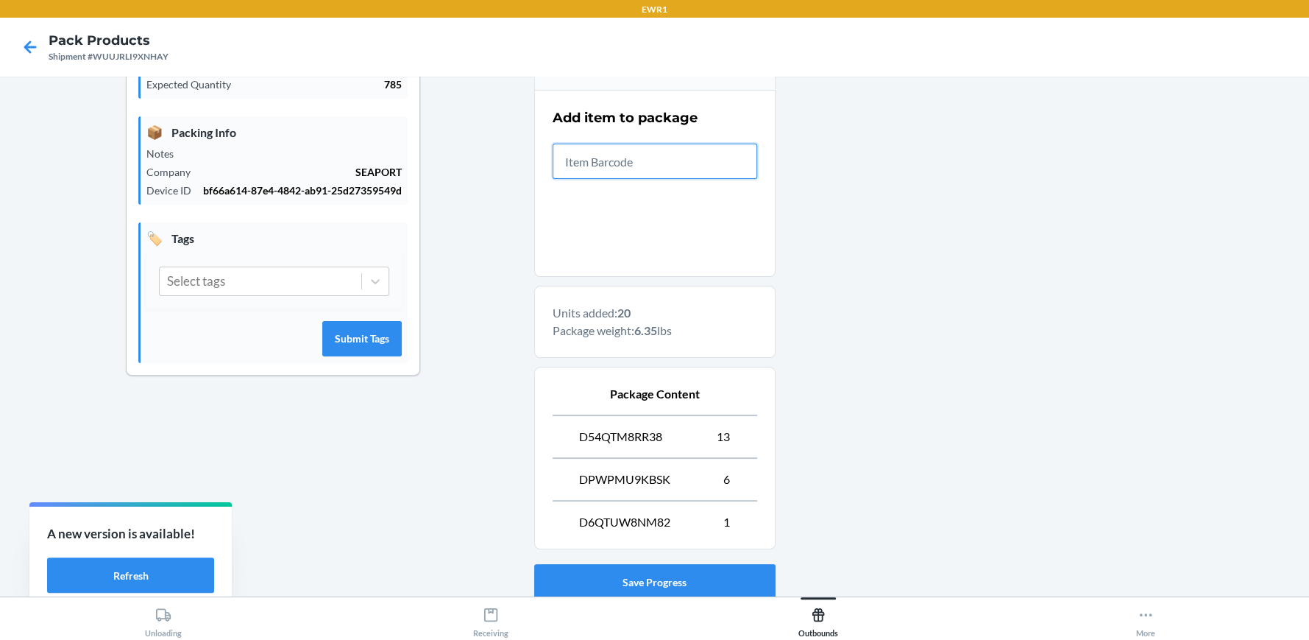
scroll to position [367, 0]
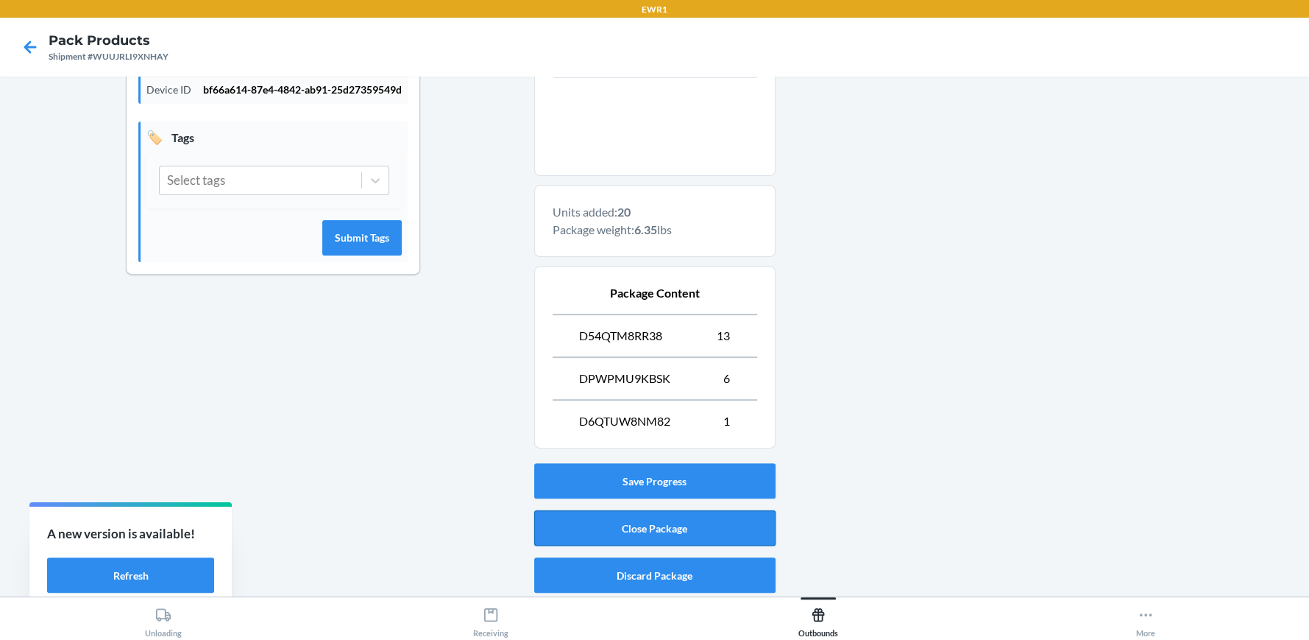
click at [679, 524] on button "Close Package" at bounding box center [654, 527] width 241 height 35
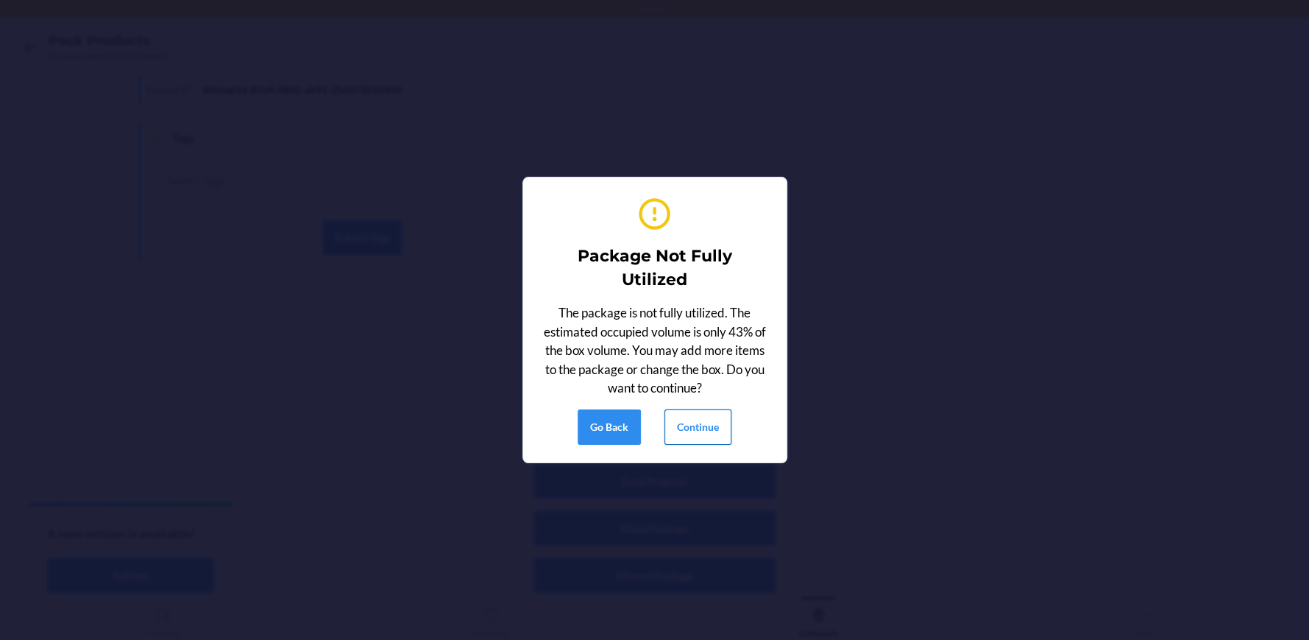
click at [726, 431] on button "Continue" at bounding box center [698, 426] width 67 height 35
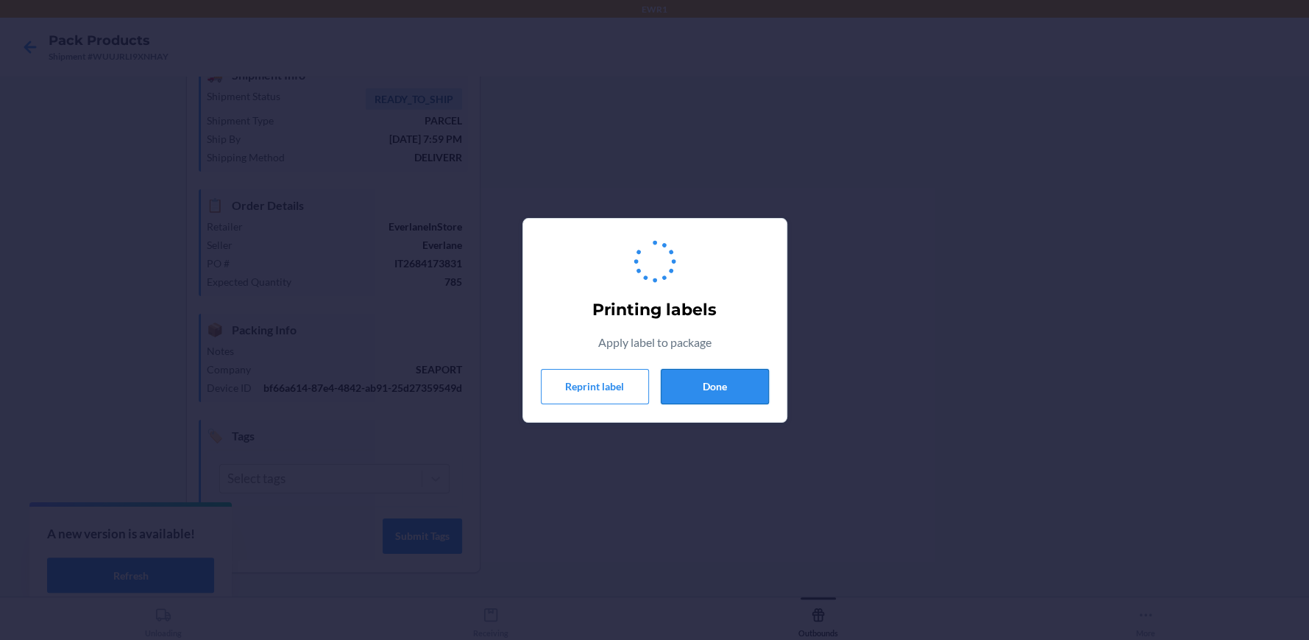
click at [730, 386] on button "Done" at bounding box center [715, 386] width 108 height 35
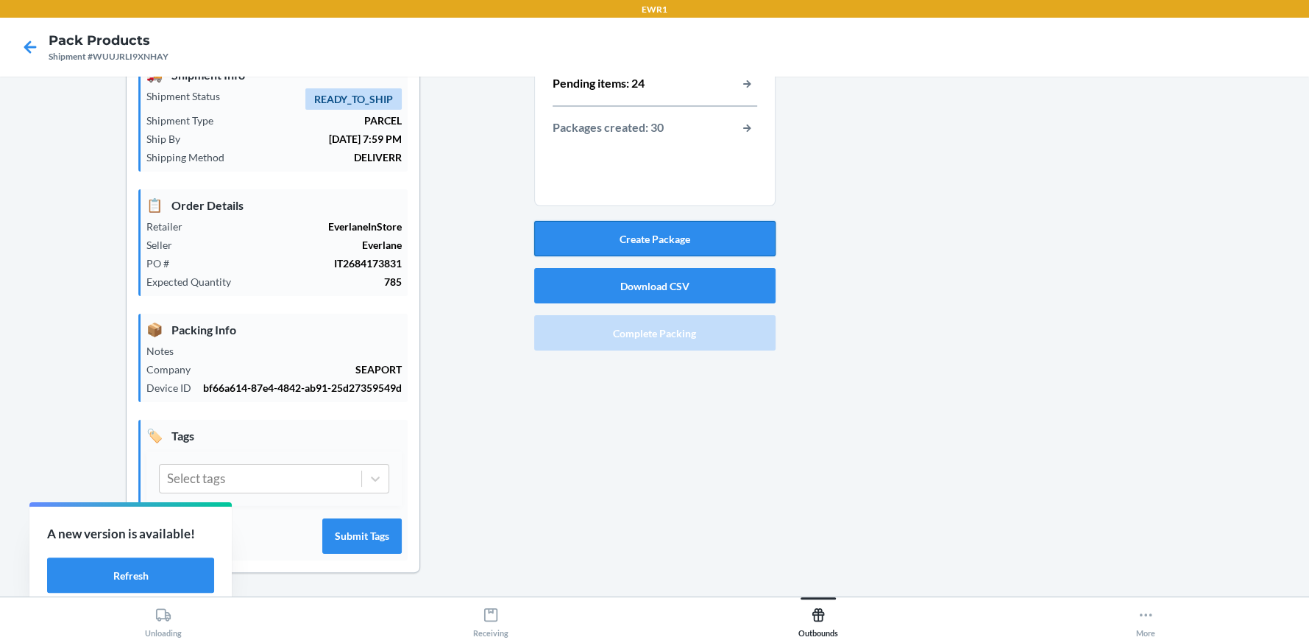
click at [614, 221] on button "Create Package" at bounding box center [654, 238] width 241 height 35
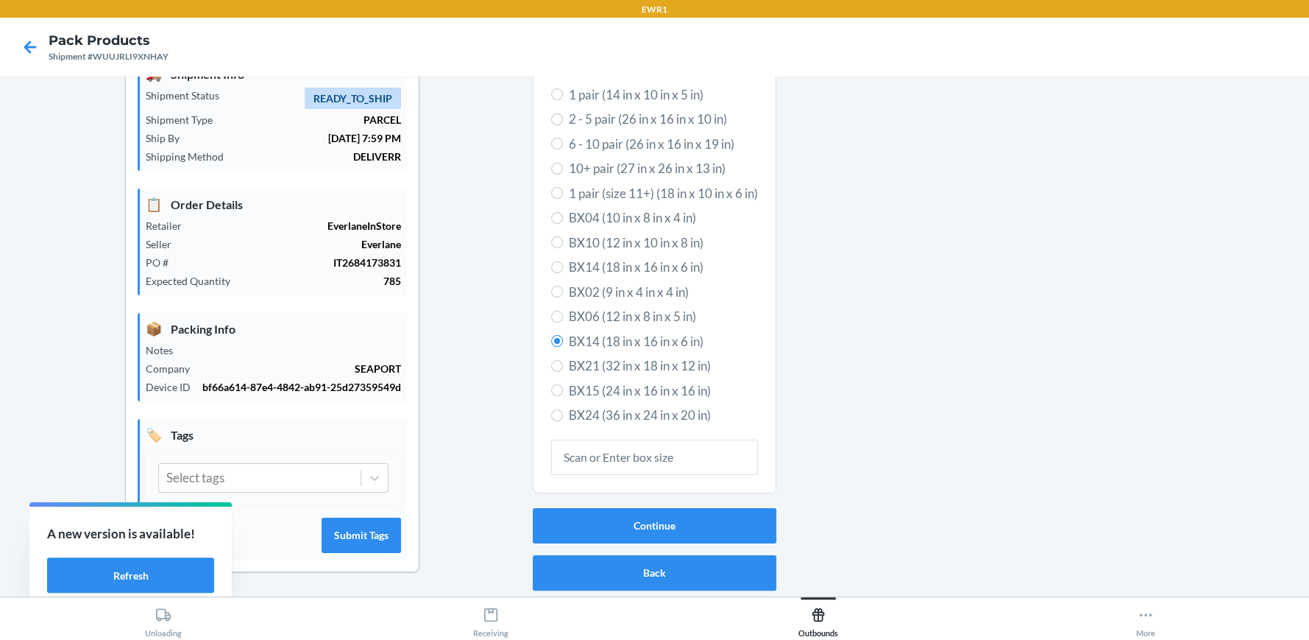
click at [569, 233] on span "BX10 (12 in x 10 in x 8 in)" at bounding box center [663, 242] width 189 height 19
click at [561, 236] on input "BX10 (12 in x 10 in x 8 in)" at bounding box center [557, 242] width 12 height 12
radio input "true"
radio input "false"
click at [598, 508] on button "Continue" at bounding box center [655, 525] width 244 height 35
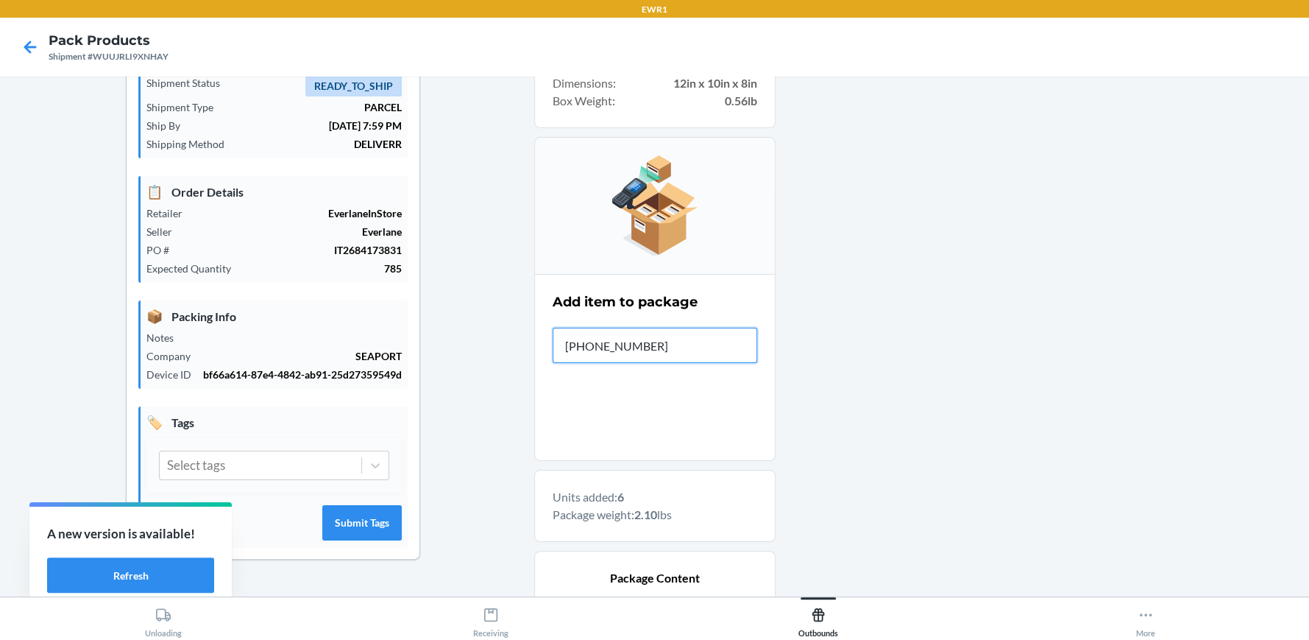
type input "[PHONE_NUMBER]"
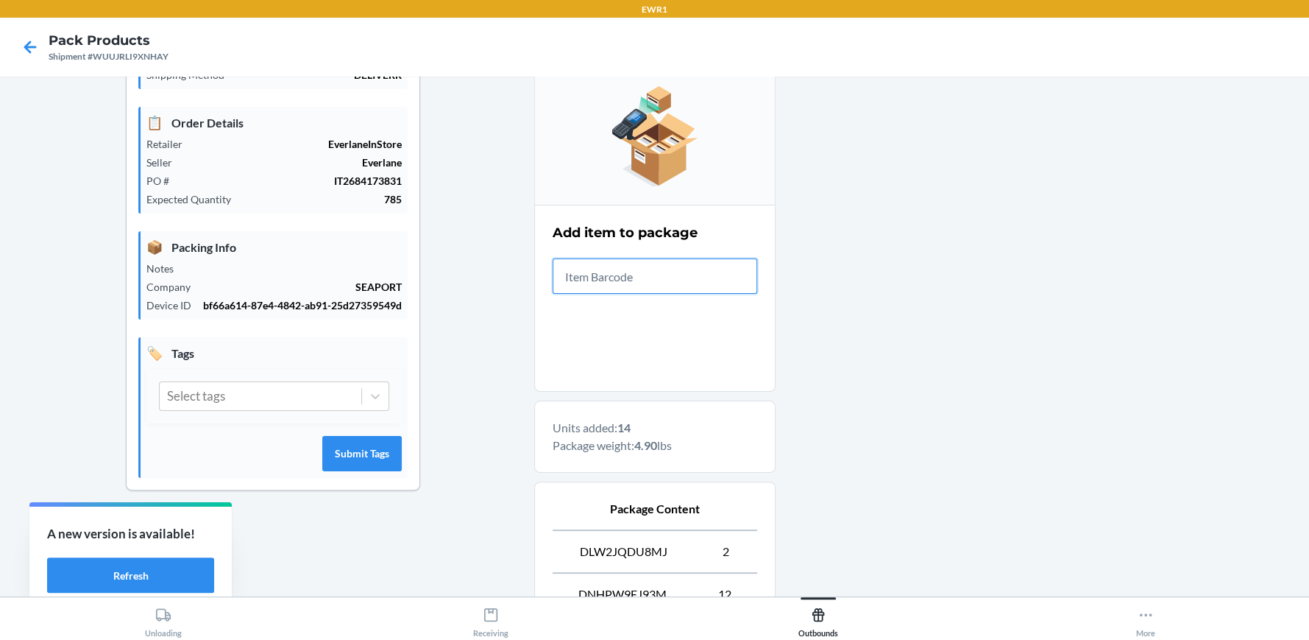
scroll to position [325, 0]
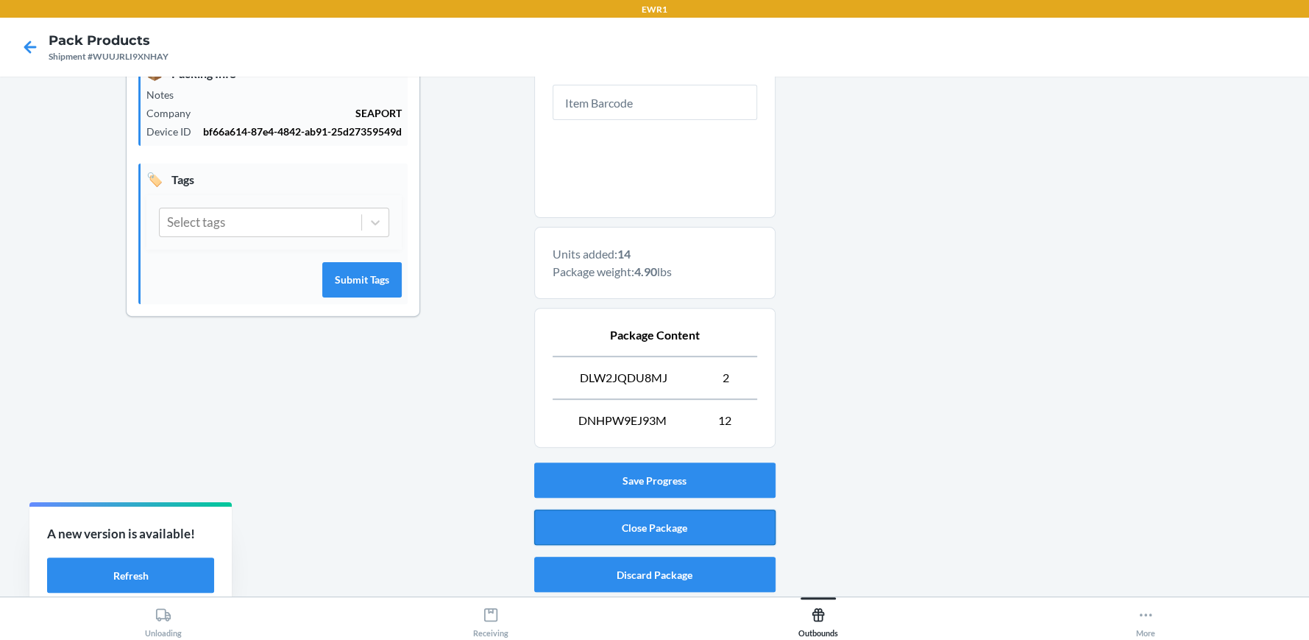
click at [690, 524] on button "Close Package" at bounding box center [654, 526] width 241 height 35
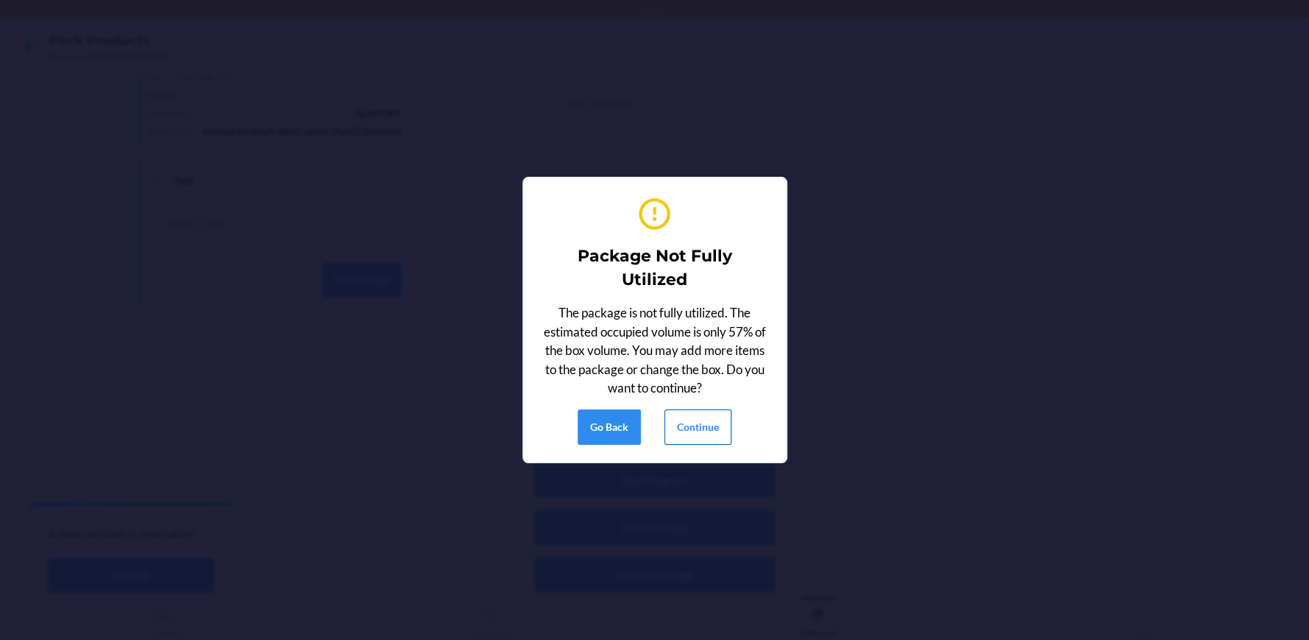
click at [692, 419] on button "Continue" at bounding box center [698, 426] width 67 height 35
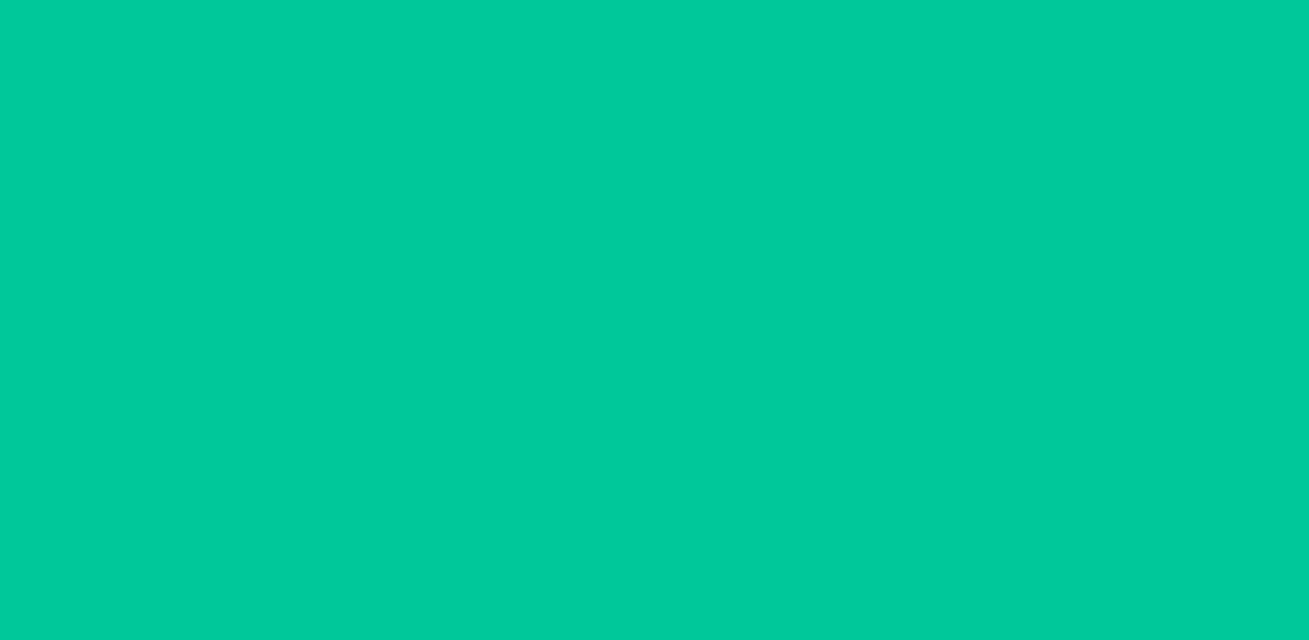
scroll to position [82, 0]
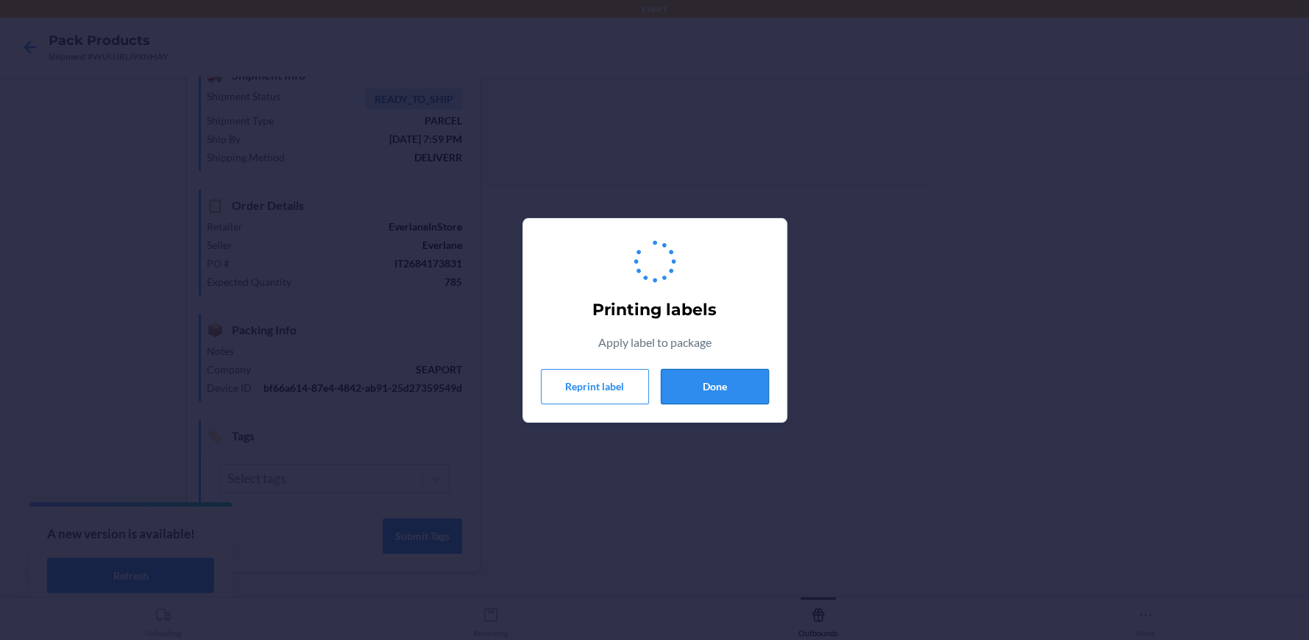
click at [715, 397] on button "Done" at bounding box center [715, 386] width 108 height 35
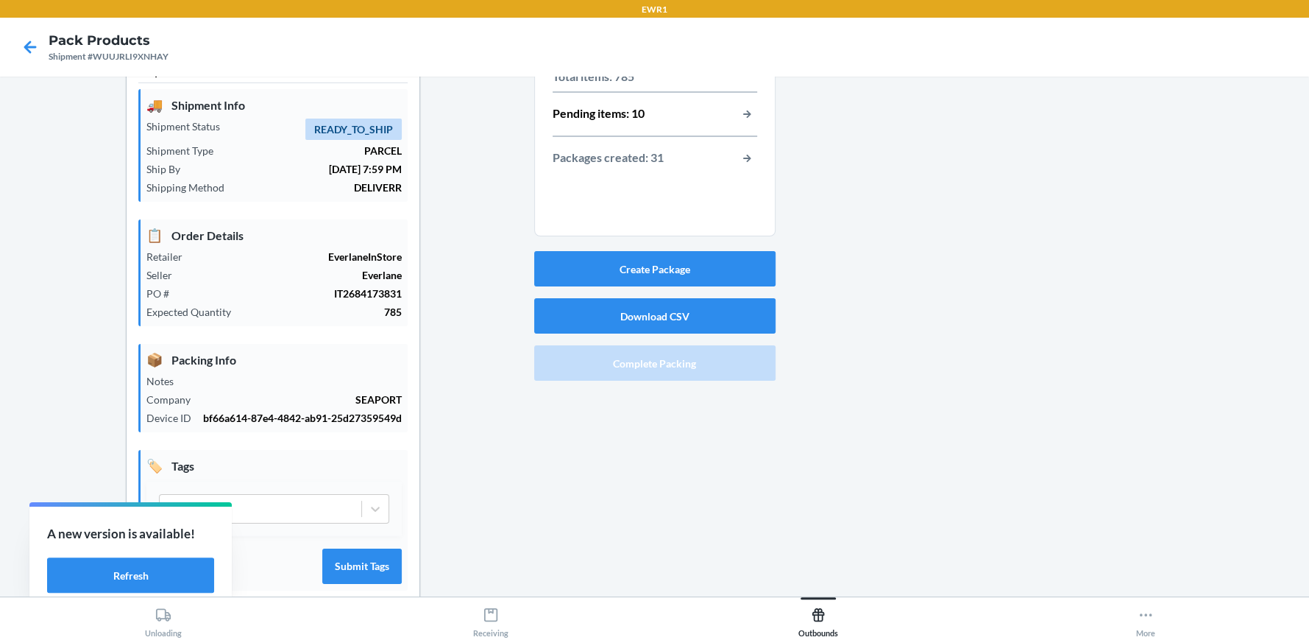
scroll to position [0, 0]
